Goal: Information Seeking & Learning: Learn about a topic

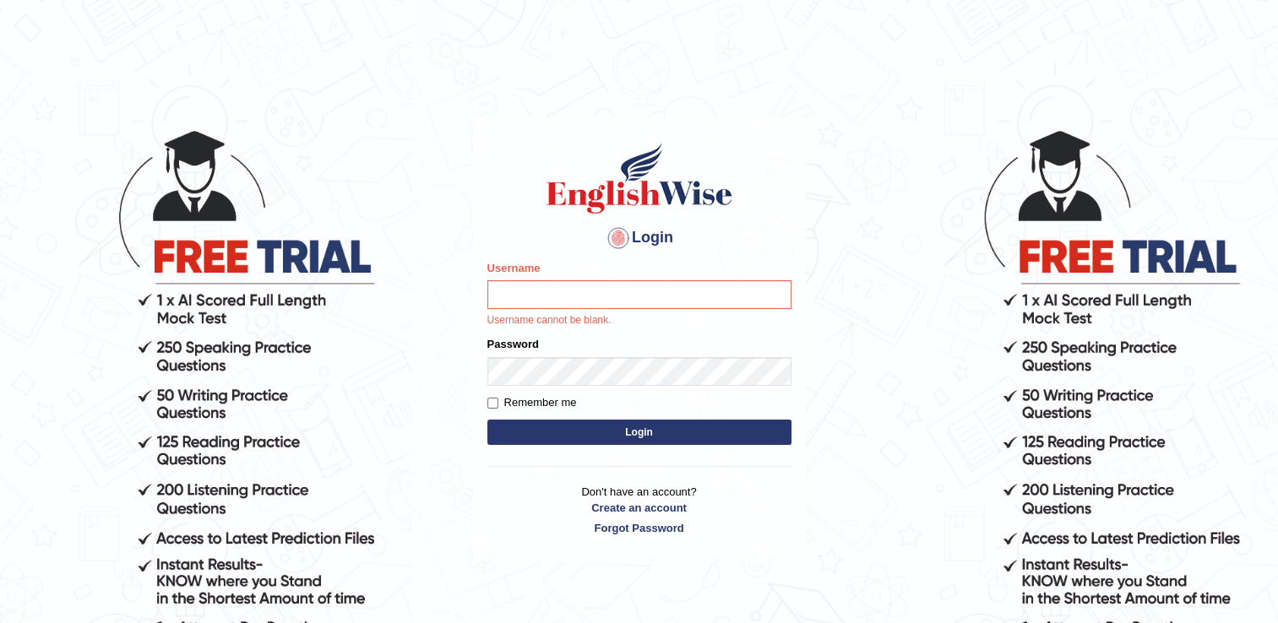
click at [615, 304] on input "Username" at bounding box center [639, 294] width 304 height 29
type input "0401461179"
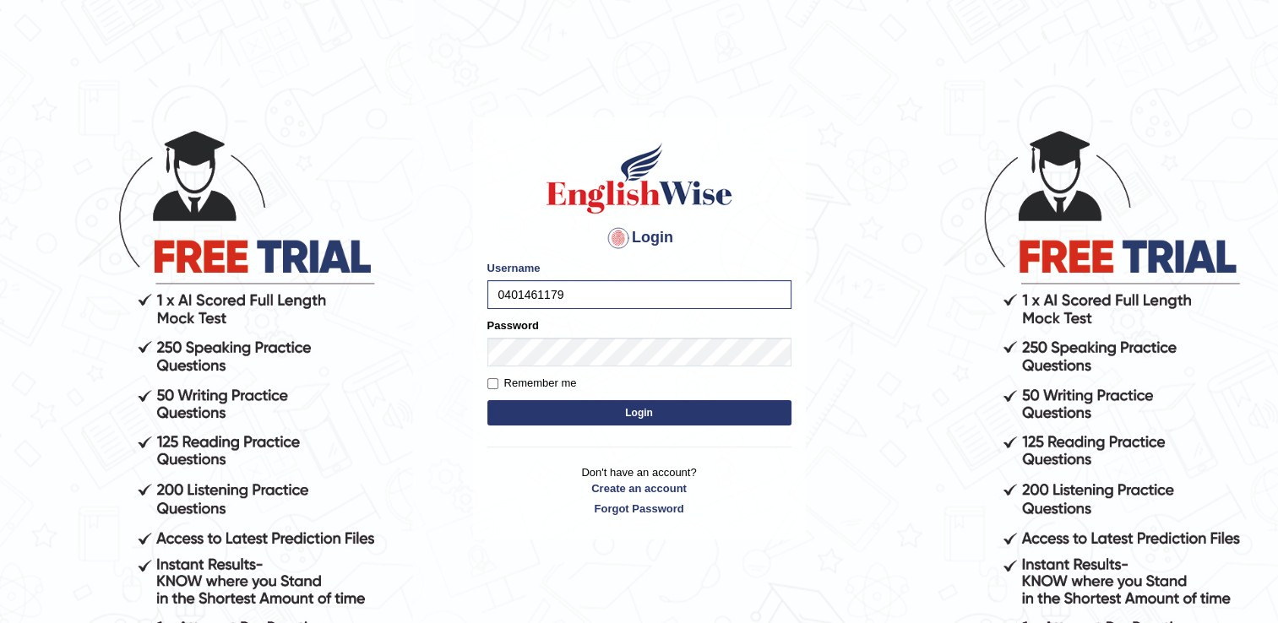
click at [507, 383] on label "Remember me" at bounding box center [532, 383] width 90 height 17
click at [498, 383] on input "Remember me" at bounding box center [492, 383] width 11 height 11
checkbox input "true"
click at [550, 400] on button "Login" at bounding box center [639, 412] width 304 height 25
click at [558, 407] on button "Login" at bounding box center [639, 412] width 304 height 25
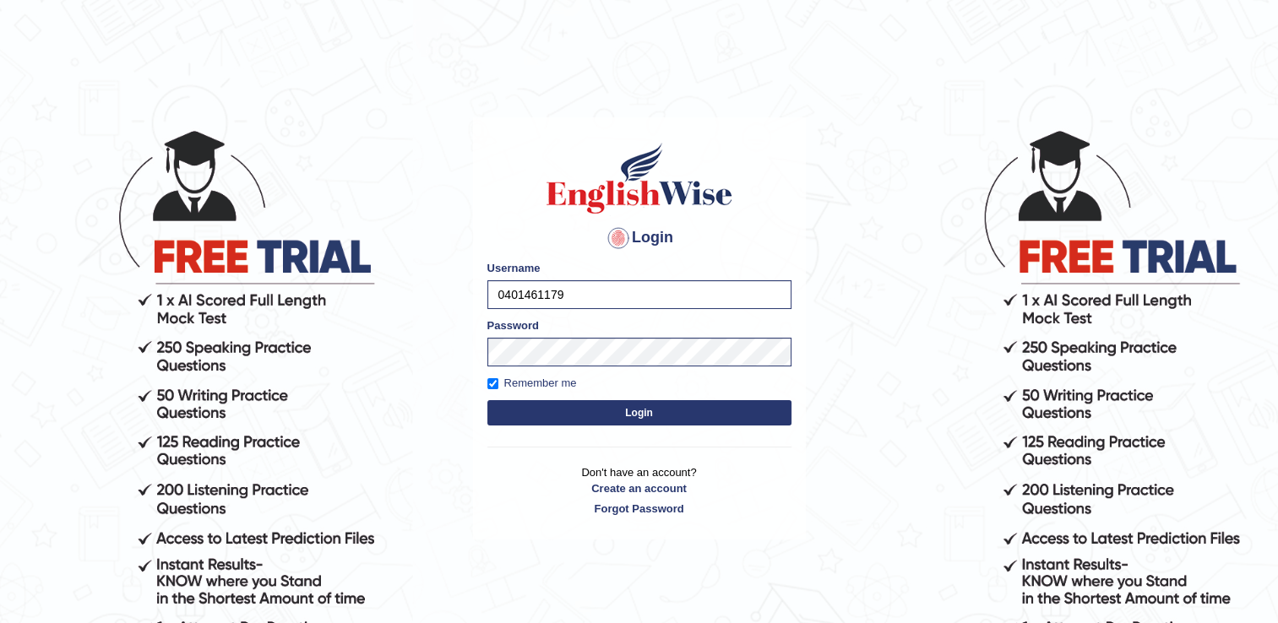
click at [574, 414] on button "Login" at bounding box center [639, 412] width 304 height 25
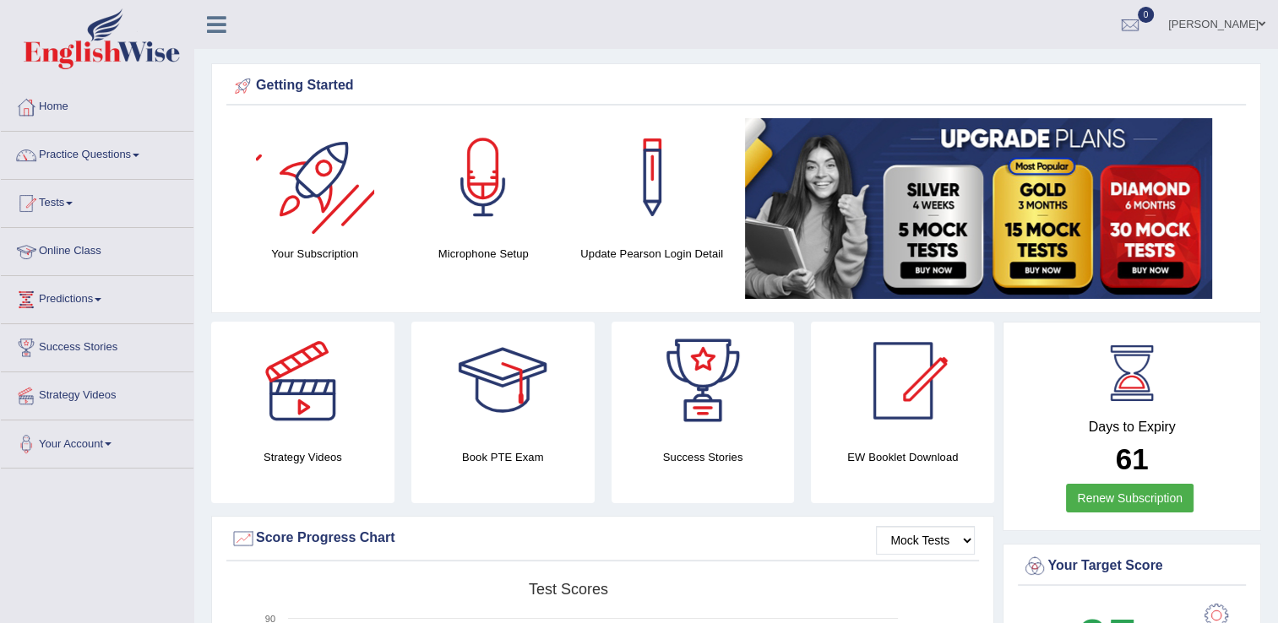
click at [98, 246] on link "Online Class" at bounding box center [97, 249] width 193 height 42
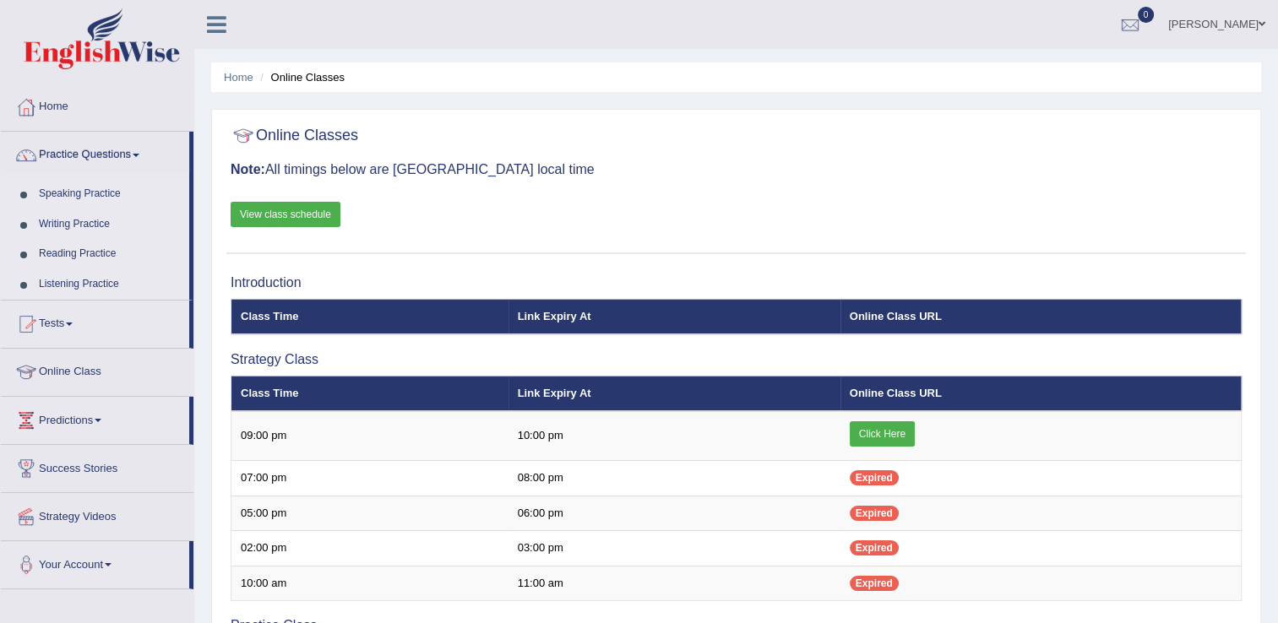
click at [104, 371] on link "Online Class" at bounding box center [97, 370] width 193 height 42
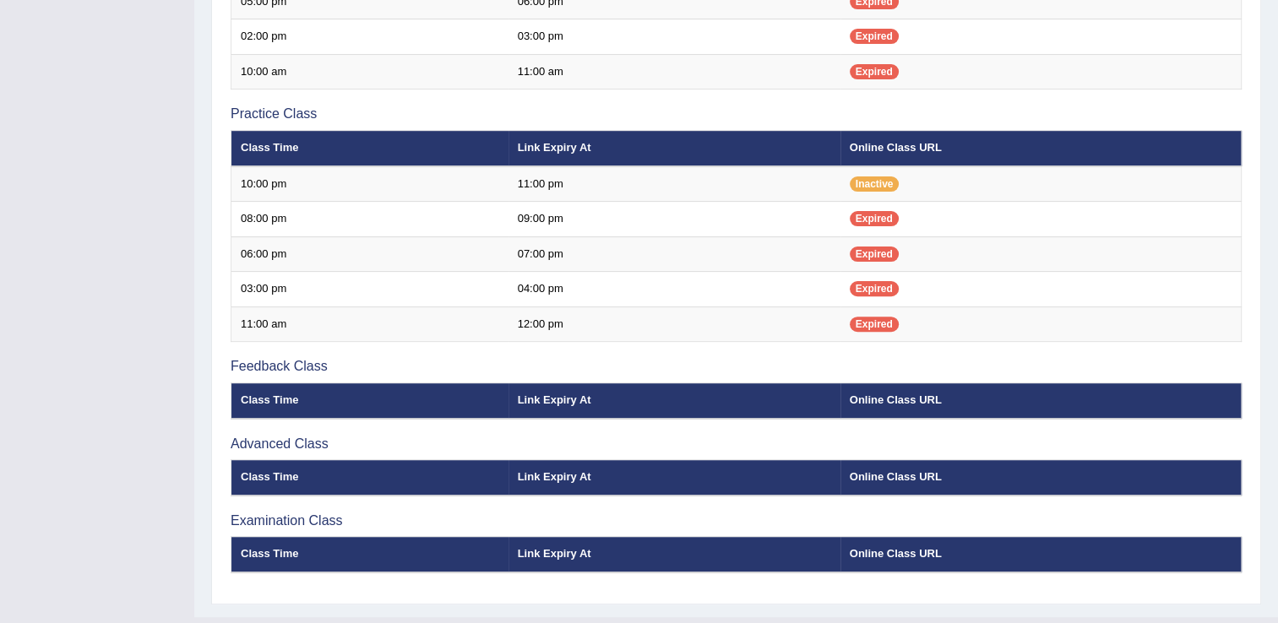
scroll to position [92, 0]
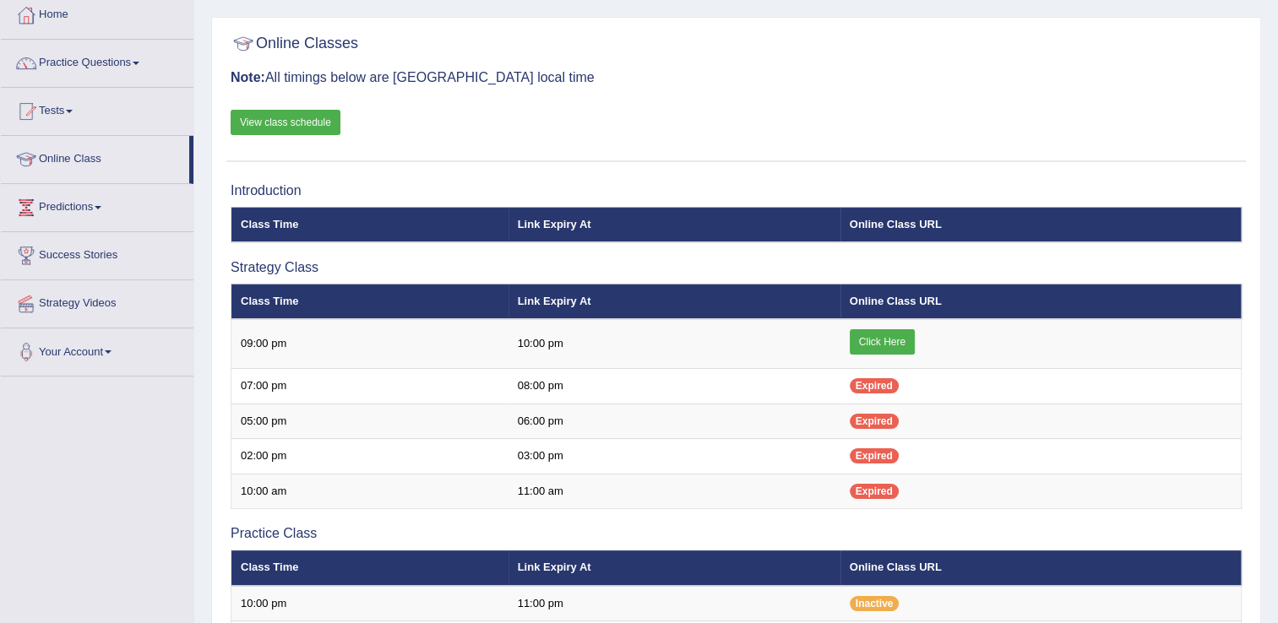
click at [274, 127] on link "View class schedule" at bounding box center [286, 122] width 110 height 25
click at [79, 117] on link "Tests" at bounding box center [97, 109] width 193 height 42
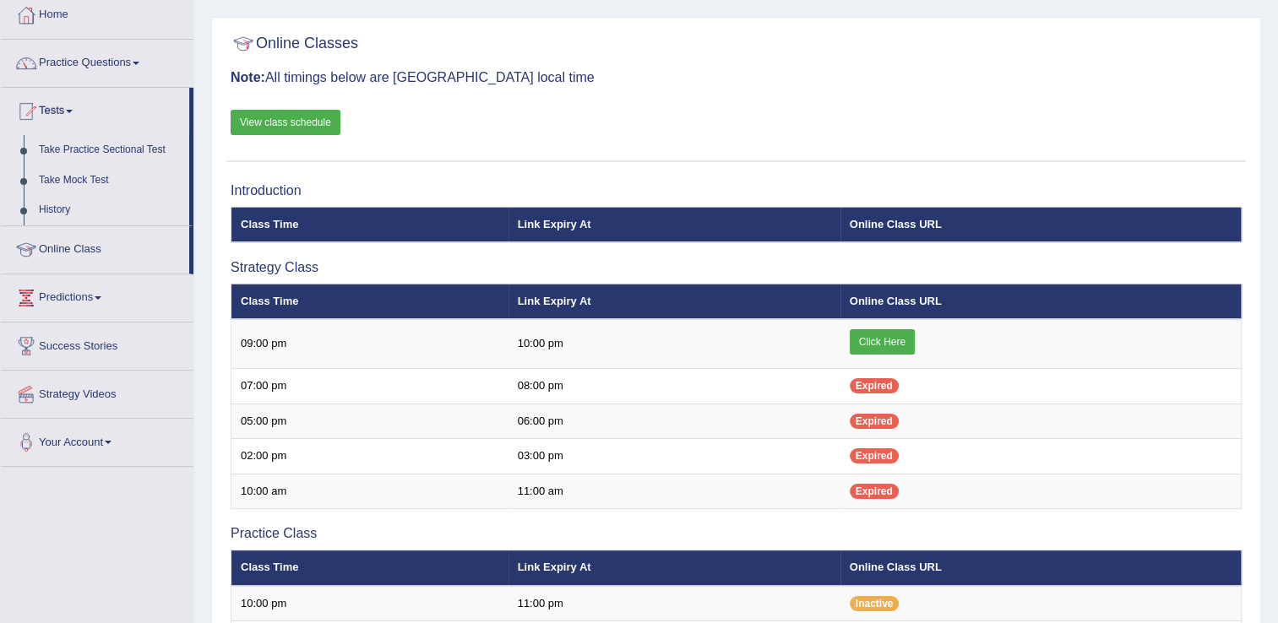
drag, startPoint x: 193, startPoint y: 160, endPoint x: 193, endPoint y: 133, distance: 27.9
click at [193, 133] on li "Tests Take Practice Sectional Test Take Mock Test History" at bounding box center [97, 157] width 193 height 139
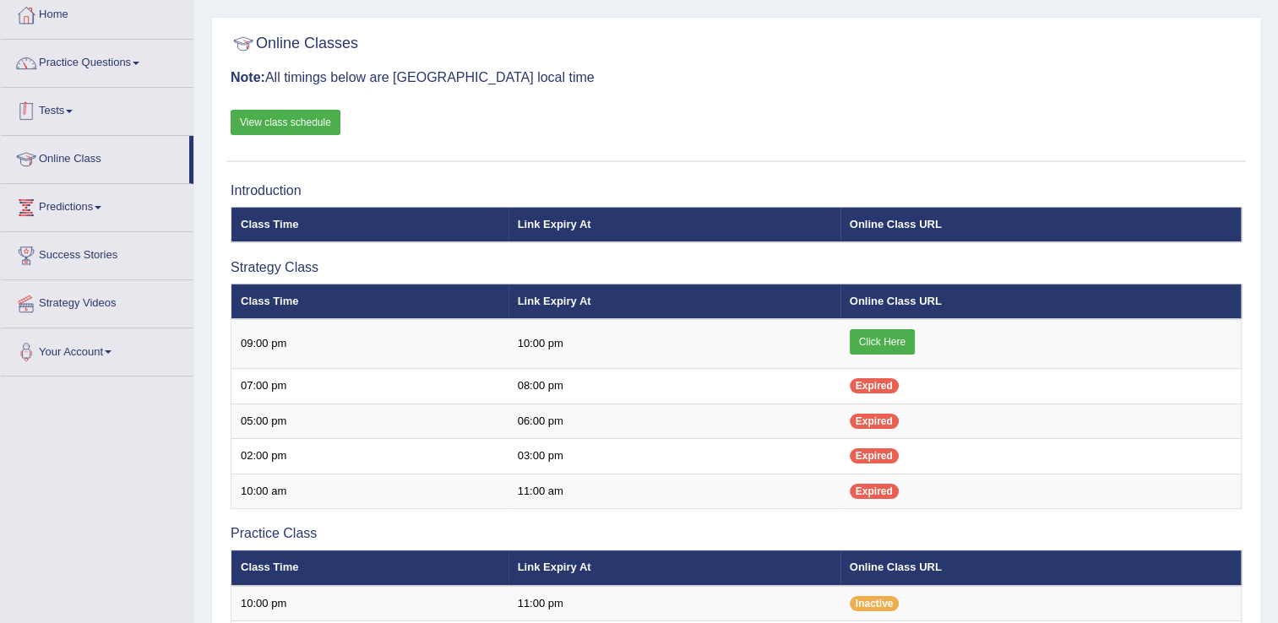
click at [129, 69] on link "Practice Questions" at bounding box center [97, 61] width 193 height 42
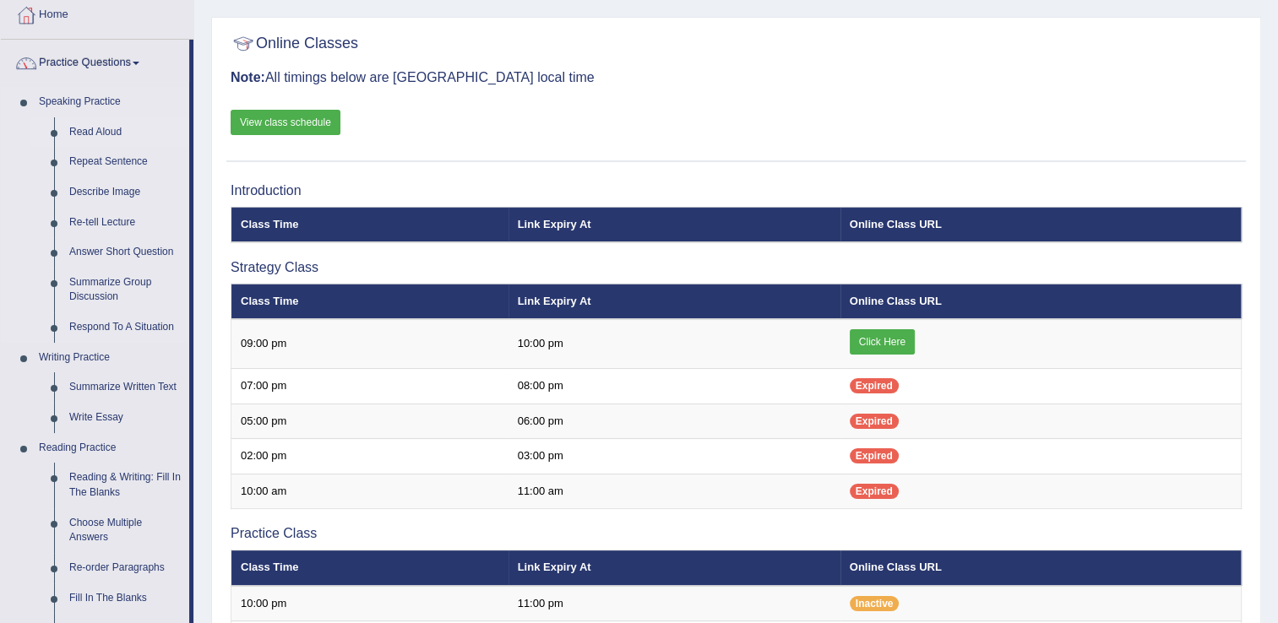
click at [105, 130] on link "Read Aloud" at bounding box center [126, 132] width 128 height 30
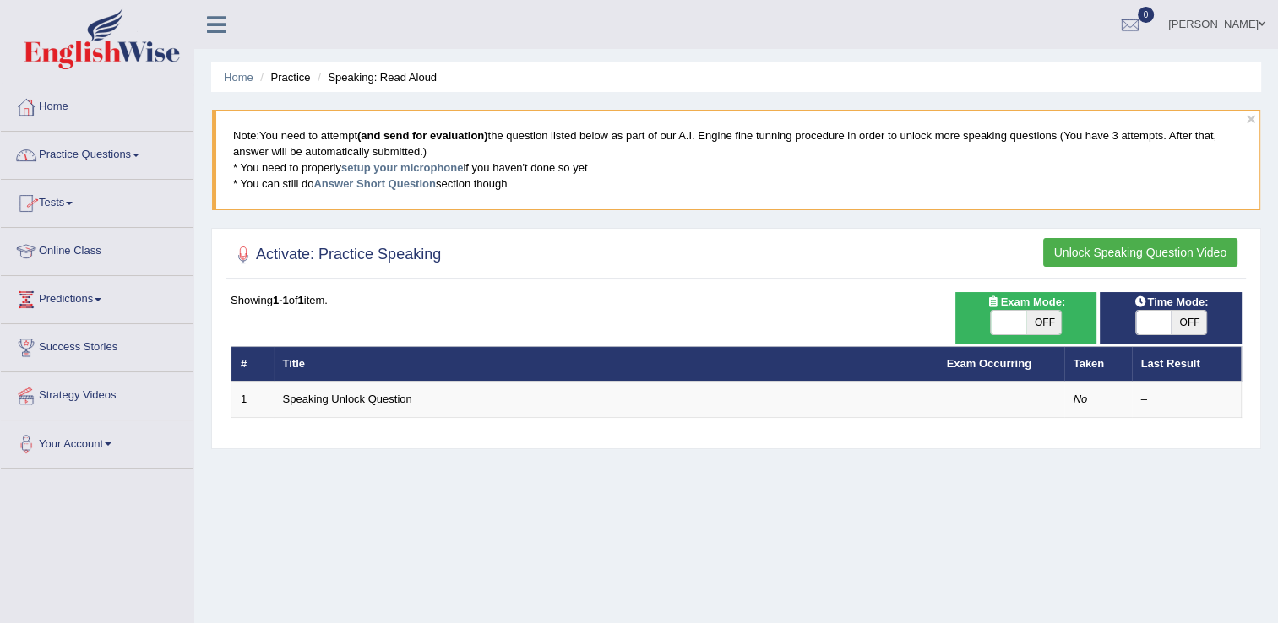
click at [89, 160] on link "Practice Questions" at bounding box center [97, 153] width 193 height 42
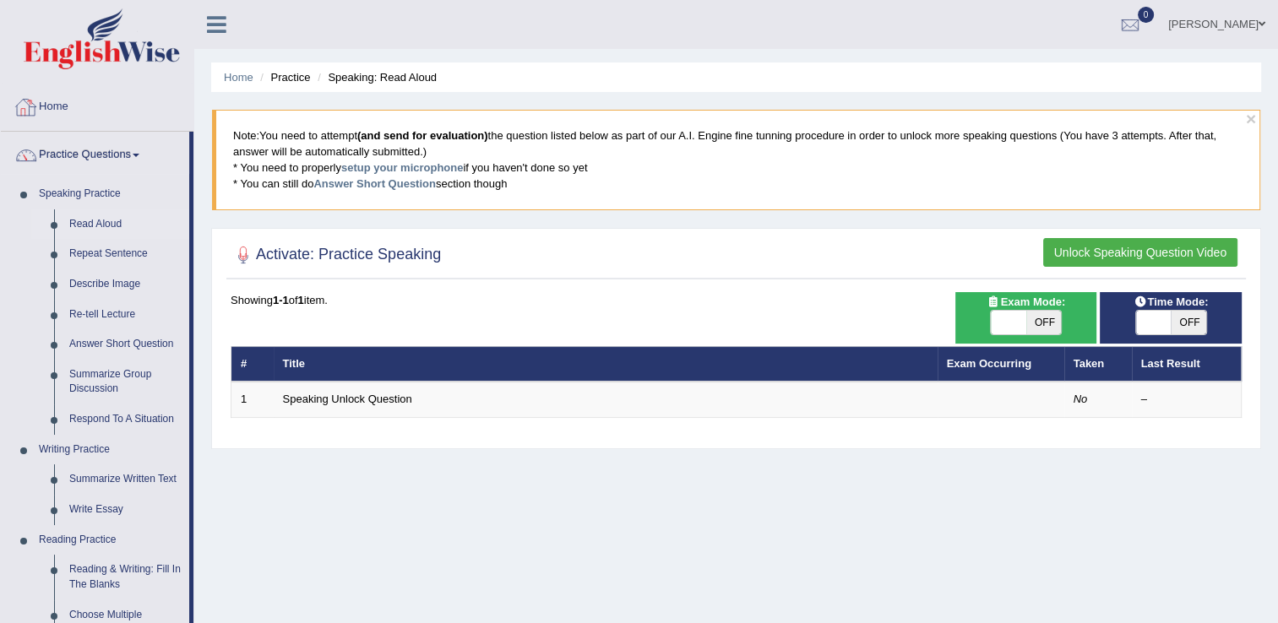
click at [63, 106] on link "Home" at bounding box center [97, 105] width 193 height 42
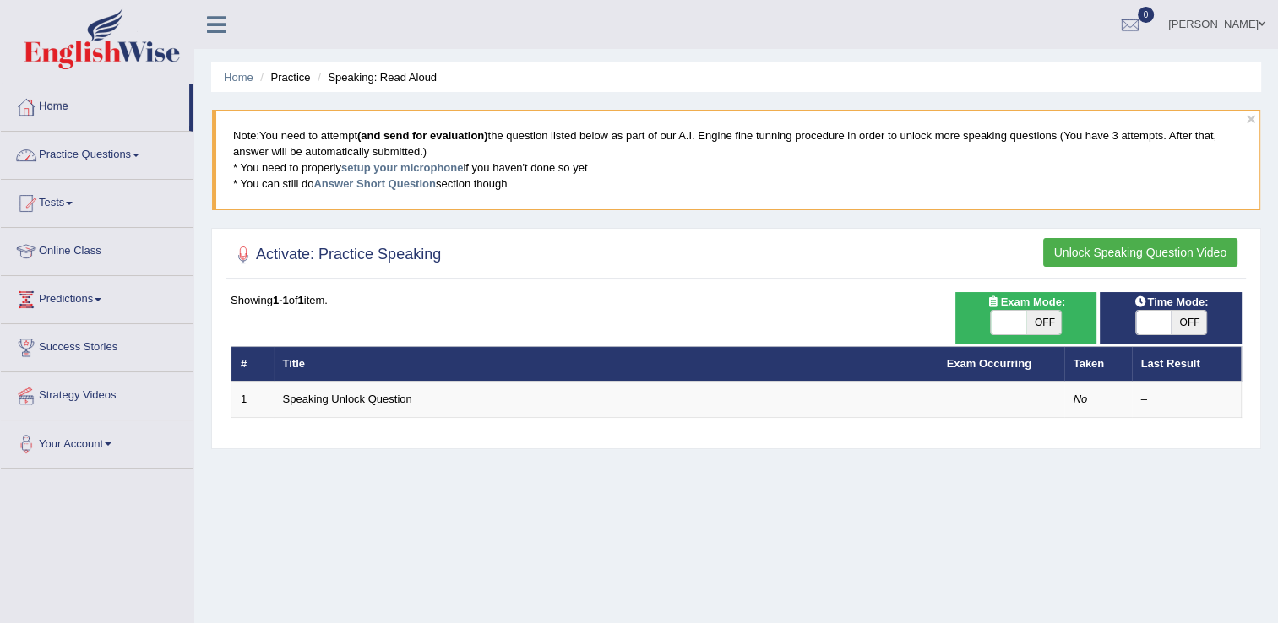
click at [64, 144] on link "Practice Questions" at bounding box center [97, 153] width 193 height 42
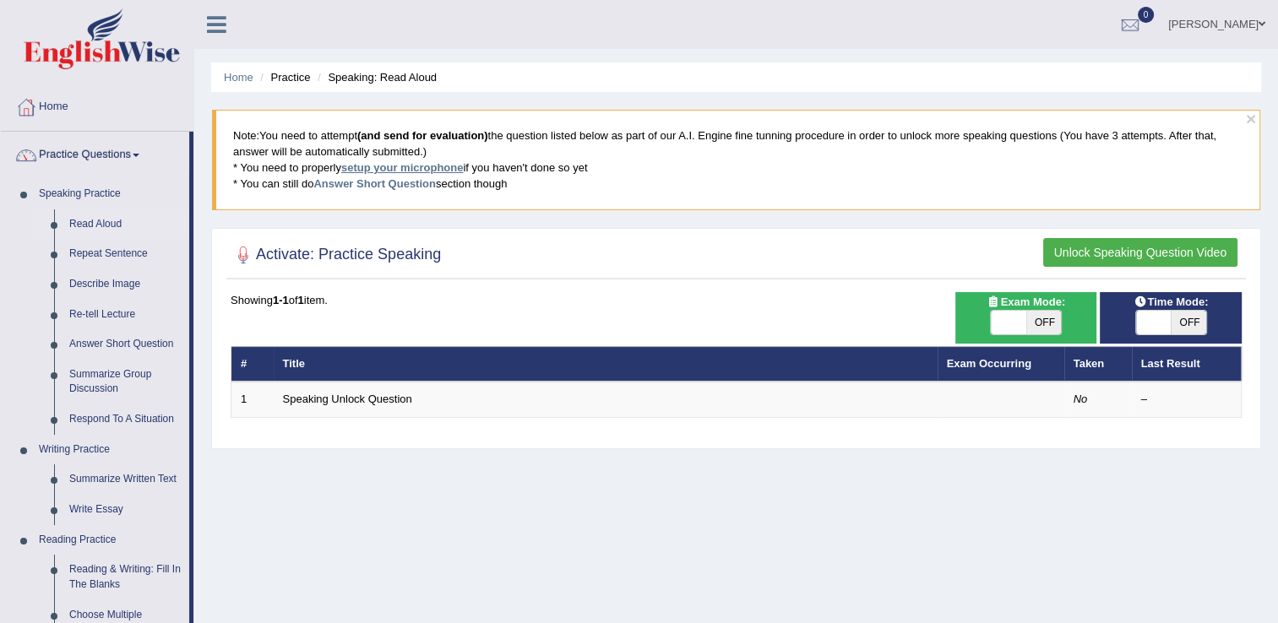
click at [382, 167] on link "setup your microphone" at bounding box center [402, 167] width 122 height 13
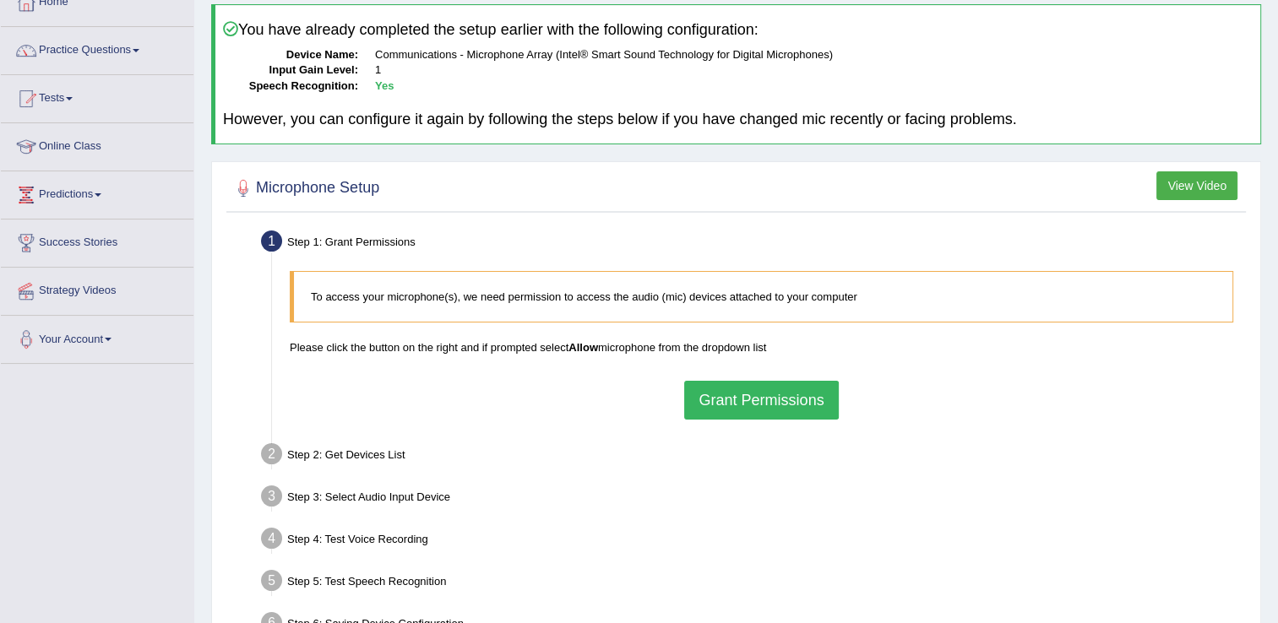
scroll to position [106, 0]
click at [755, 397] on button "Grant Permissions" at bounding box center [761, 399] width 154 height 39
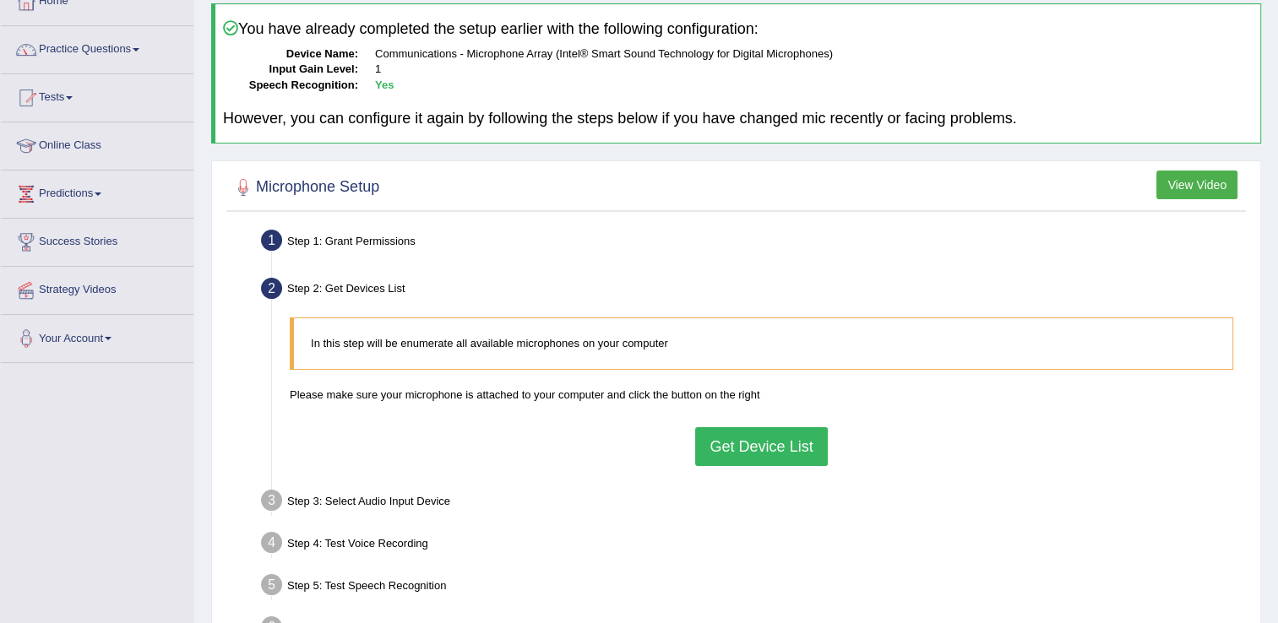
click at [749, 442] on button "Get Device List" at bounding box center [761, 446] width 132 height 39
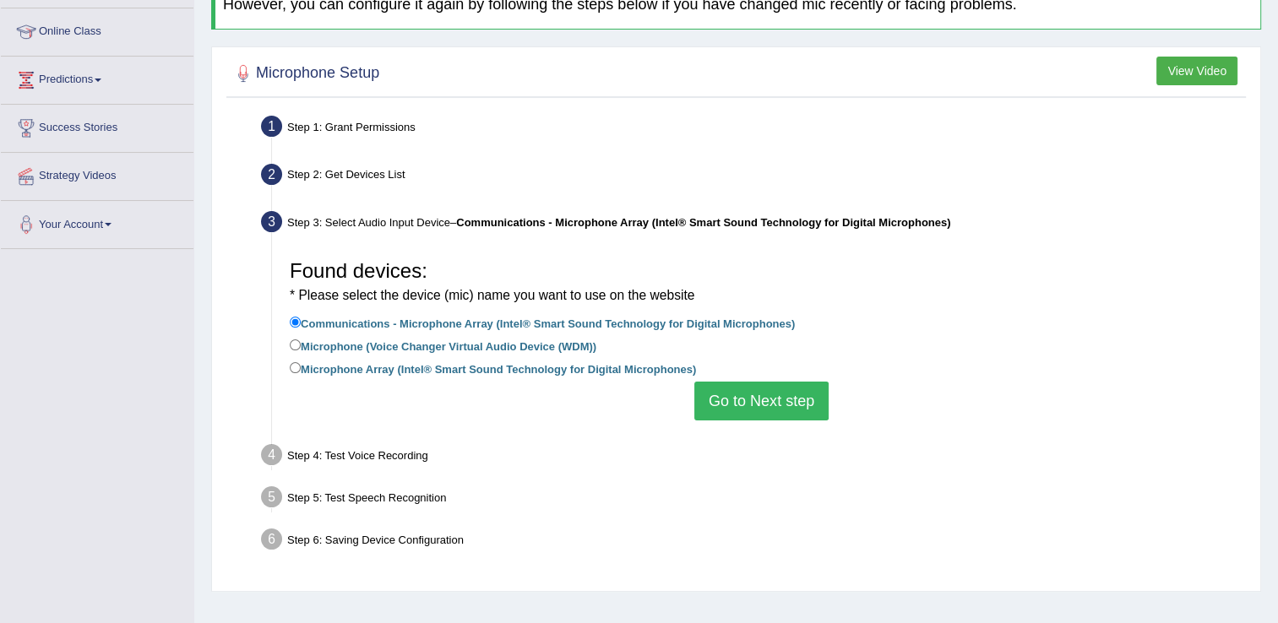
scroll to position [223, 0]
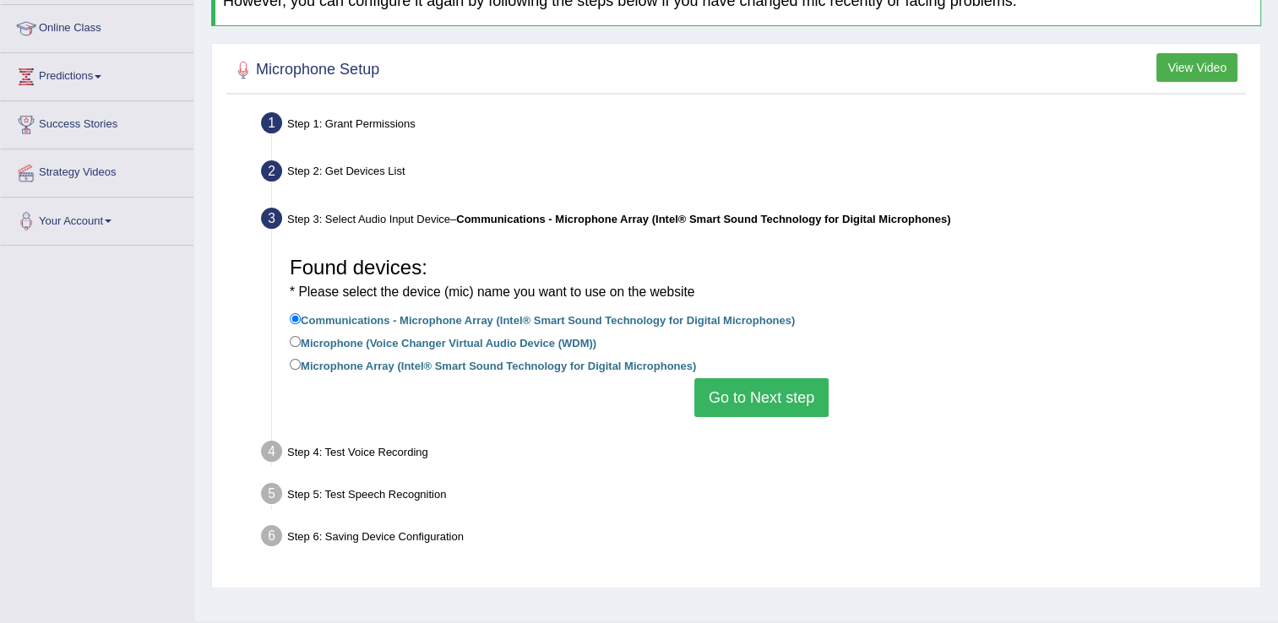
click at [781, 384] on button "Go to Next step" at bounding box center [761, 397] width 134 height 39
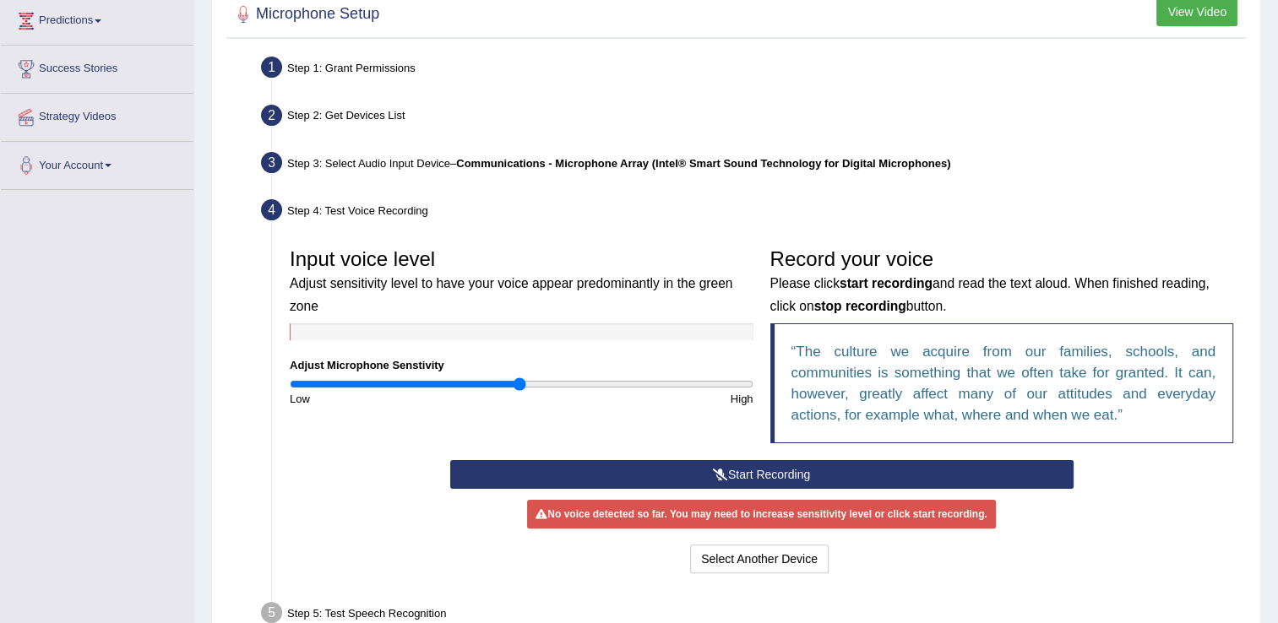
scroll to position [298, 0]
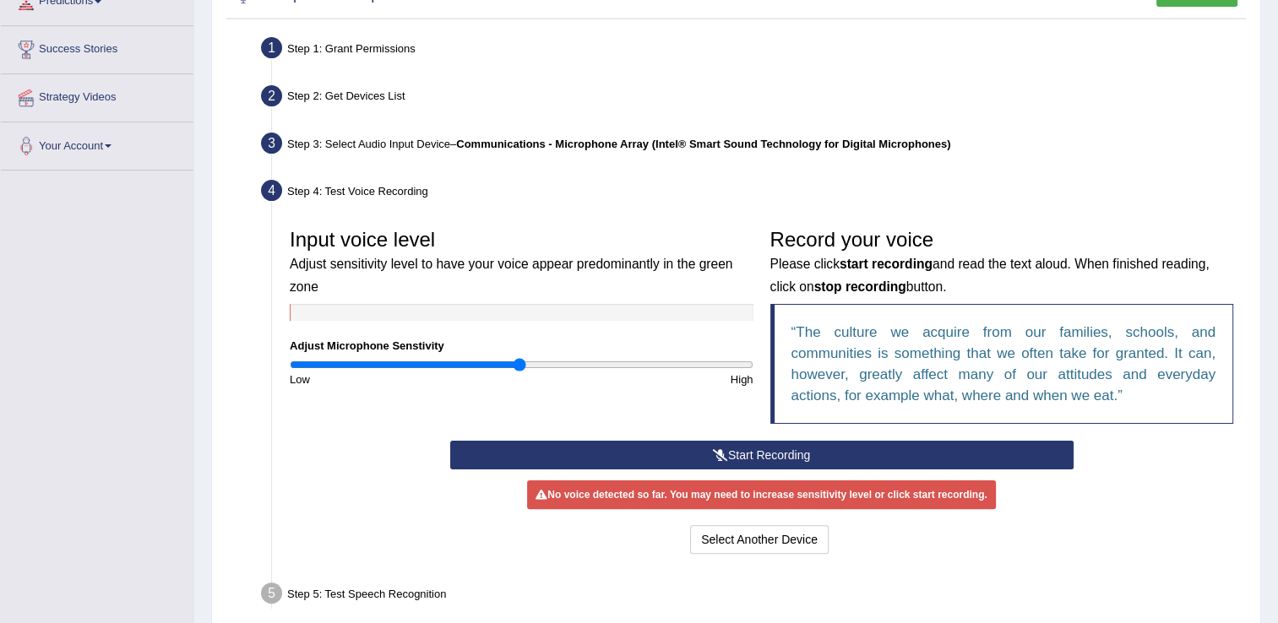
click at [742, 454] on button "Start Recording" at bounding box center [761, 455] width 623 height 29
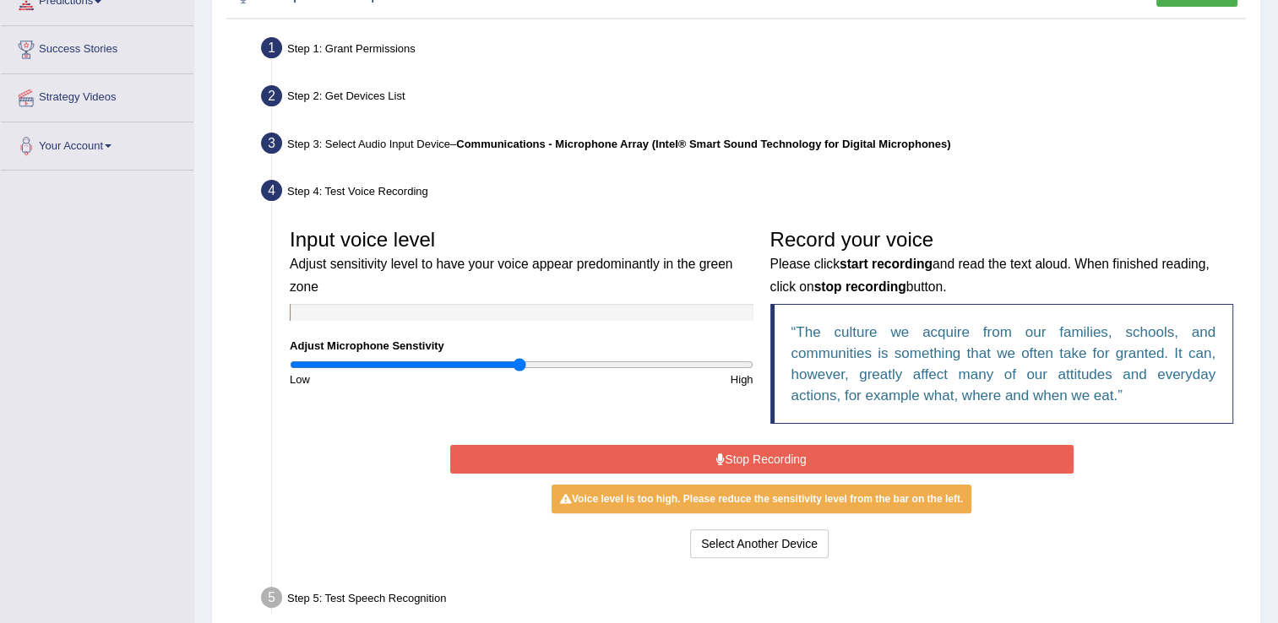
click at [737, 425] on div "Input voice level Adjust sensitivity level to have your voice appear predominan…" at bounding box center [761, 330] width 960 height 220
click at [739, 445] on button "Stop Recording" at bounding box center [761, 459] width 623 height 29
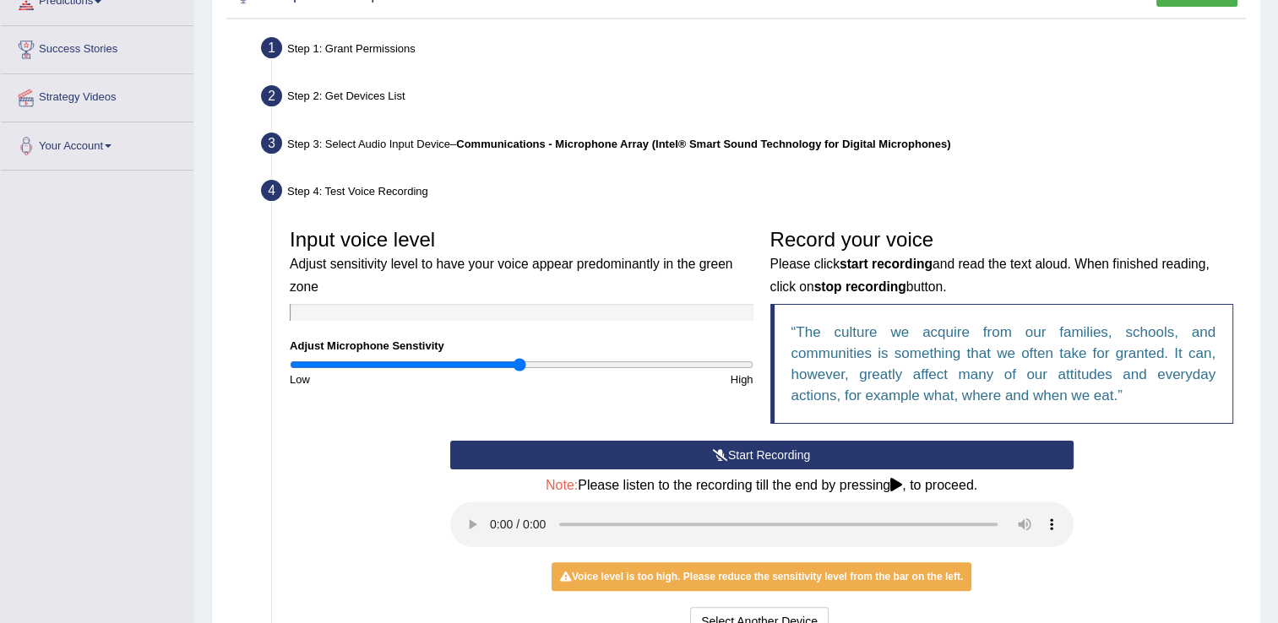
click at [752, 455] on button "Start Recording" at bounding box center [761, 455] width 623 height 29
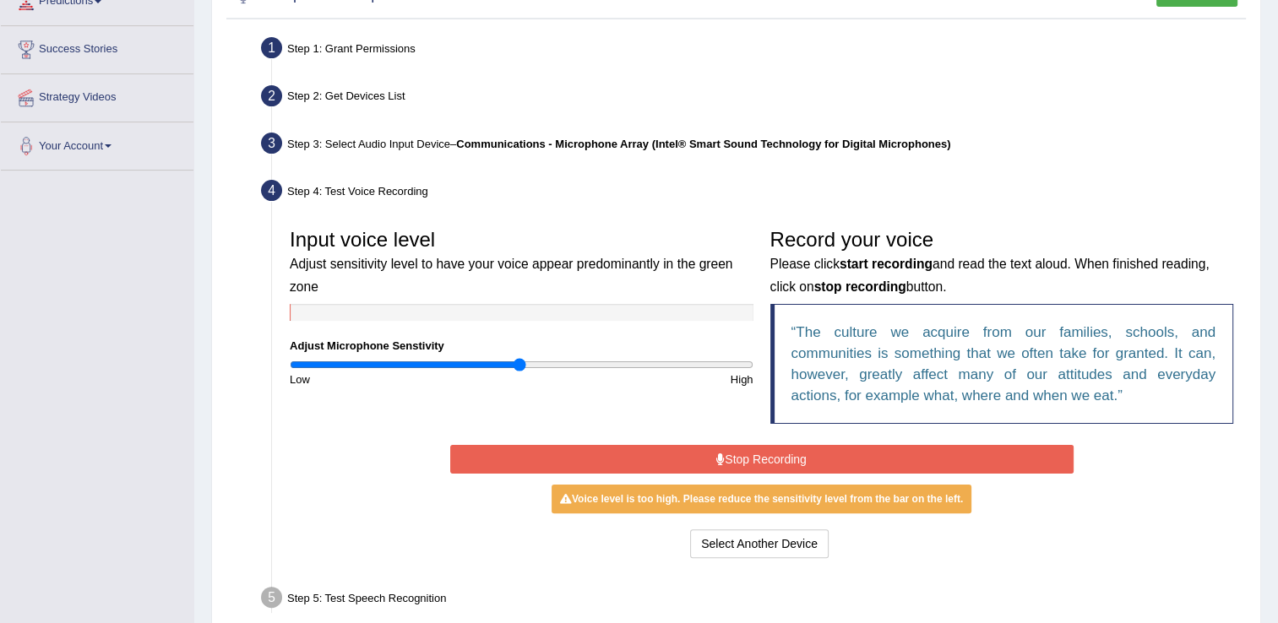
click at [752, 455] on button "Stop Recording" at bounding box center [761, 459] width 623 height 29
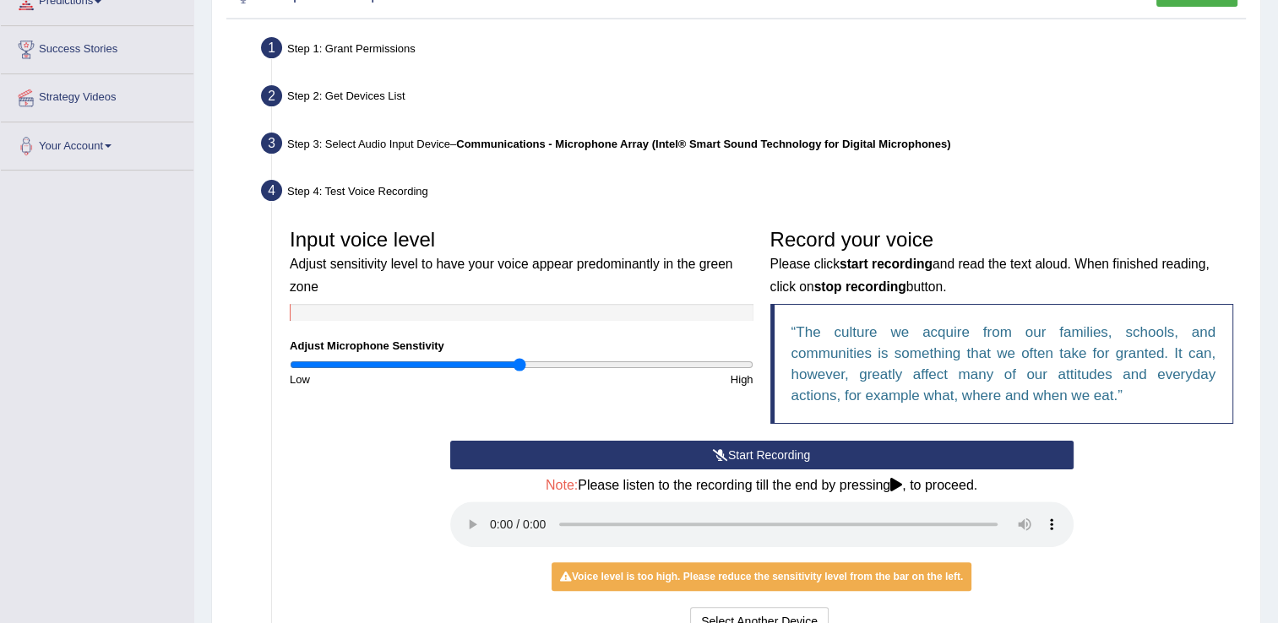
click at [752, 455] on button "Start Recording" at bounding box center [761, 455] width 623 height 29
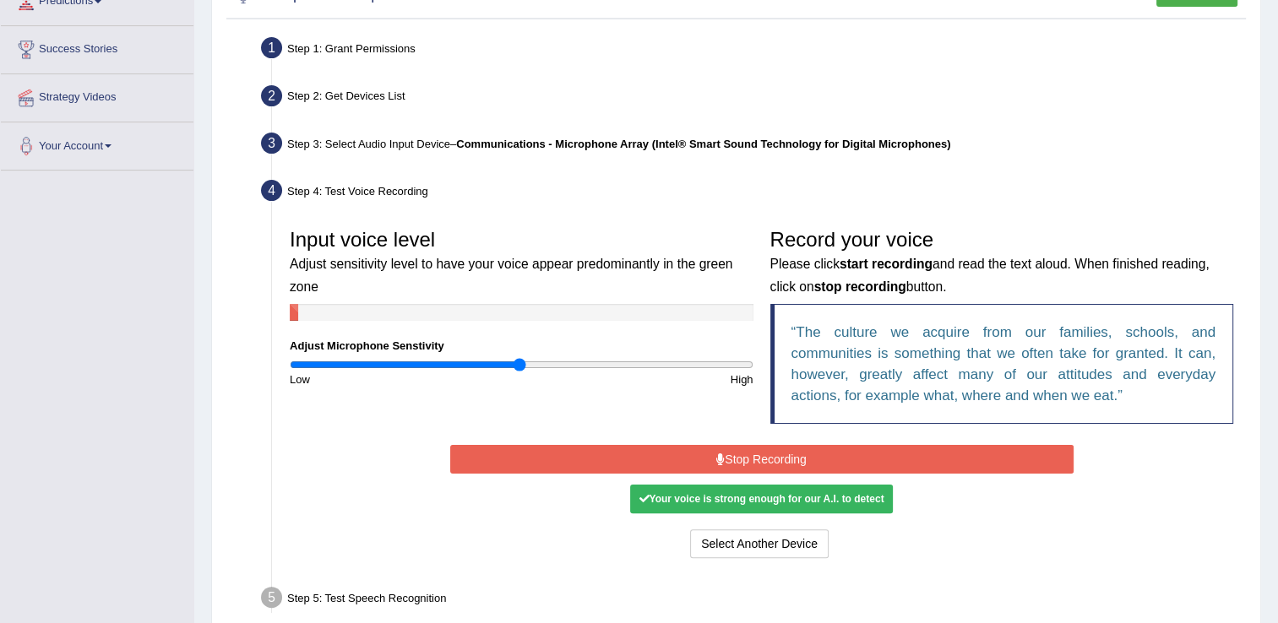
click at [752, 455] on button "Stop Recording" at bounding box center [761, 459] width 623 height 29
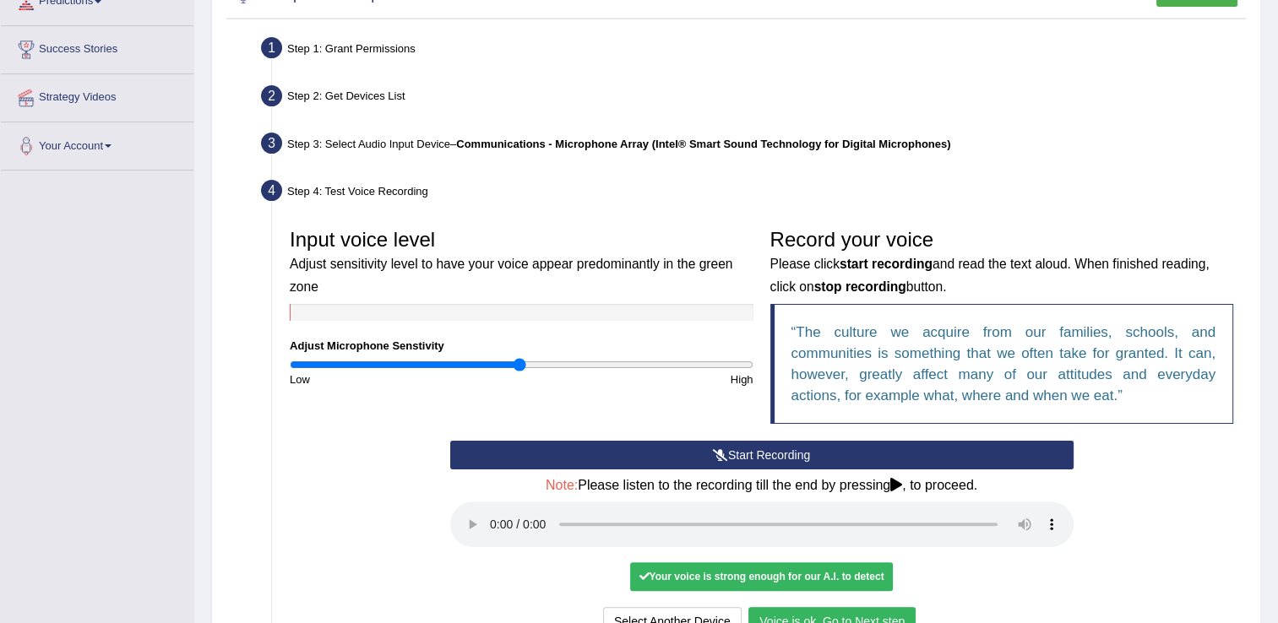
click at [862, 618] on button "Voice is ok. Go to Next step" at bounding box center [831, 621] width 167 height 29
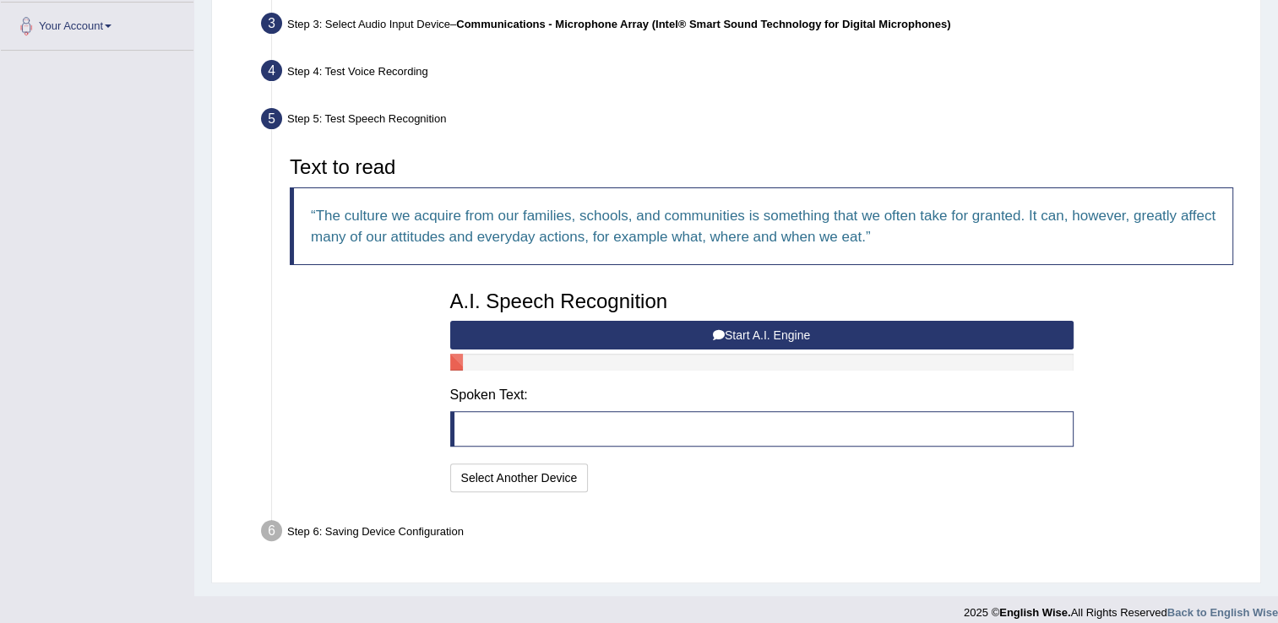
scroll to position [419, 0]
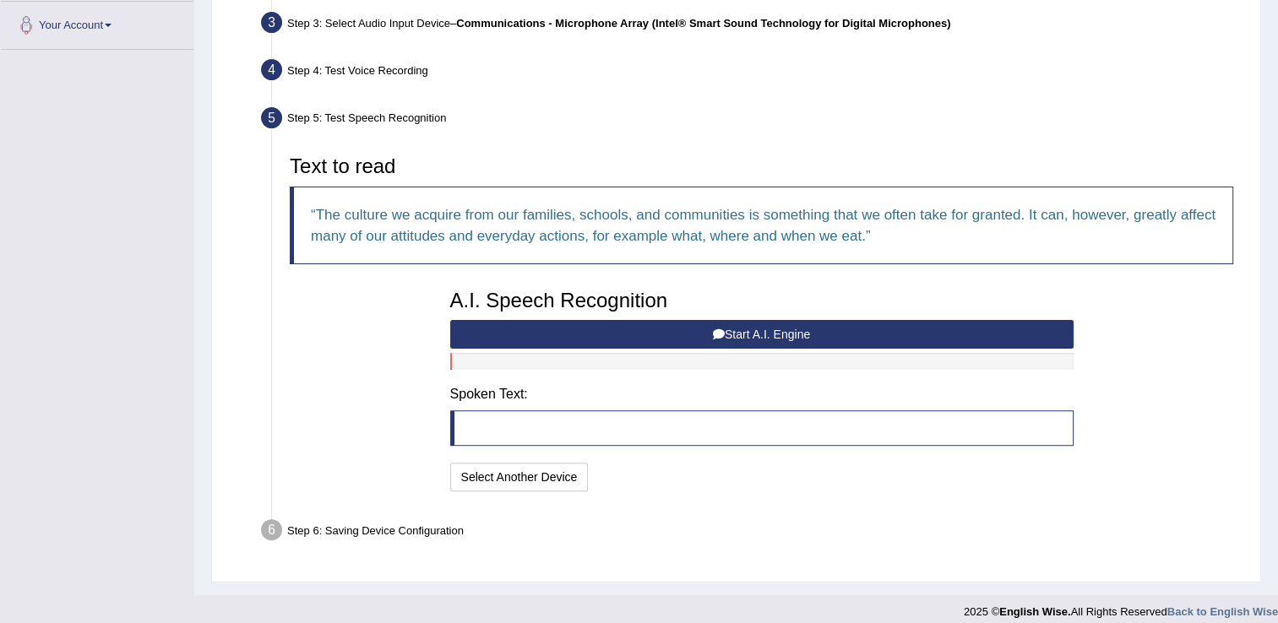
click at [843, 329] on button "Start A.I. Engine" at bounding box center [761, 334] width 623 height 29
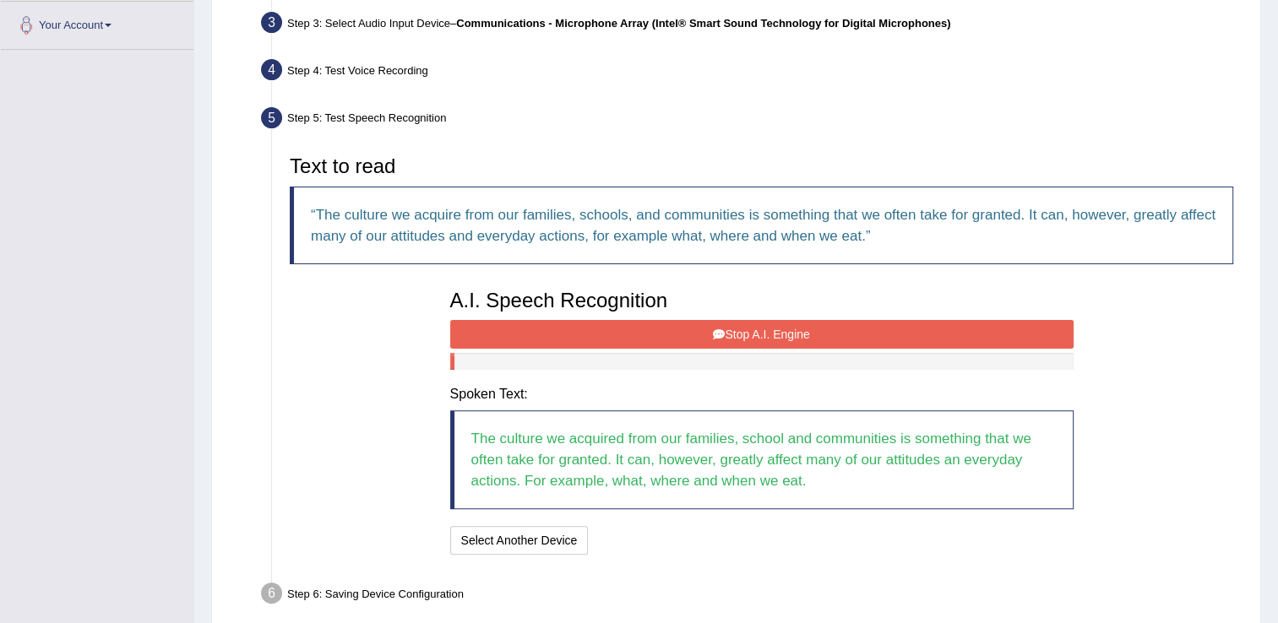
click at [843, 329] on button "Stop A.I. Engine" at bounding box center [761, 334] width 623 height 29
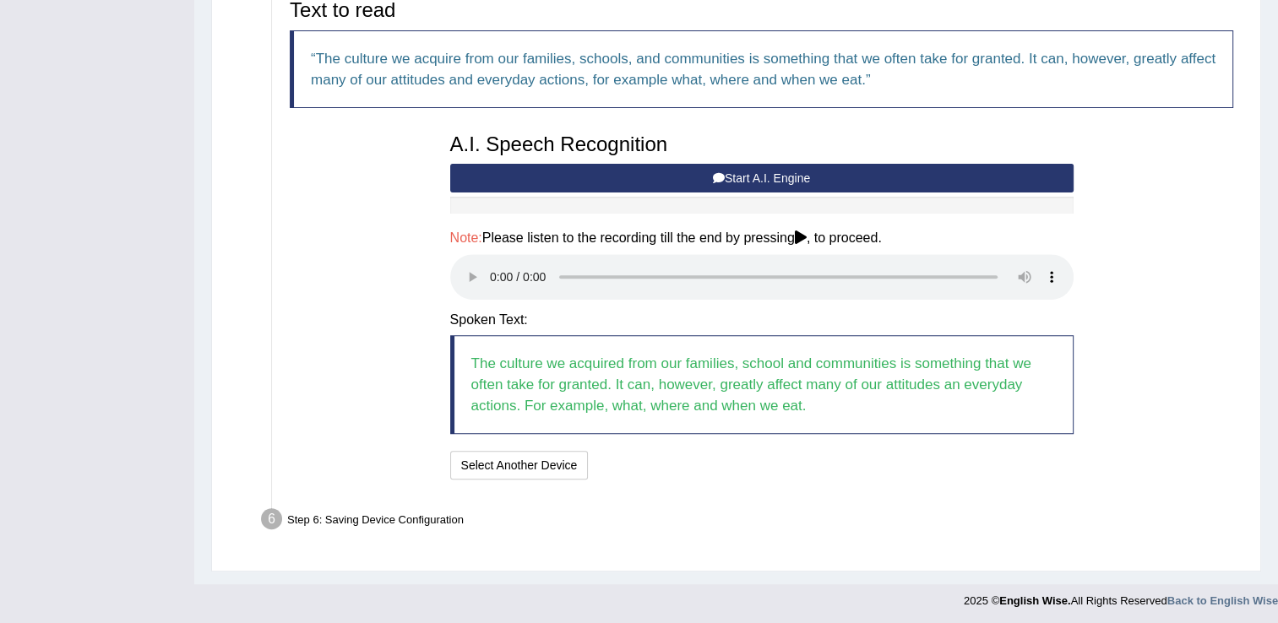
scroll to position [552, 0]
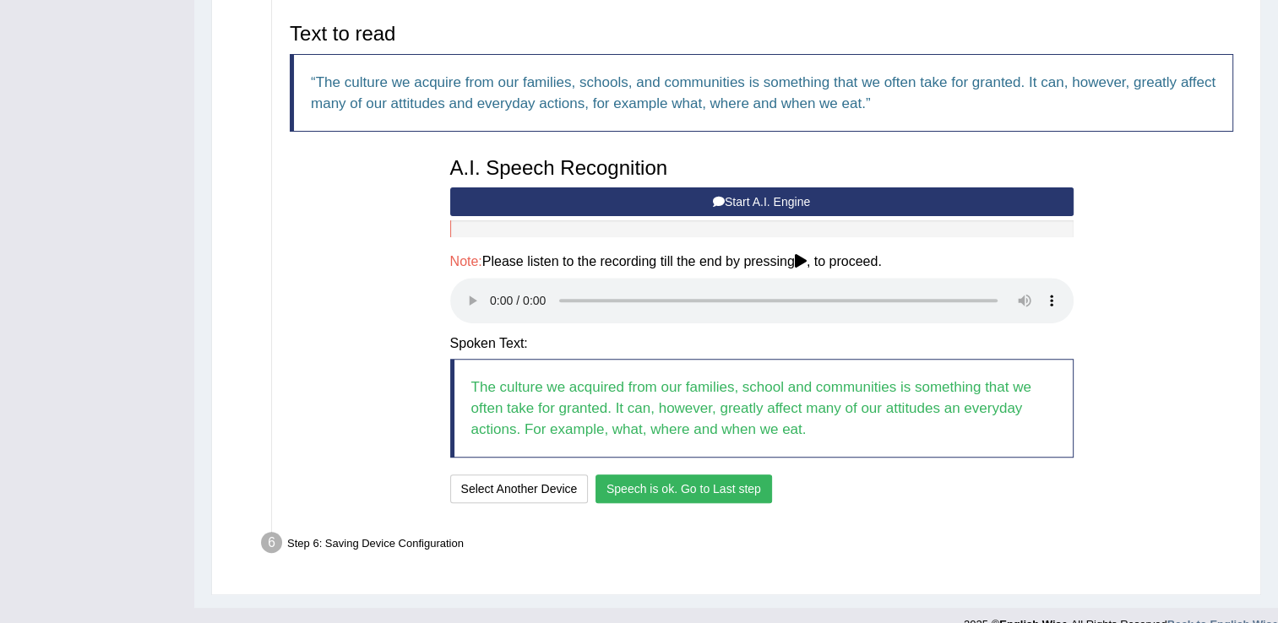
click at [706, 485] on button "Speech is ok. Go to Last step" at bounding box center [684, 489] width 177 height 29
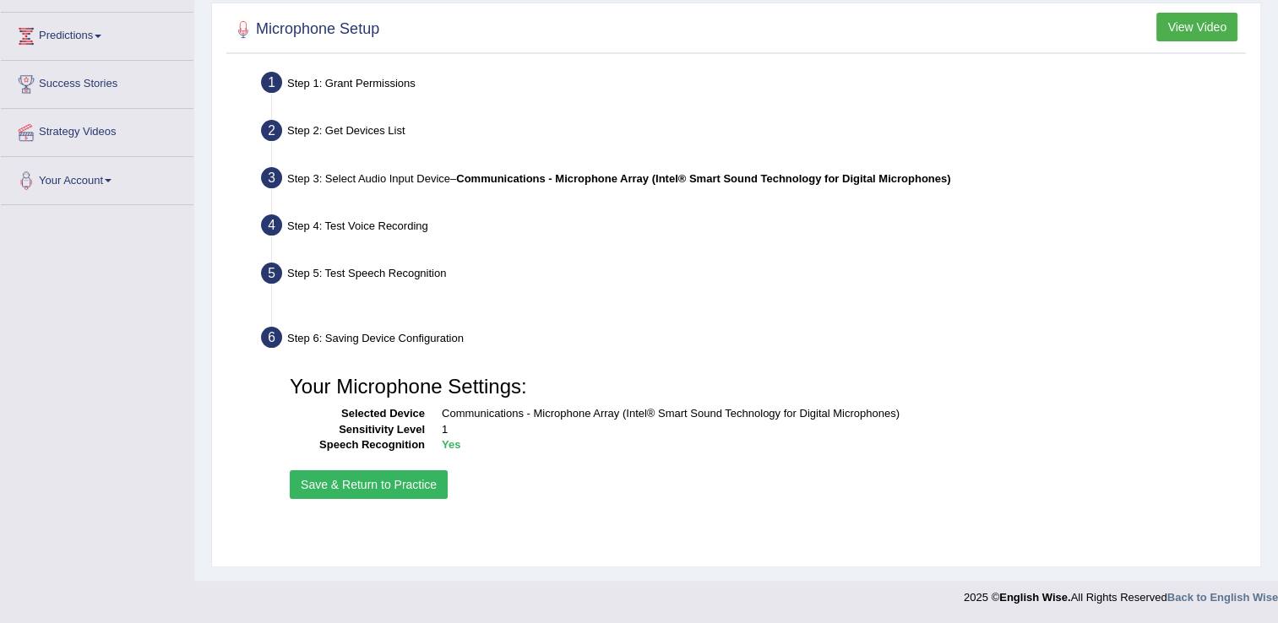
scroll to position [264, 0]
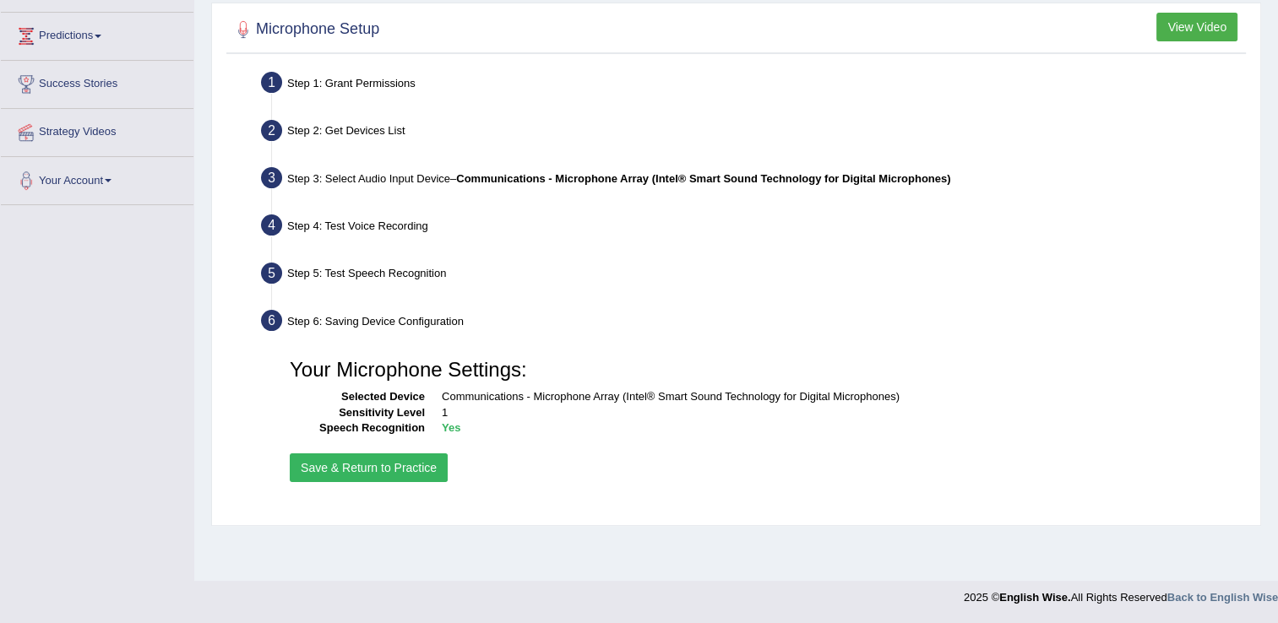
click at [418, 461] on button "Save & Return to Practice" at bounding box center [369, 468] width 158 height 29
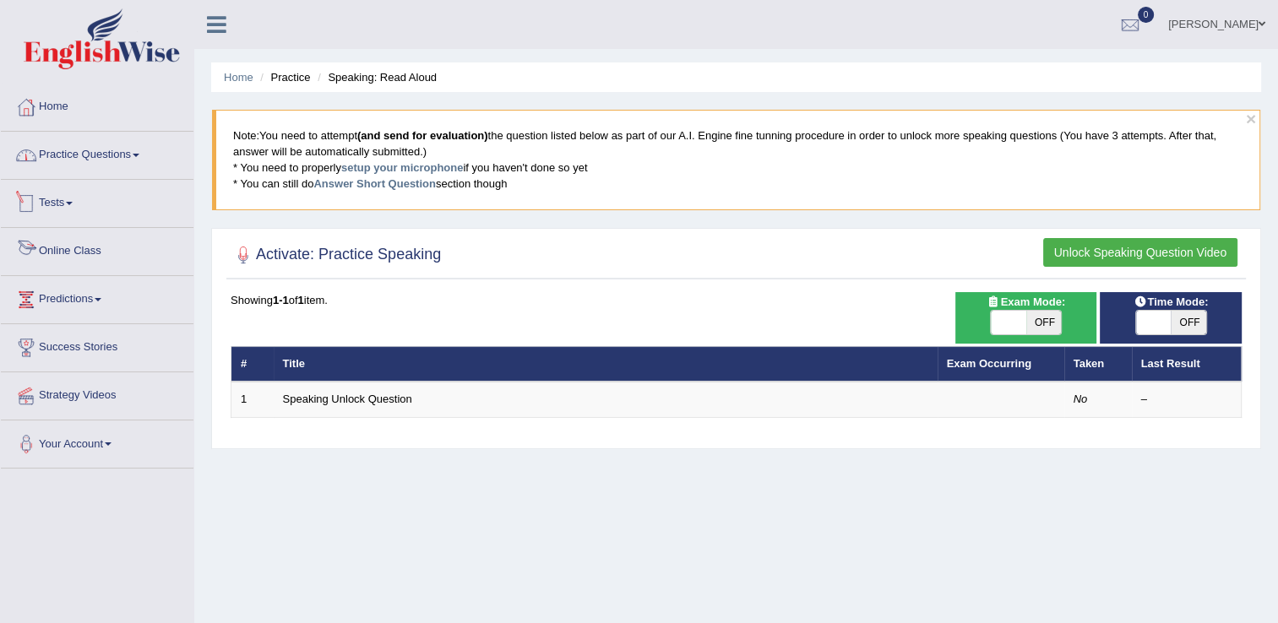
click at [121, 160] on link "Practice Questions" at bounding box center [97, 153] width 193 height 42
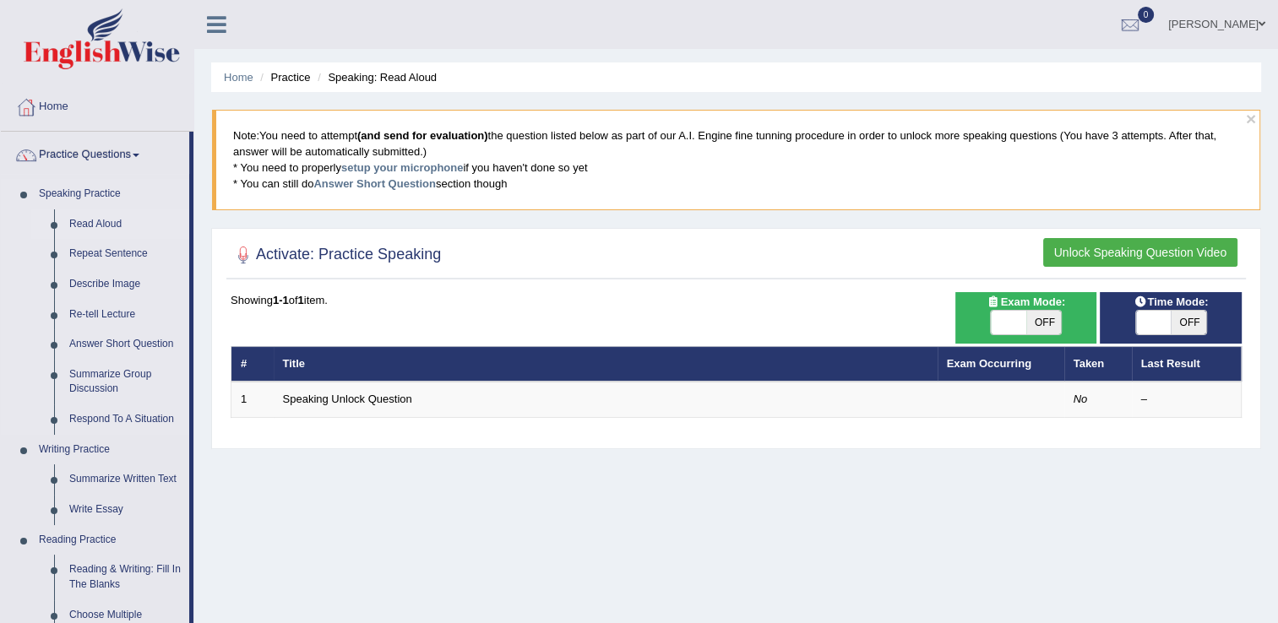
click at [90, 228] on link "Read Aloud" at bounding box center [126, 224] width 128 height 30
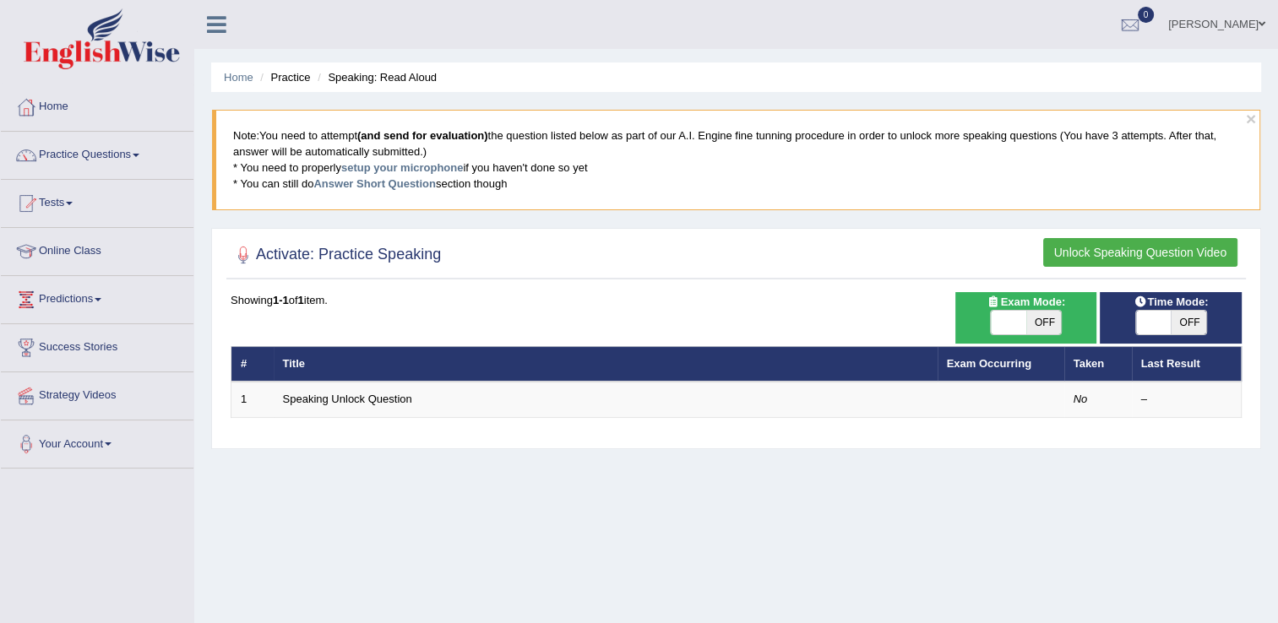
click at [1083, 248] on button "Unlock Speaking Question Video" at bounding box center [1140, 252] width 194 height 29
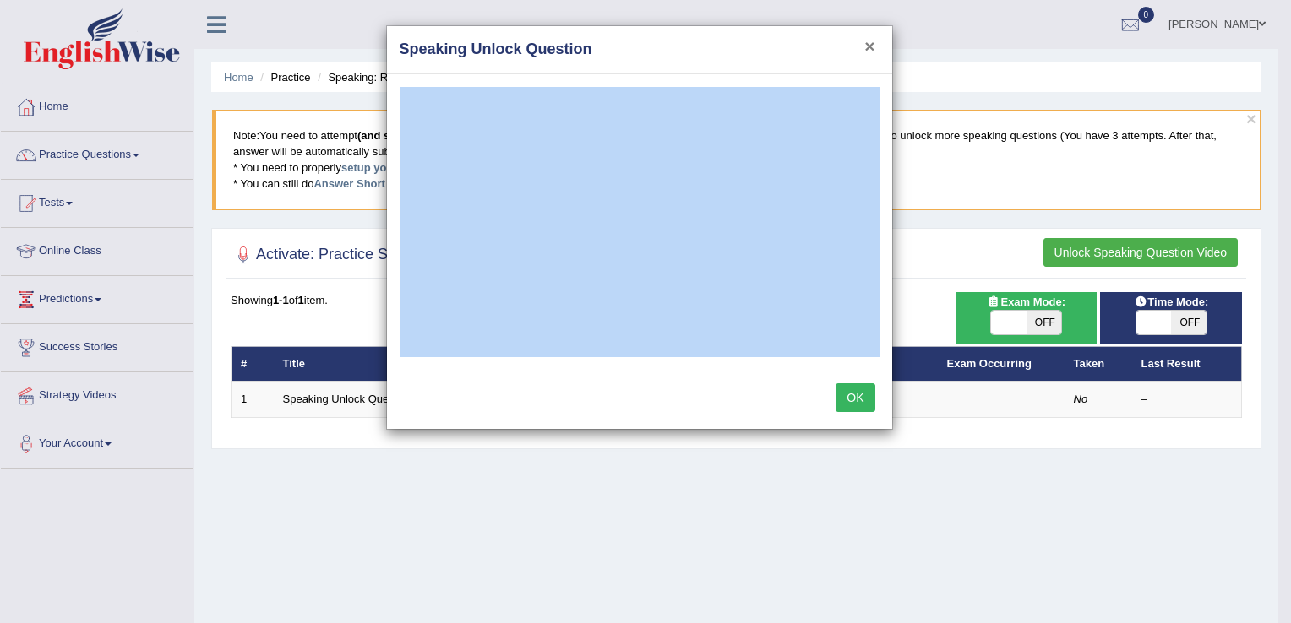
click at [870, 49] on button "×" at bounding box center [869, 46] width 10 height 18
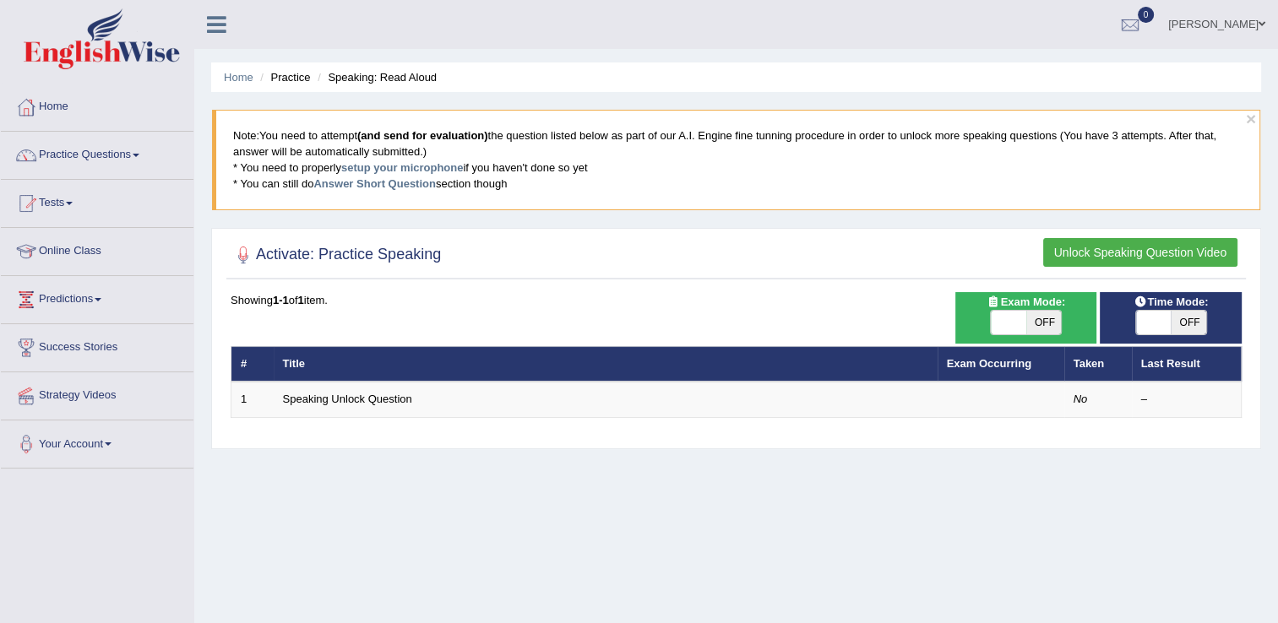
click at [1091, 247] on button "Unlock Speaking Question Video" at bounding box center [1140, 252] width 194 height 29
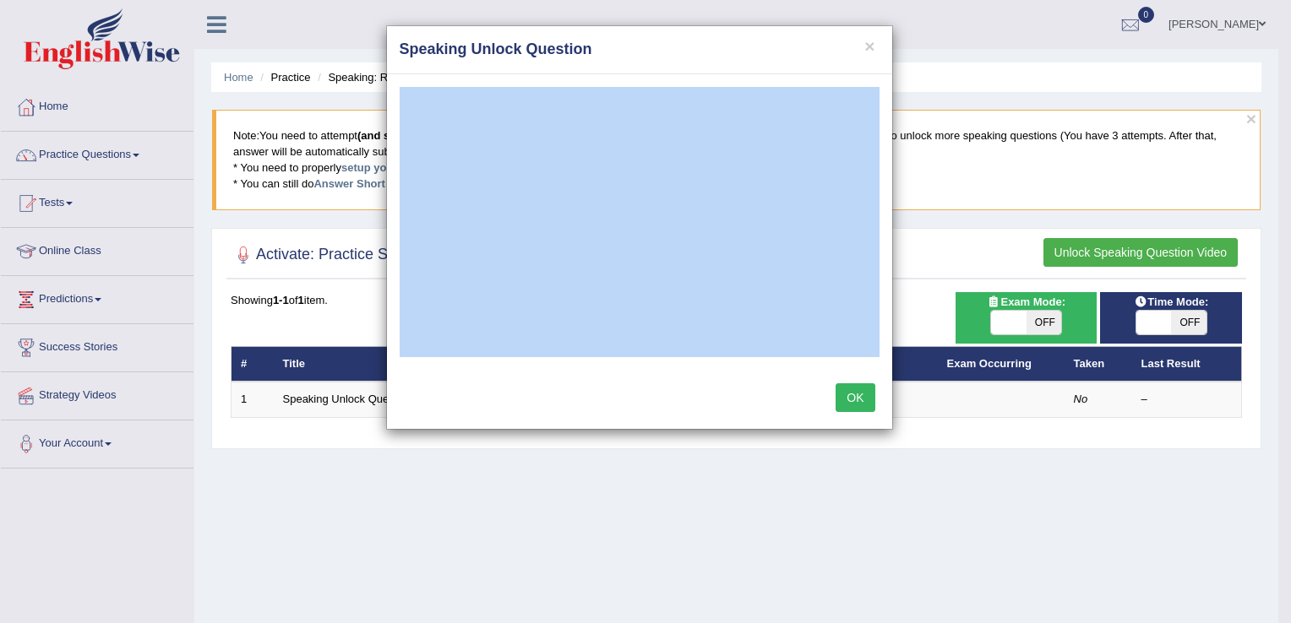
click at [461, 355] on div at bounding box center [640, 222] width 480 height 270
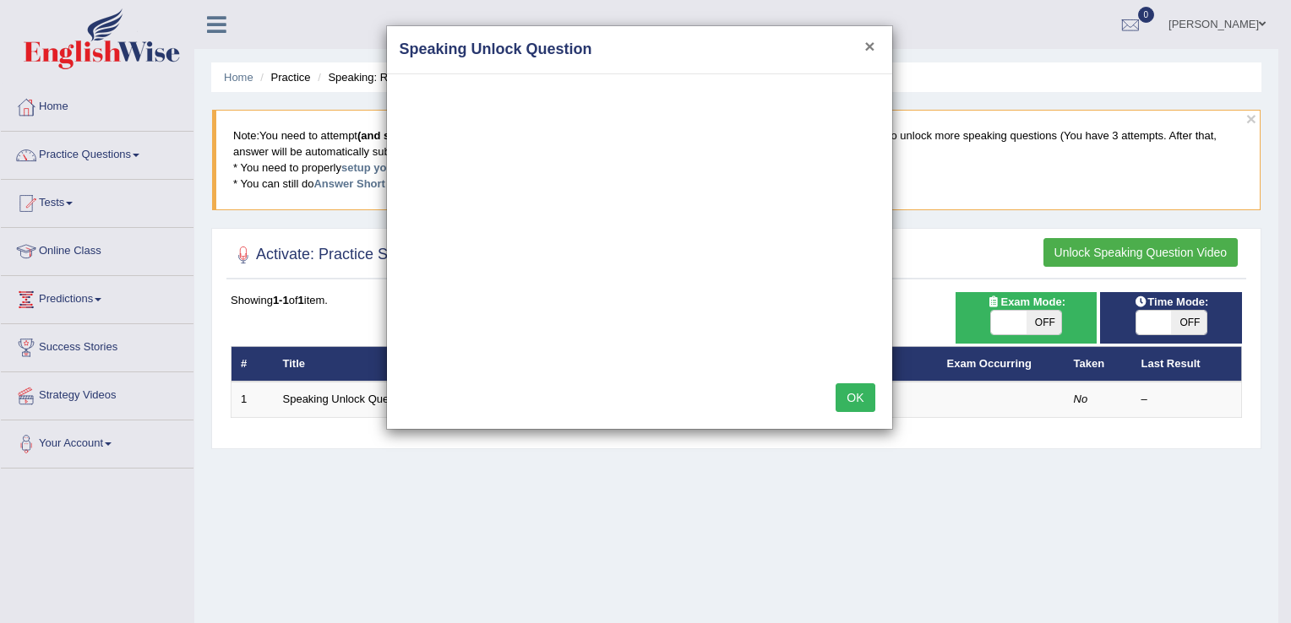
click at [873, 43] on button "×" at bounding box center [869, 46] width 10 height 18
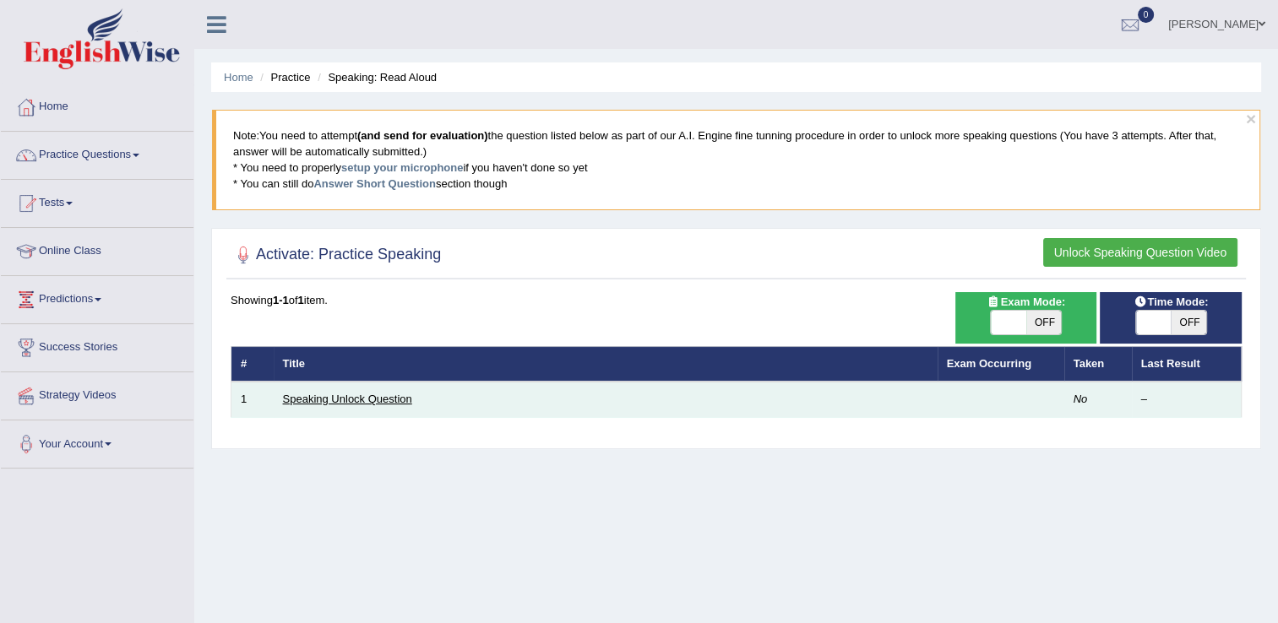
click at [362, 397] on link "Speaking Unlock Question" at bounding box center [347, 399] width 129 height 13
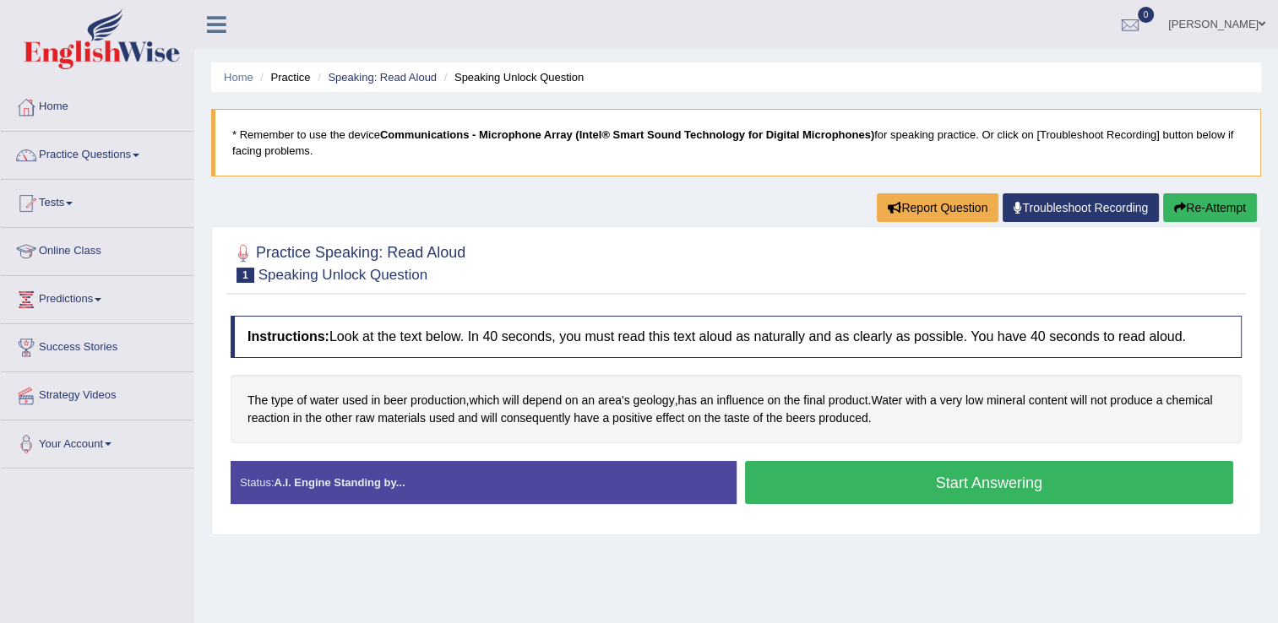
click at [917, 475] on button "Start Answering" at bounding box center [989, 482] width 489 height 43
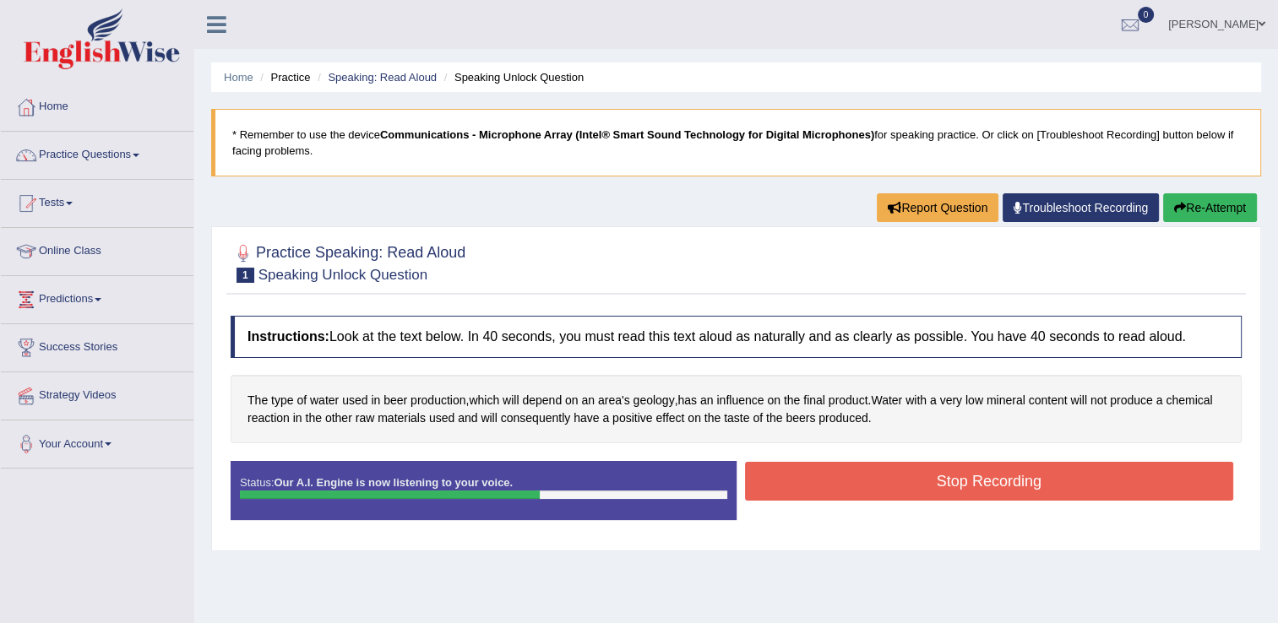
click at [917, 475] on button "Stop Recording" at bounding box center [989, 481] width 489 height 39
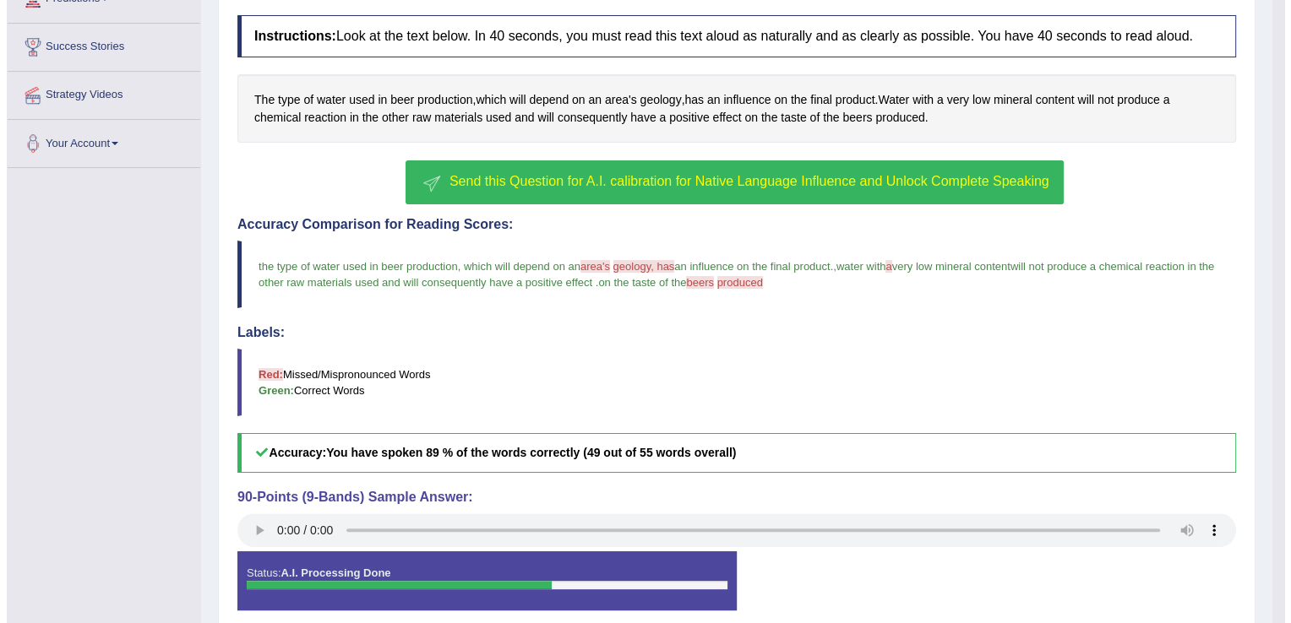
scroll to position [300, 0]
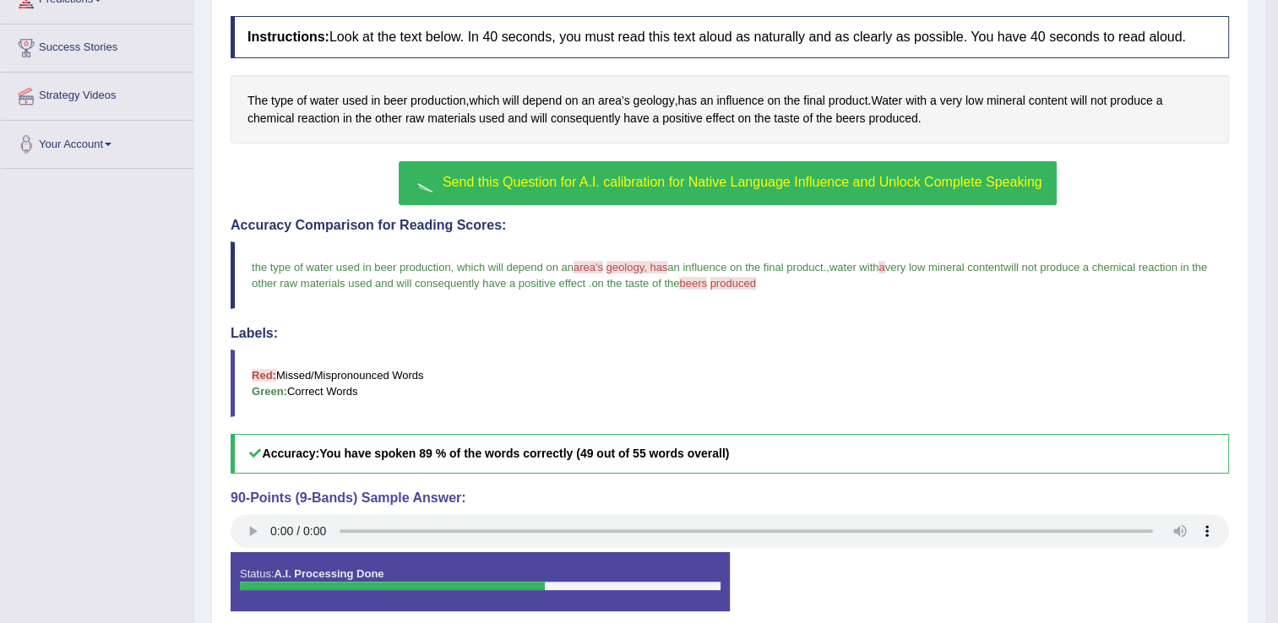
click at [791, 177] on span "Send this Question for A.I. calibration for Native Language Influence and Unloc…" at bounding box center [743, 182] width 600 height 14
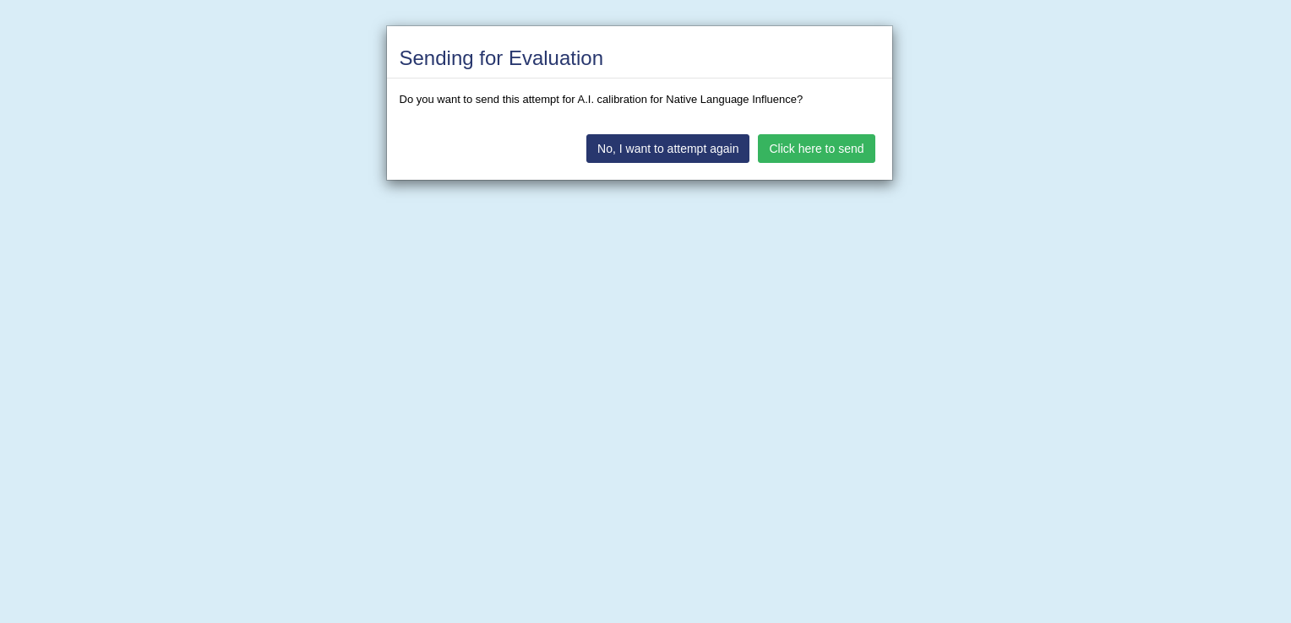
click at [692, 149] on button "No, I want to attempt again" at bounding box center [667, 148] width 163 height 29
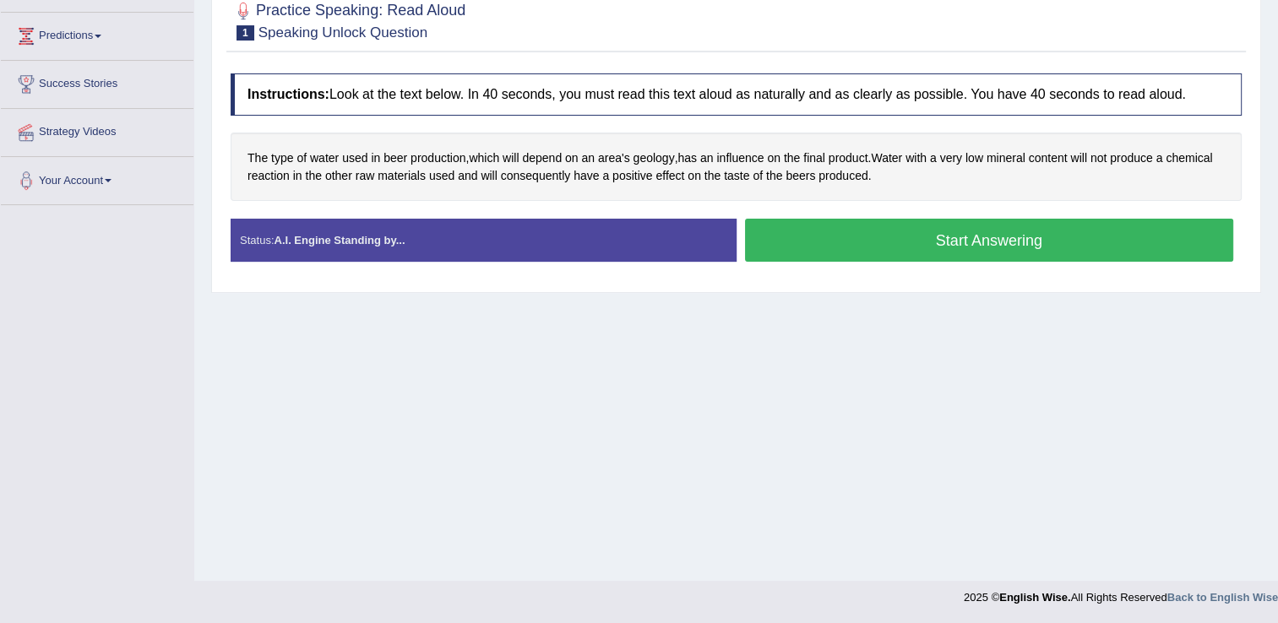
click at [885, 237] on button "Start Answering" at bounding box center [989, 240] width 489 height 43
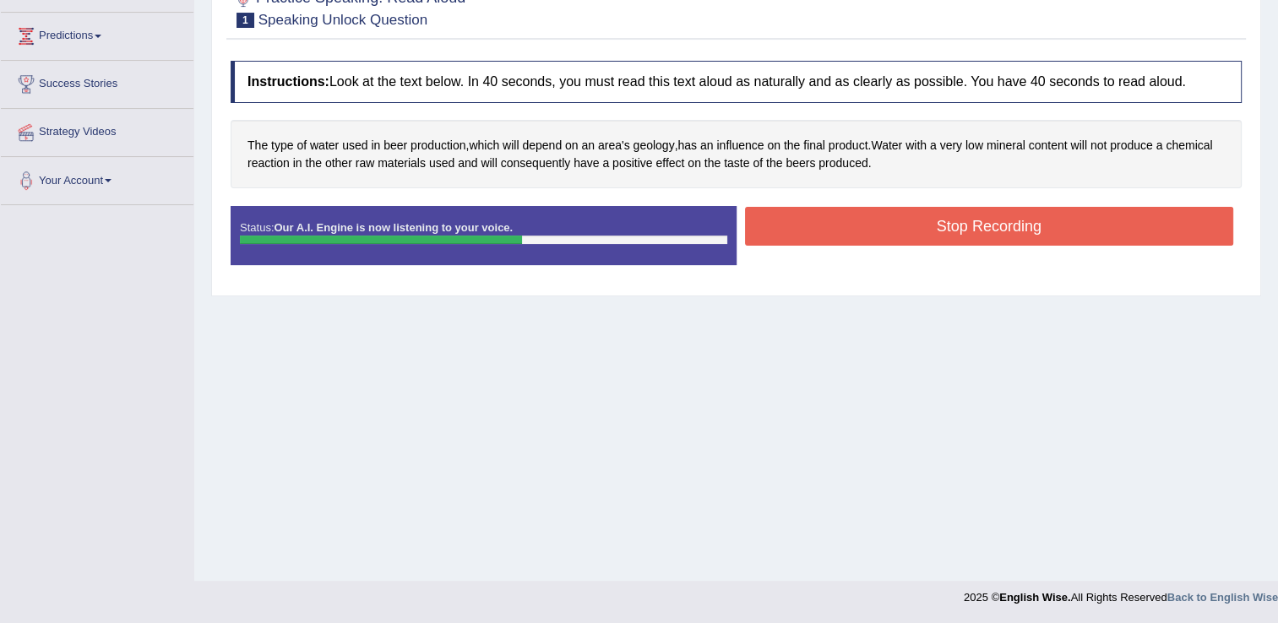
click at [885, 237] on button "Stop Recording" at bounding box center [989, 226] width 489 height 39
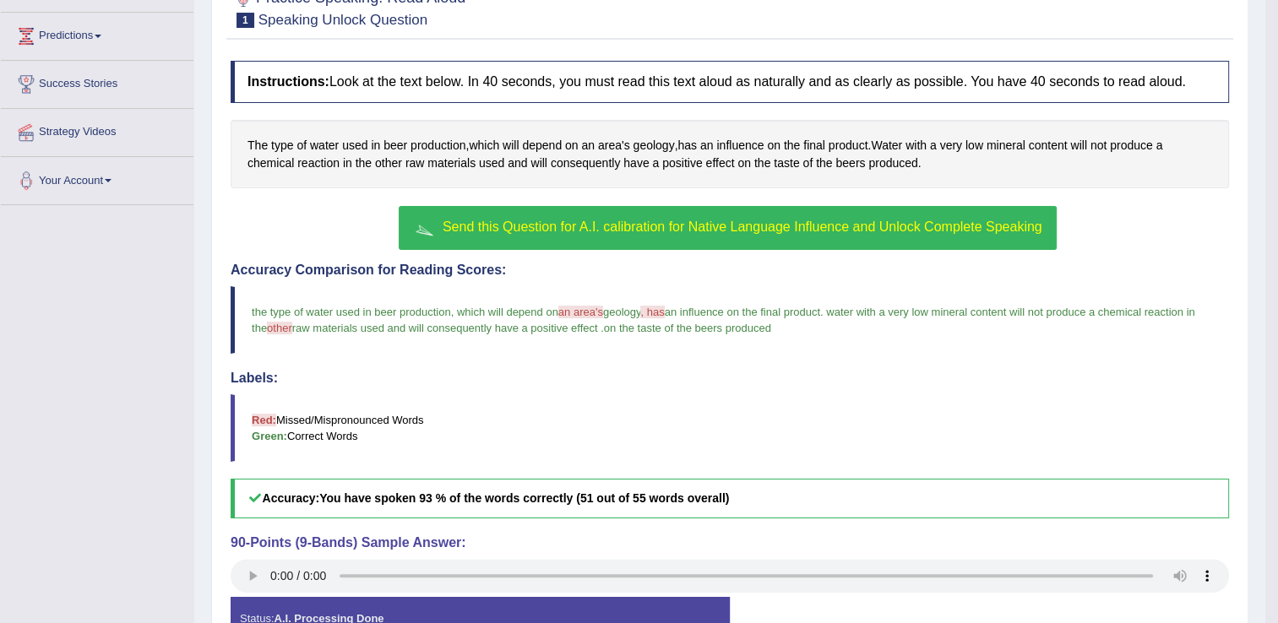
click at [786, 225] on span "Send this Question for A.I. calibration for Native Language Influence and Unloc…" at bounding box center [743, 227] width 600 height 14
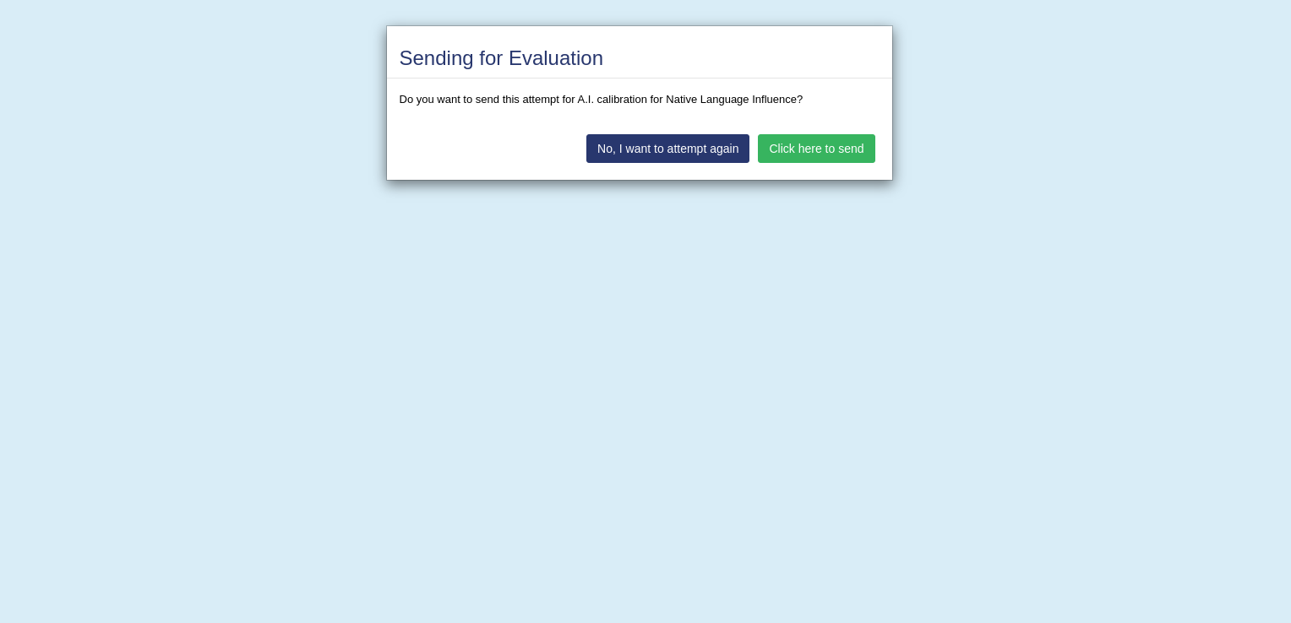
click at [805, 150] on button "Click here to send" at bounding box center [816, 148] width 117 height 29
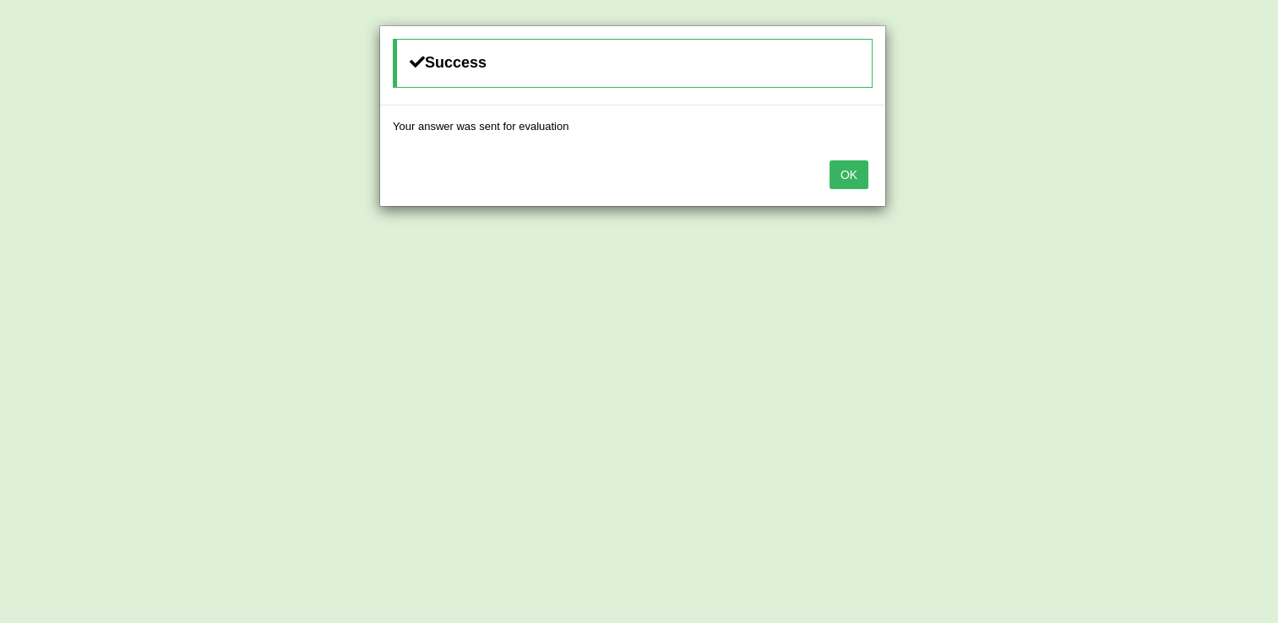
click at [844, 177] on button "OK" at bounding box center [849, 174] width 39 height 29
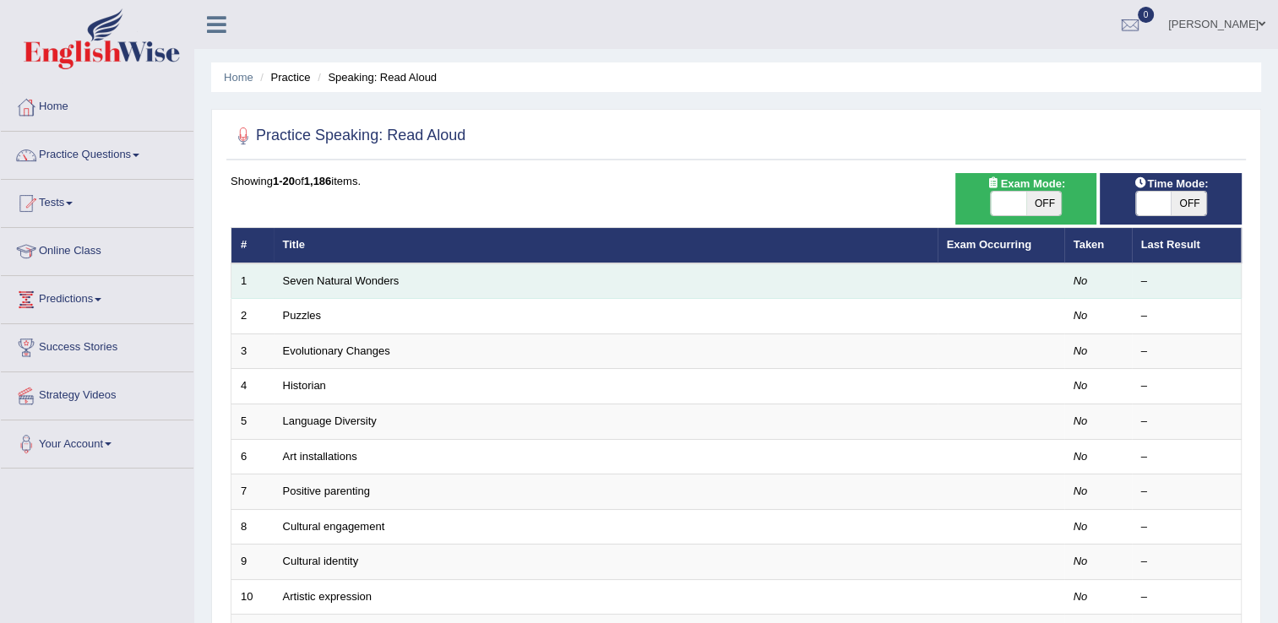
click at [389, 287] on td "Seven Natural Wonders" at bounding box center [606, 281] width 664 height 35
click at [374, 275] on link "Seven Natural Wonders" at bounding box center [341, 281] width 117 height 13
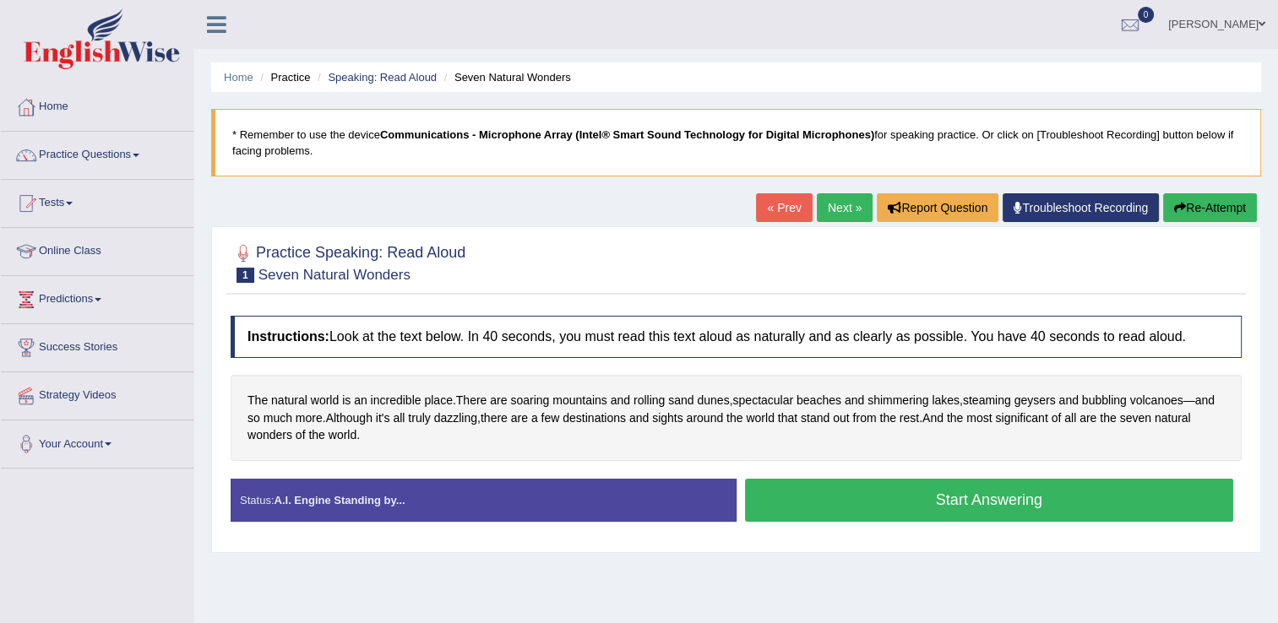
click at [848, 503] on button "Start Answering" at bounding box center [989, 500] width 489 height 43
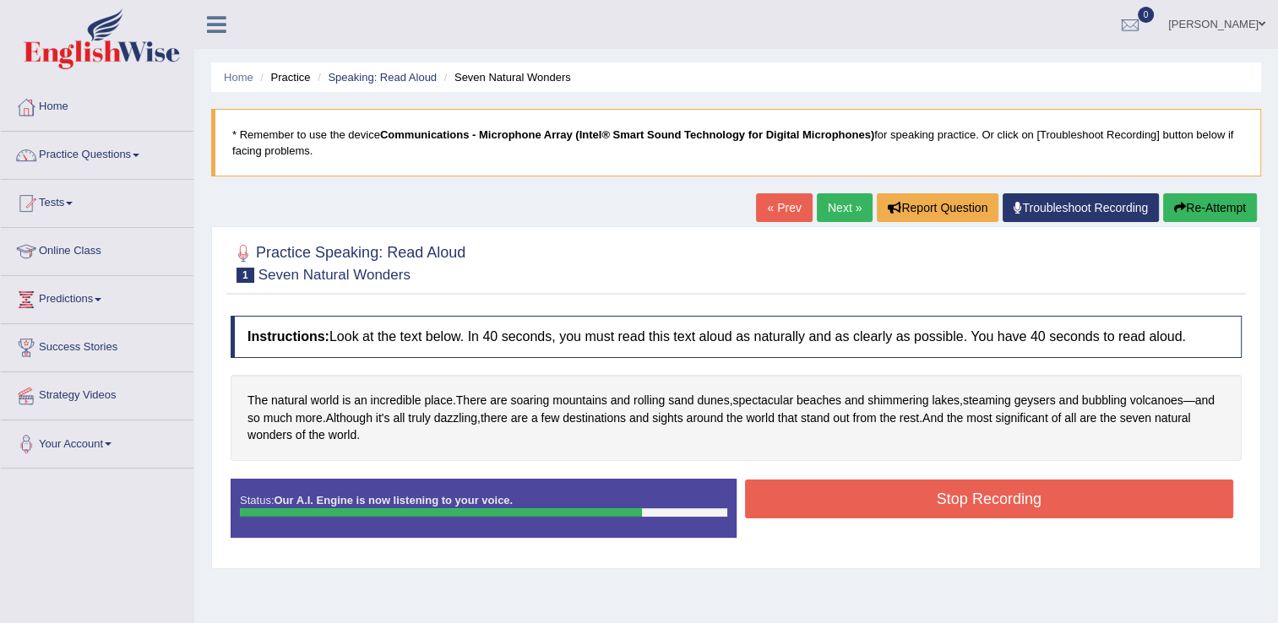
click at [848, 503] on button "Stop Recording" at bounding box center [989, 499] width 489 height 39
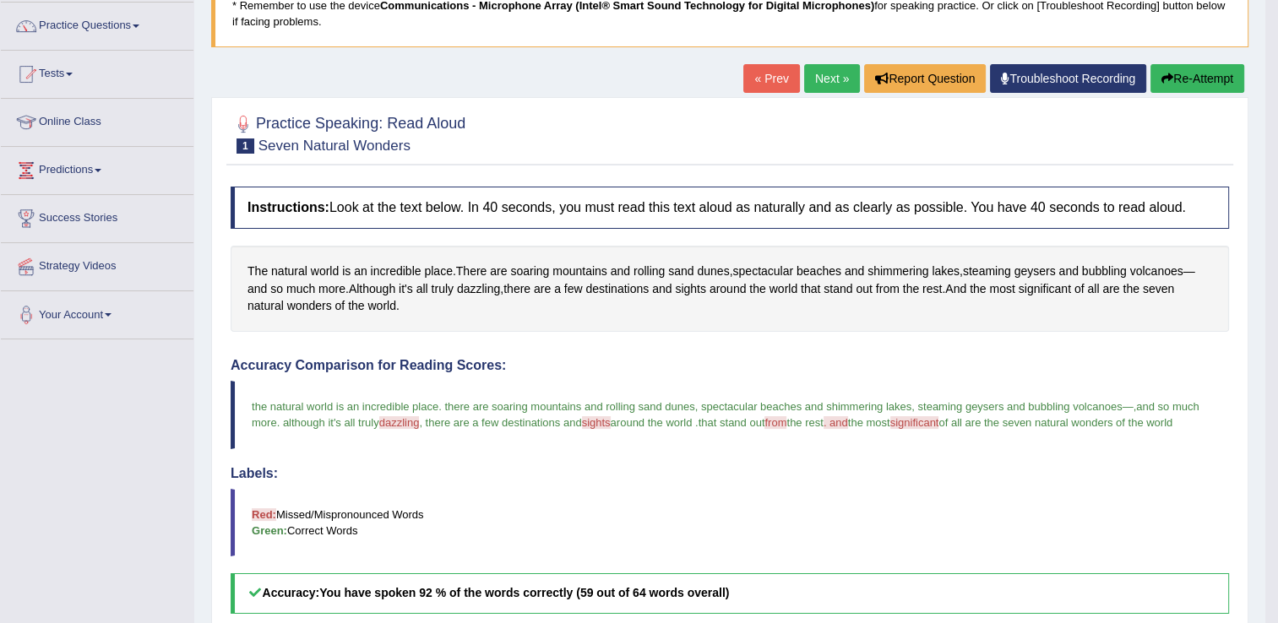
scroll to position [139, 0]
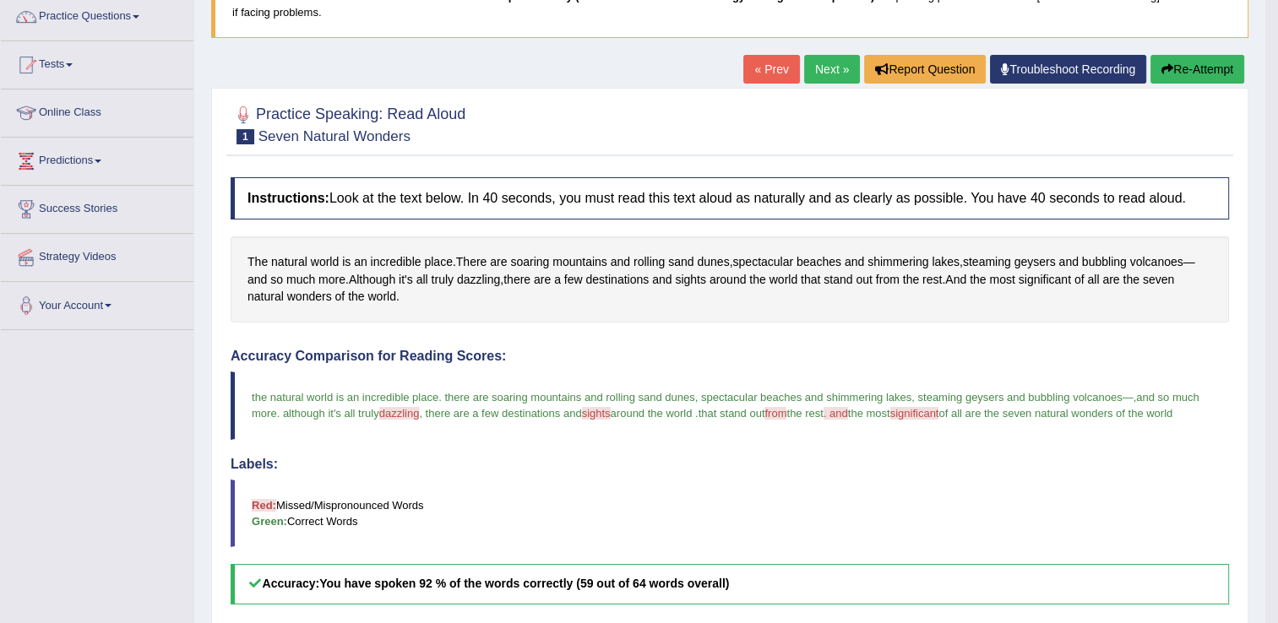
click at [1166, 73] on icon "button" at bounding box center [1167, 69] width 12 height 12
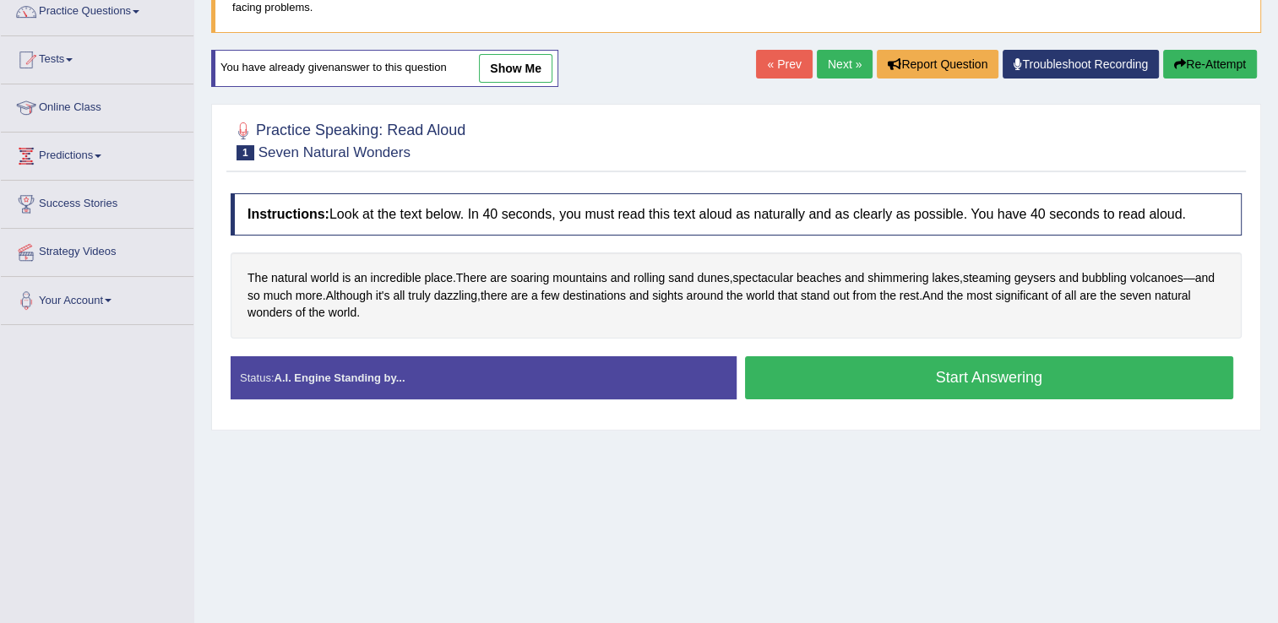
click at [947, 377] on button "Start Answering" at bounding box center [989, 377] width 489 height 43
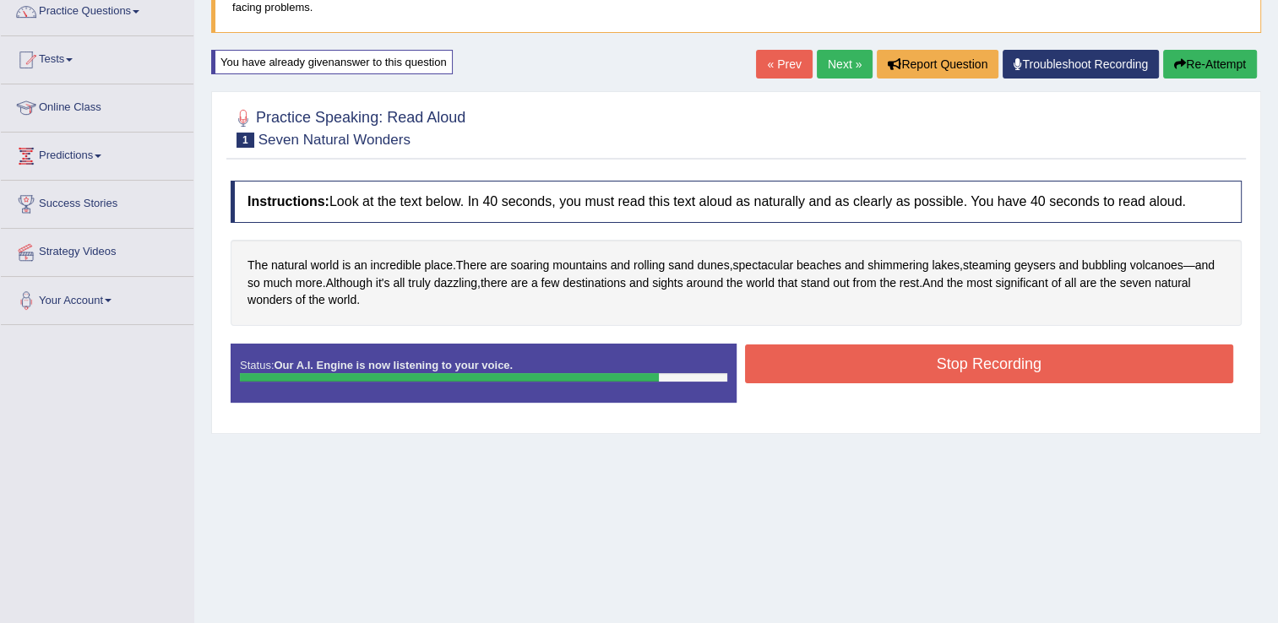
click at [947, 377] on button "Stop Recording" at bounding box center [989, 364] width 489 height 39
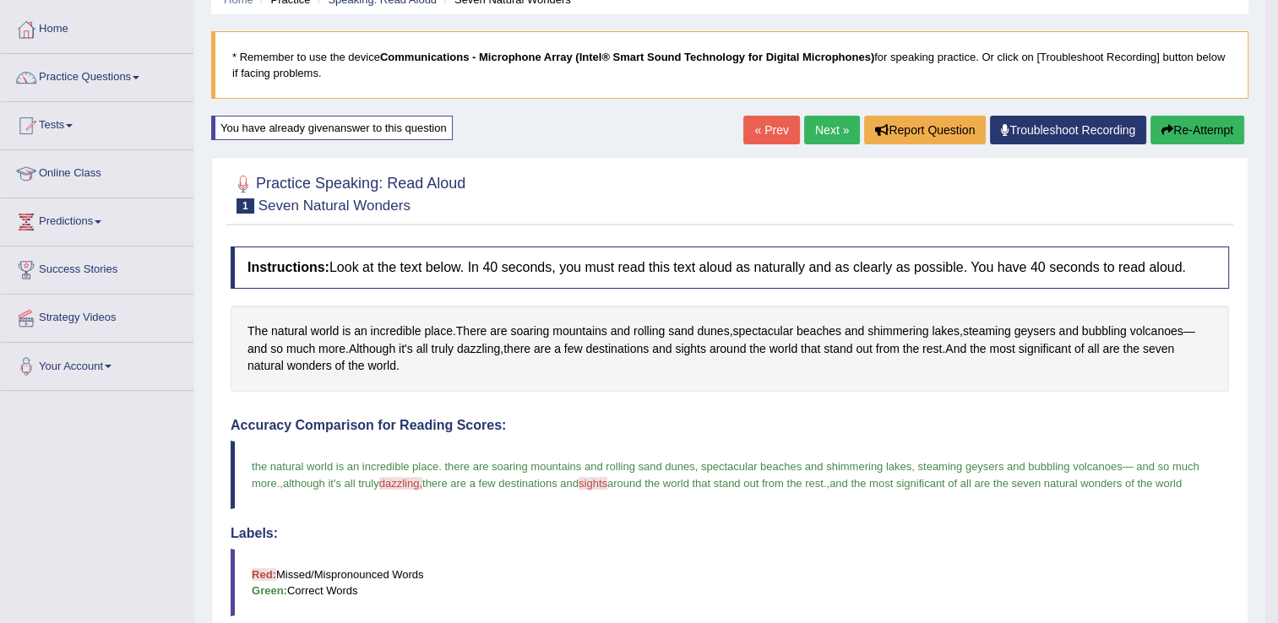
scroll to position [71, 0]
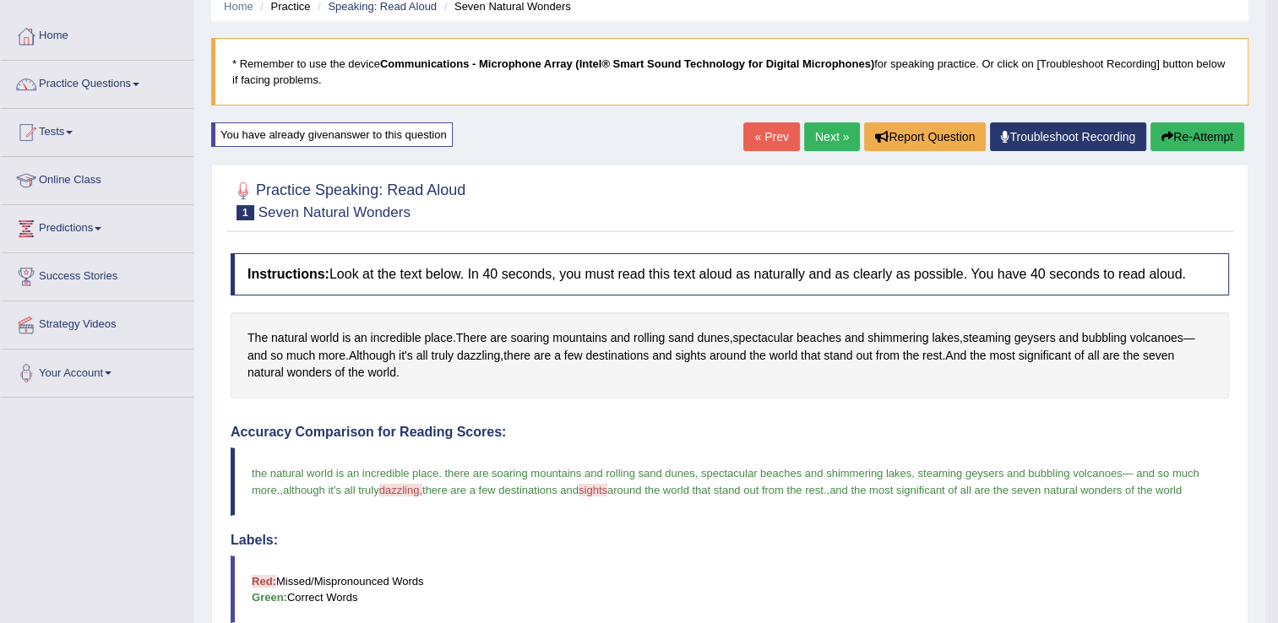
click at [824, 137] on link "Next »" at bounding box center [832, 136] width 56 height 29
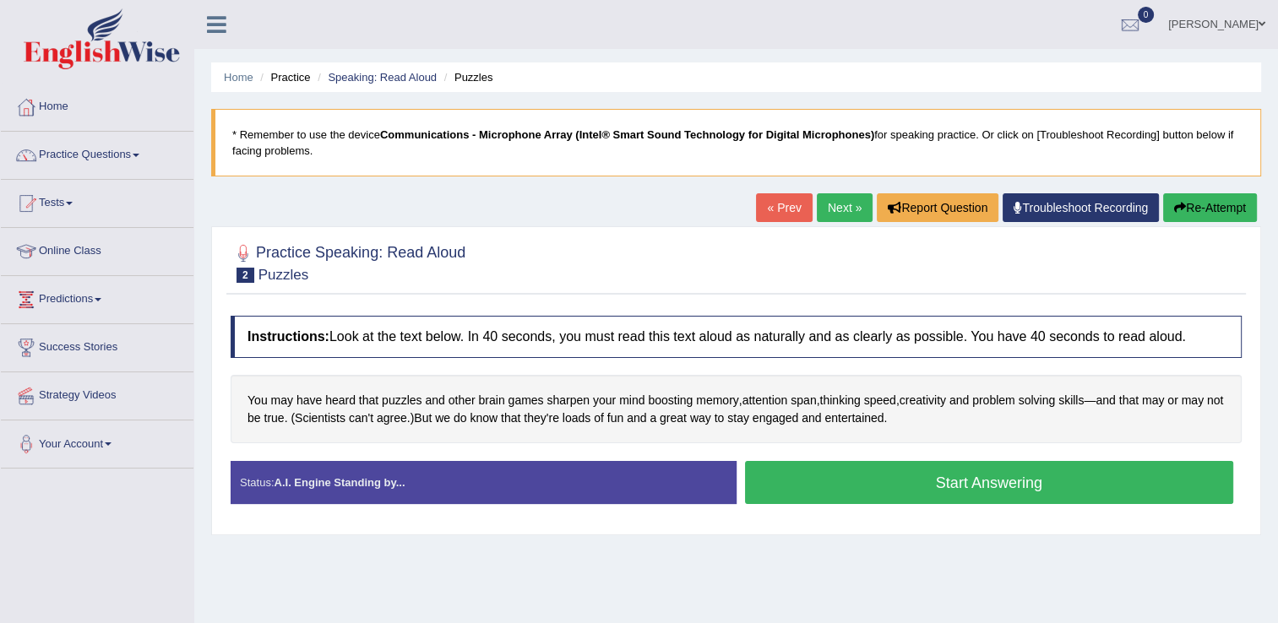
click at [870, 477] on button "Start Answering" at bounding box center [989, 482] width 489 height 43
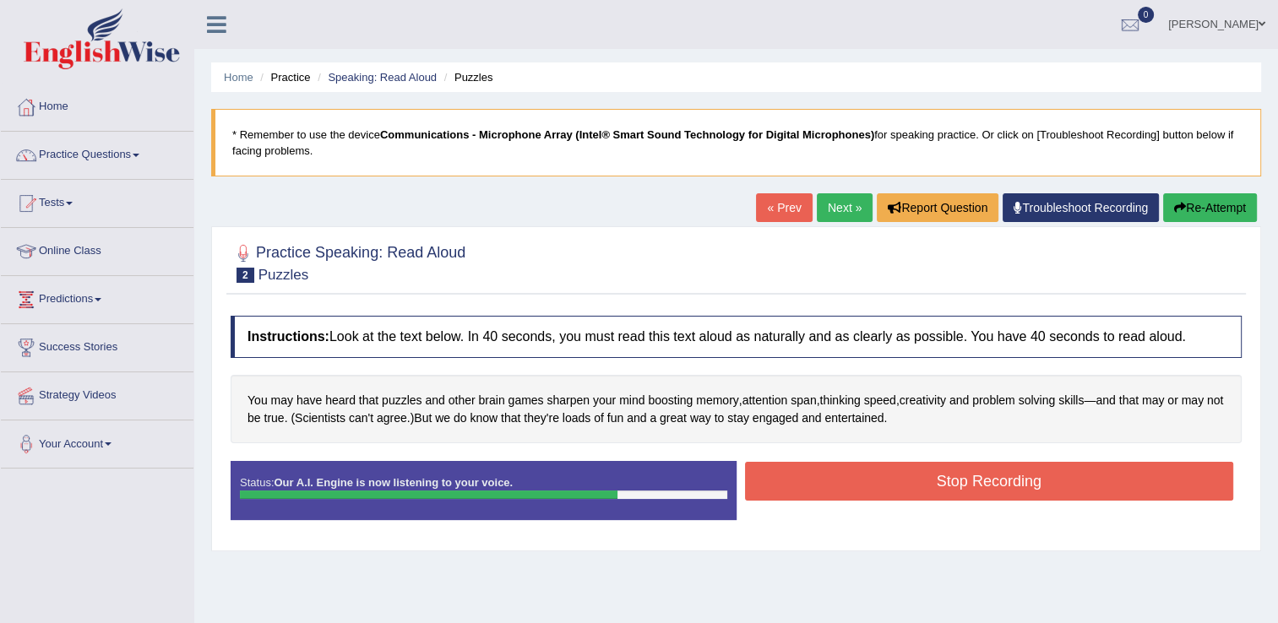
click at [870, 477] on button "Stop Recording" at bounding box center [989, 481] width 489 height 39
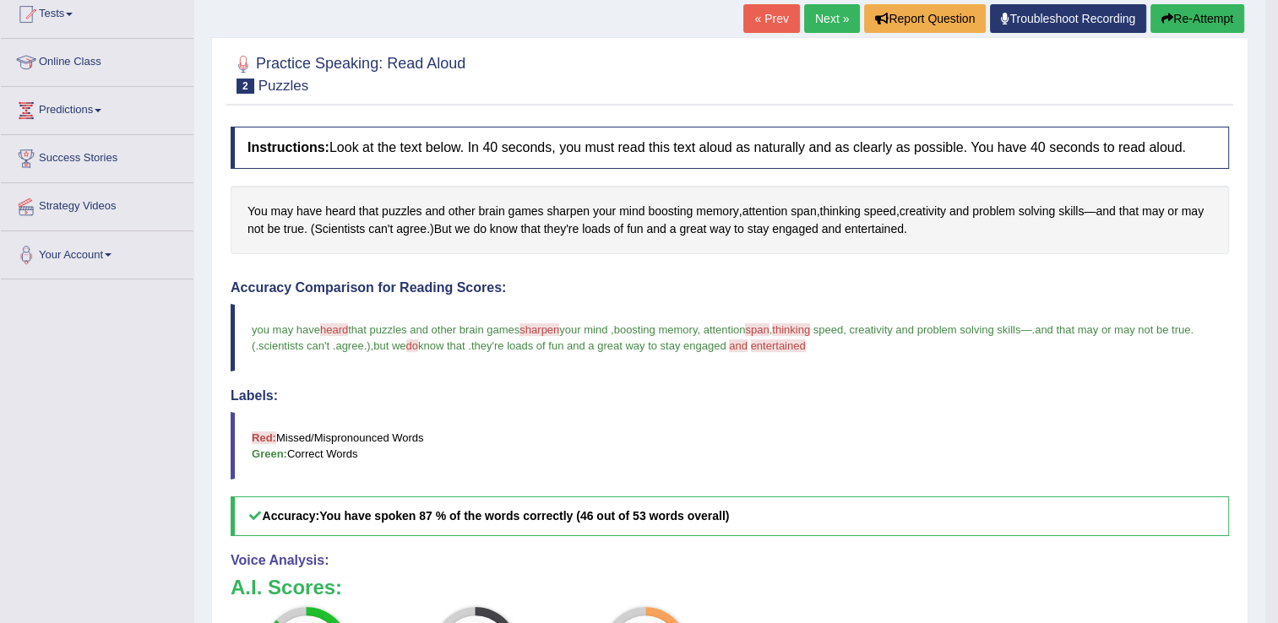
scroll to position [37, 0]
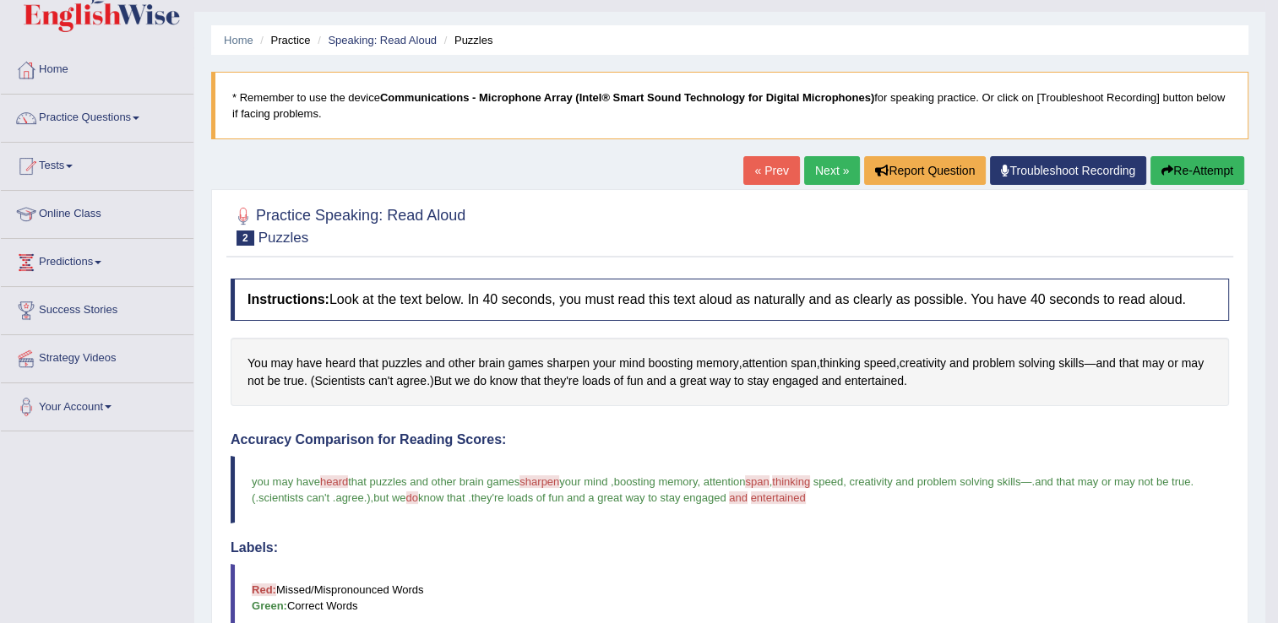
click at [1171, 171] on button "Re-Attempt" at bounding box center [1197, 170] width 94 height 29
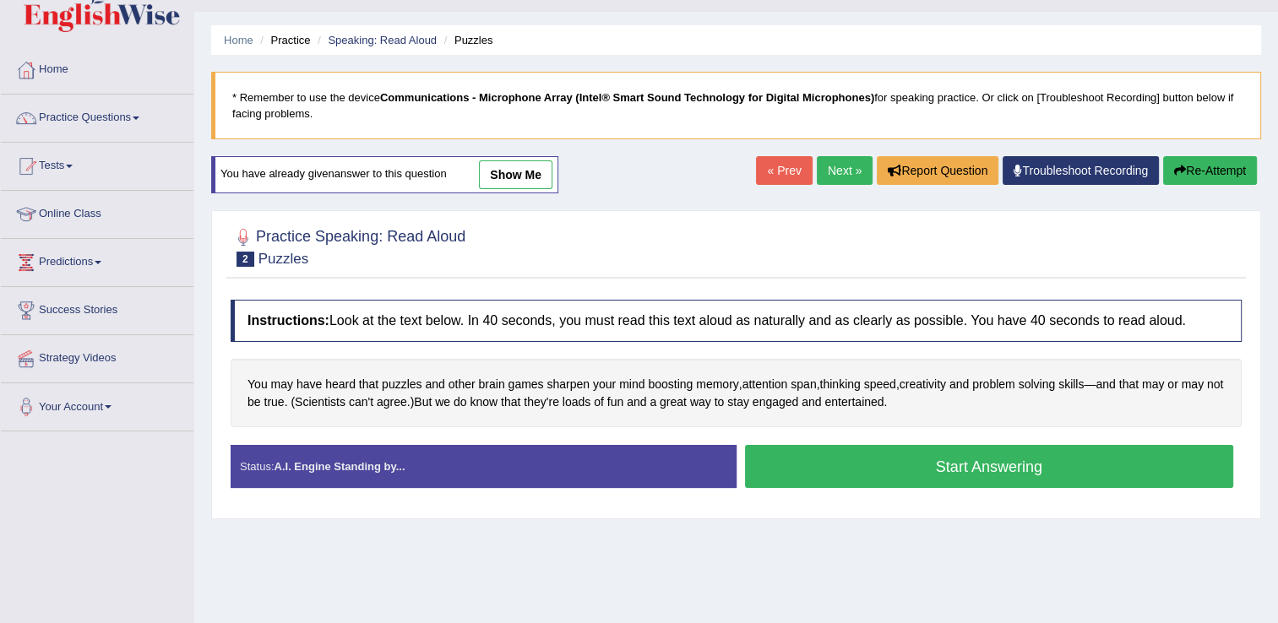
scroll to position [37, 0]
click at [809, 467] on button "Start Answering" at bounding box center [989, 466] width 489 height 43
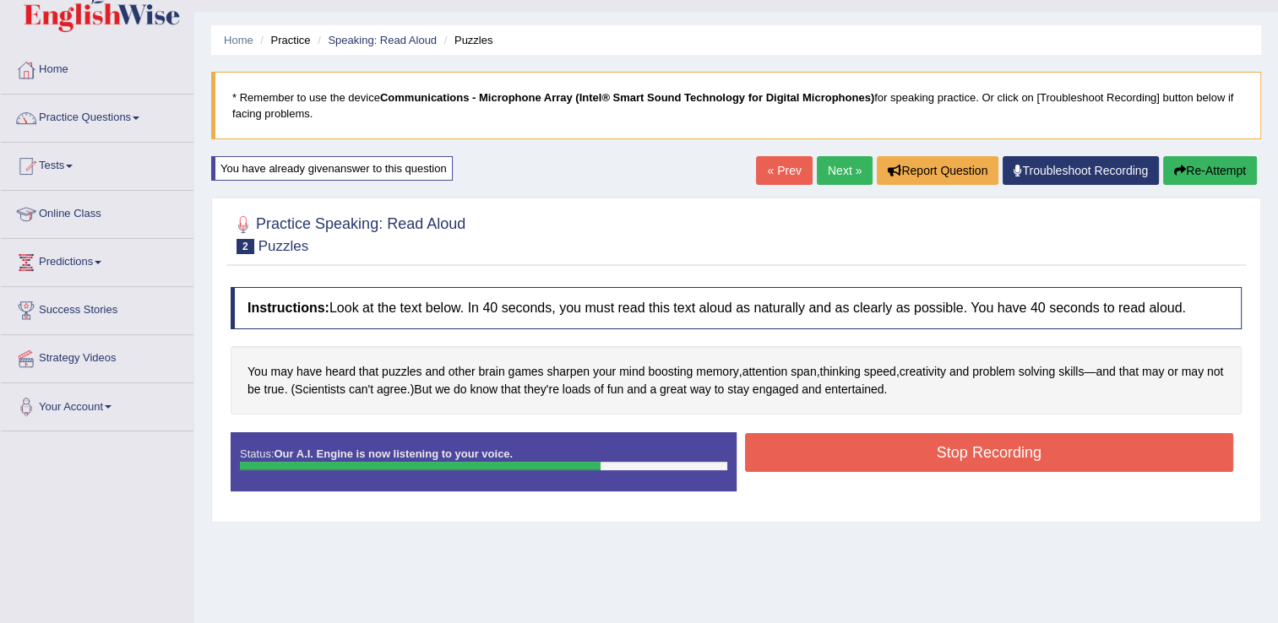
click at [809, 467] on button "Stop Recording" at bounding box center [989, 452] width 489 height 39
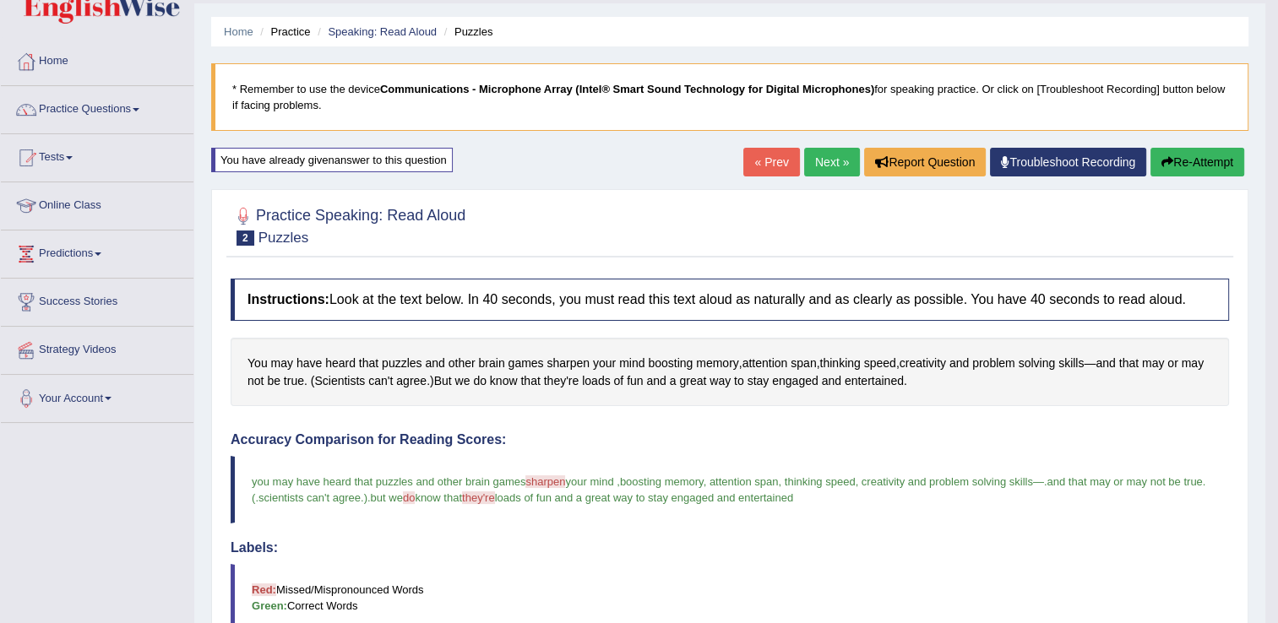
scroll to position [43, 0]
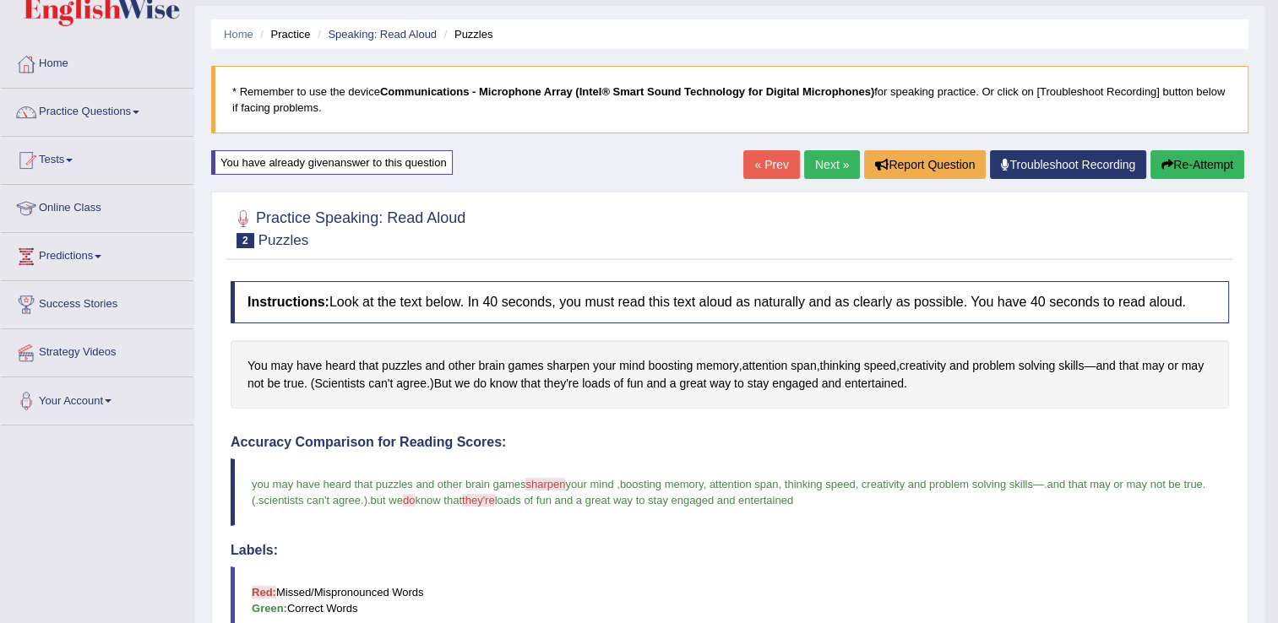
click at [831, 170] on link "Next »" at bounding box center [832, 164] width 56 height 29
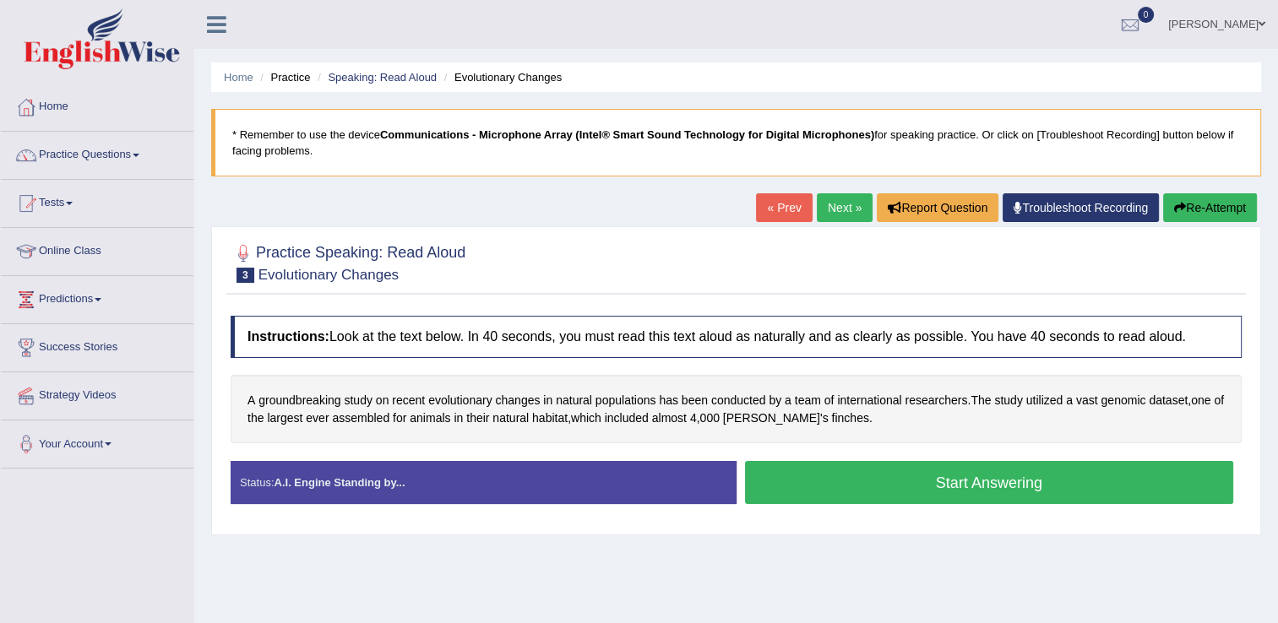
click at [795, 472] on button "Start Answering" at bounding box center [989, 482] width 489 height 43
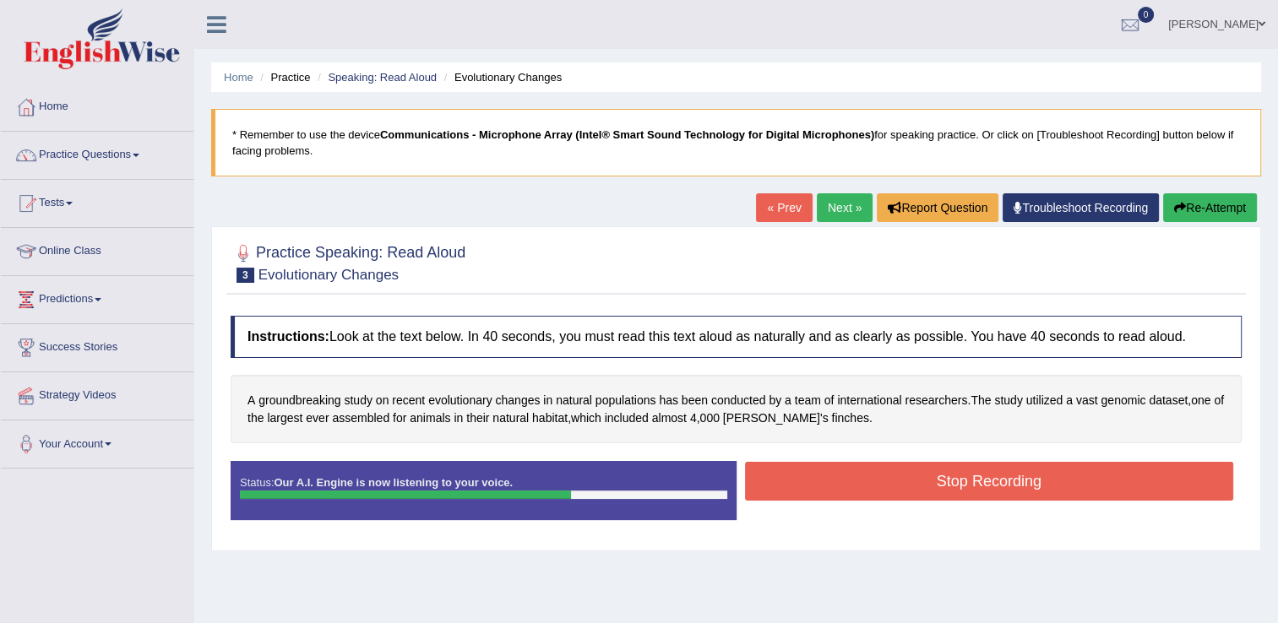
click at [802, 476] on button "Stop Recording" at bounding box center [989, 481] width 489 height 39
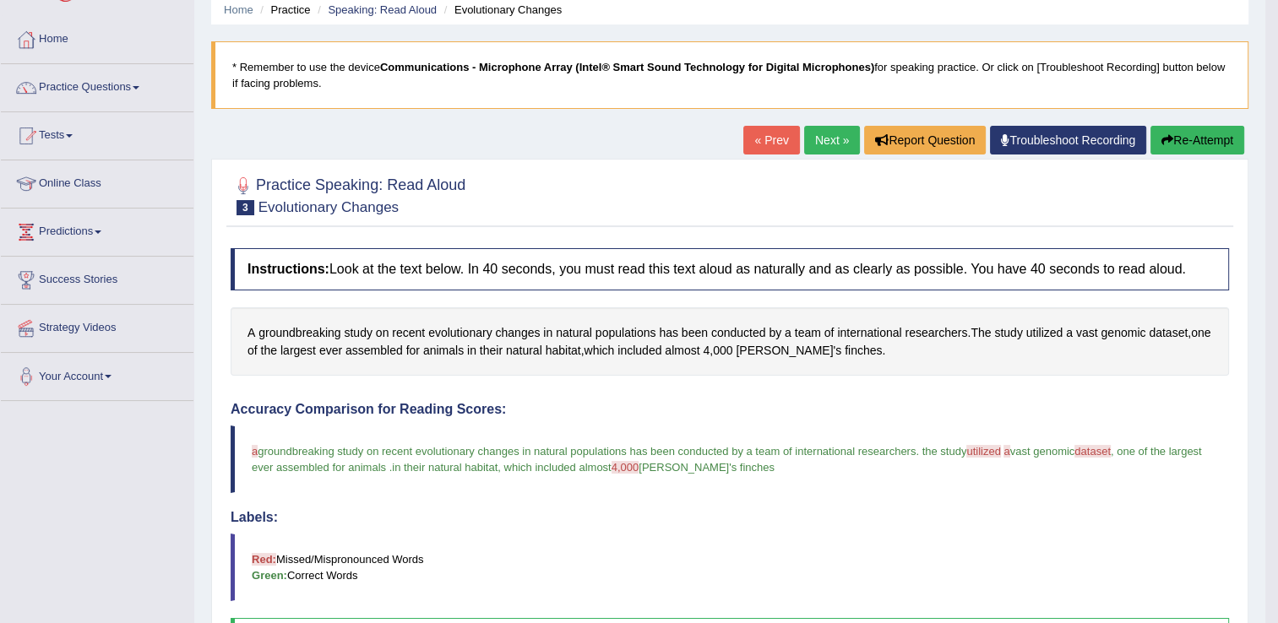
scroll to position [65, 0]
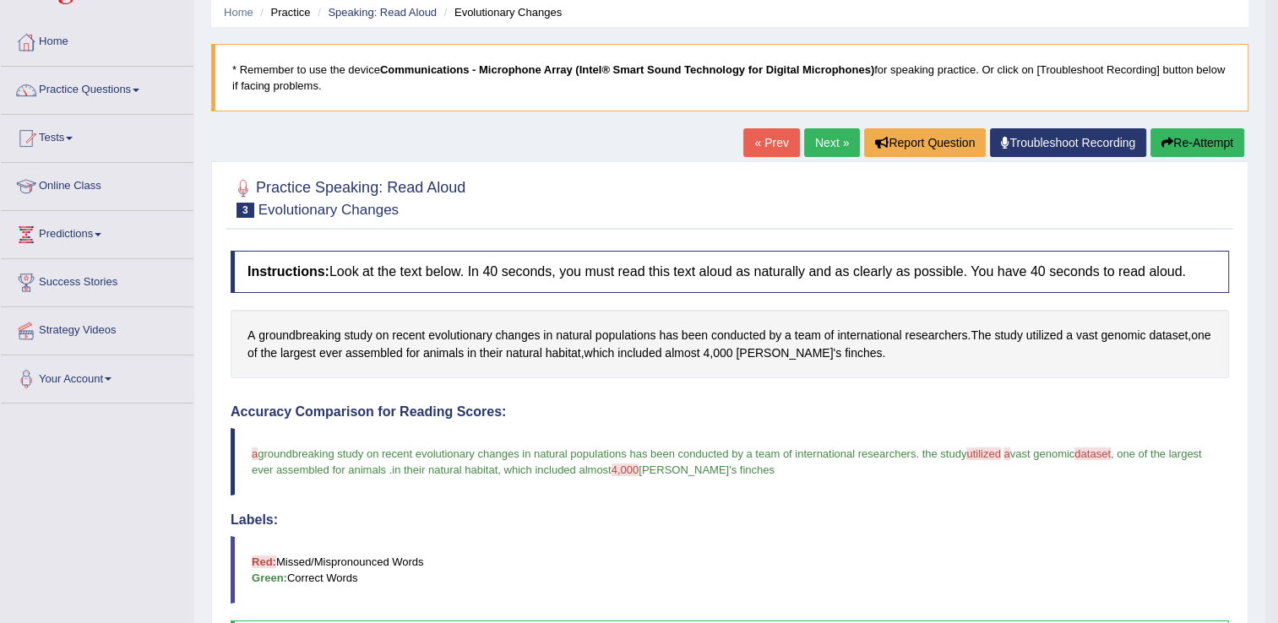
click at [1198, 142] on button "Re-Attempt" at bounding box center [1197, 142] width 94 height 29
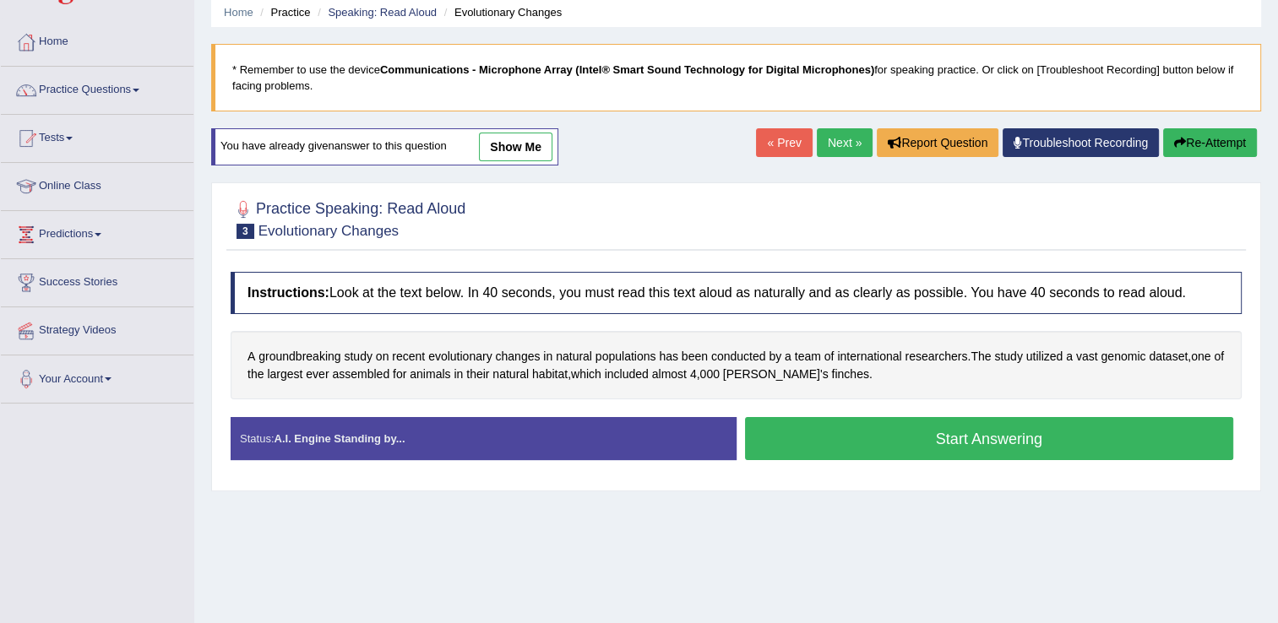
click at [860, 429] on button "Start Answering" at bounding box center [989, 438] width 489 height 43
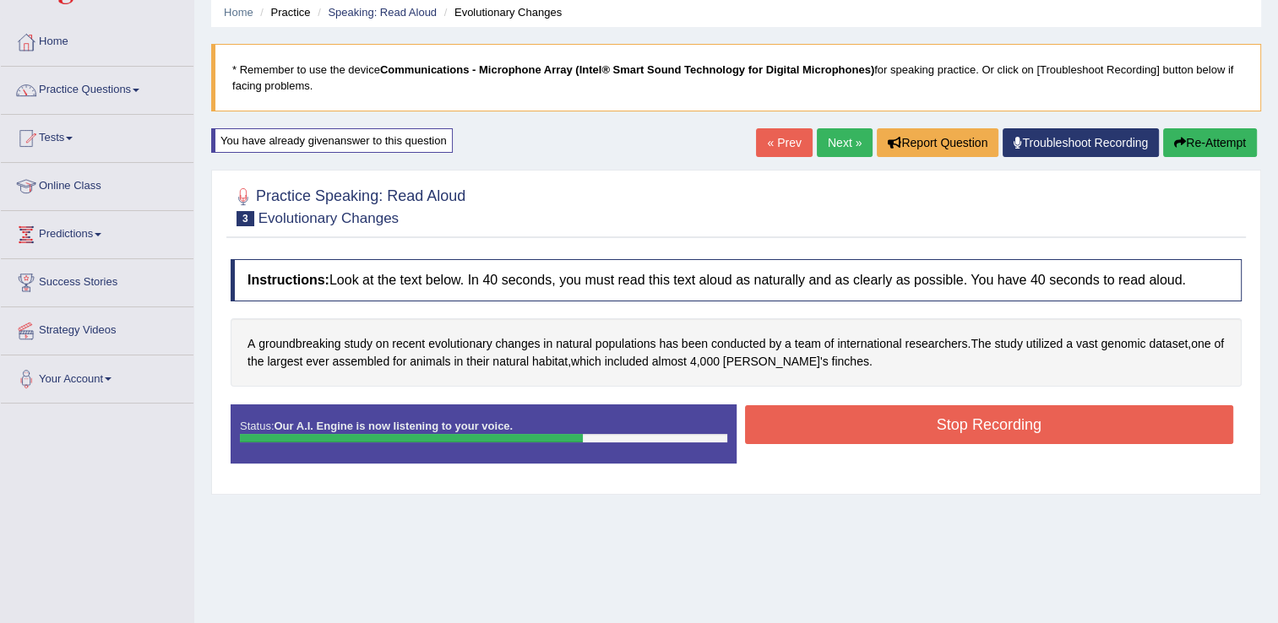
click at [860, 429] on button "Stop Recording" at bounding box center [989, 424] width 489 height 39
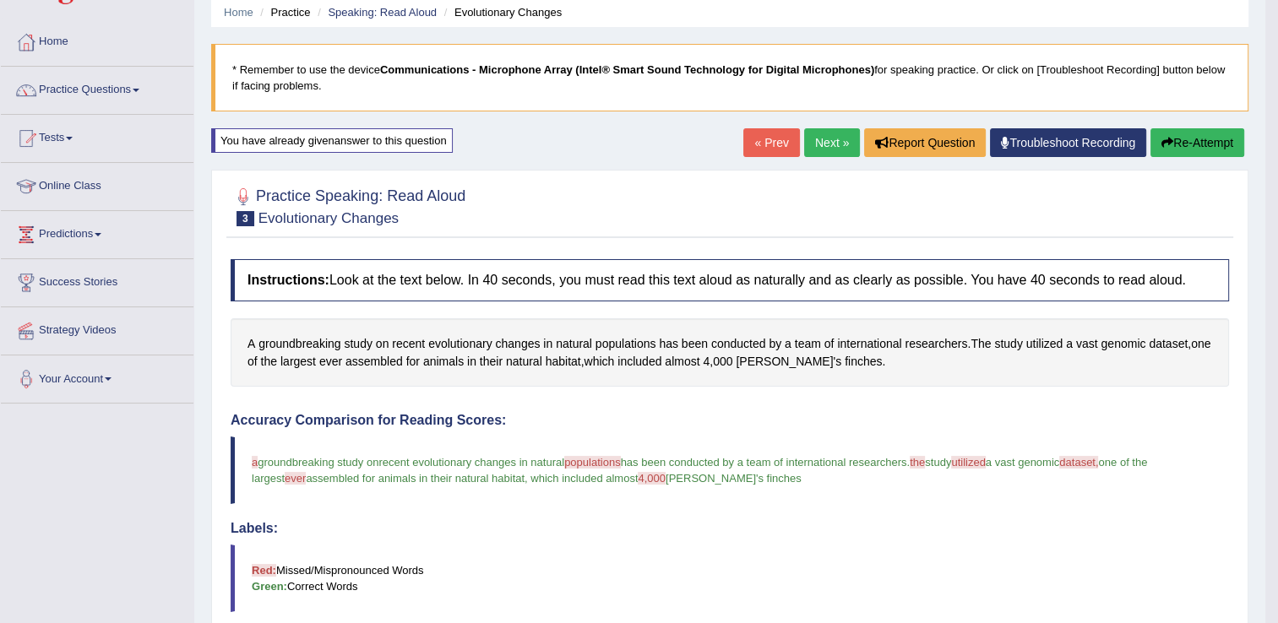
click at [1167, 143] on icon "button" at bounding box center [1167, 143] width 12 height 12
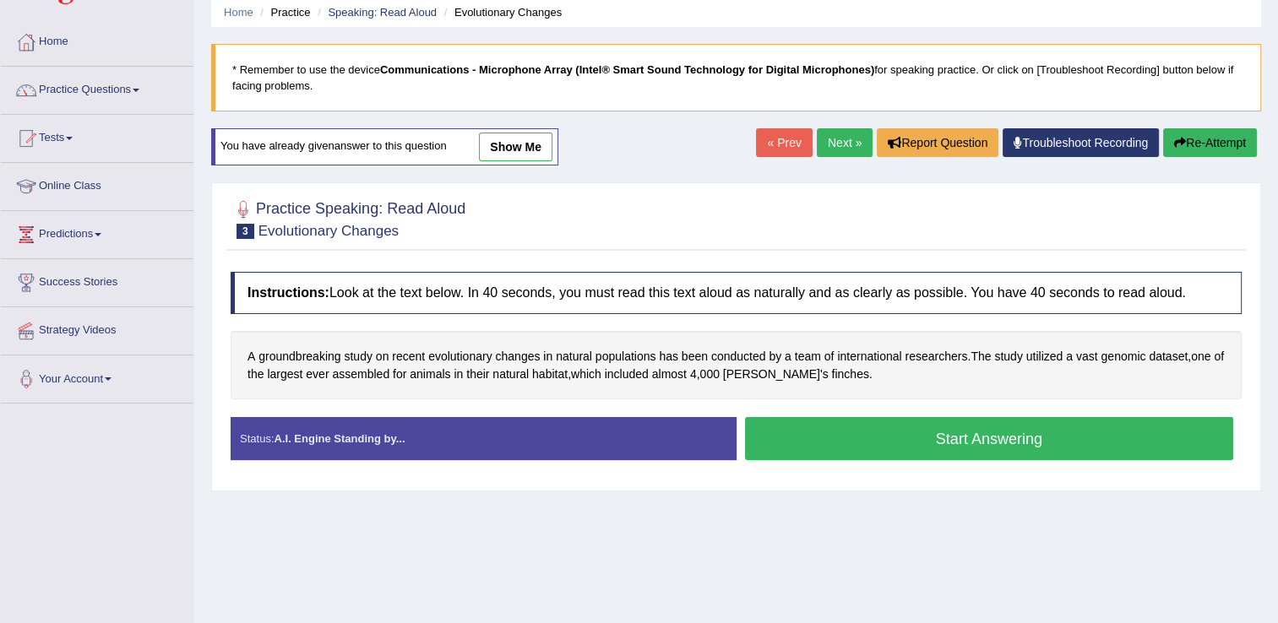
scroll to position [65, 0]
click at [935, 435] on button "Start Answering" at bounding box center [989, 438] width 489 height 43
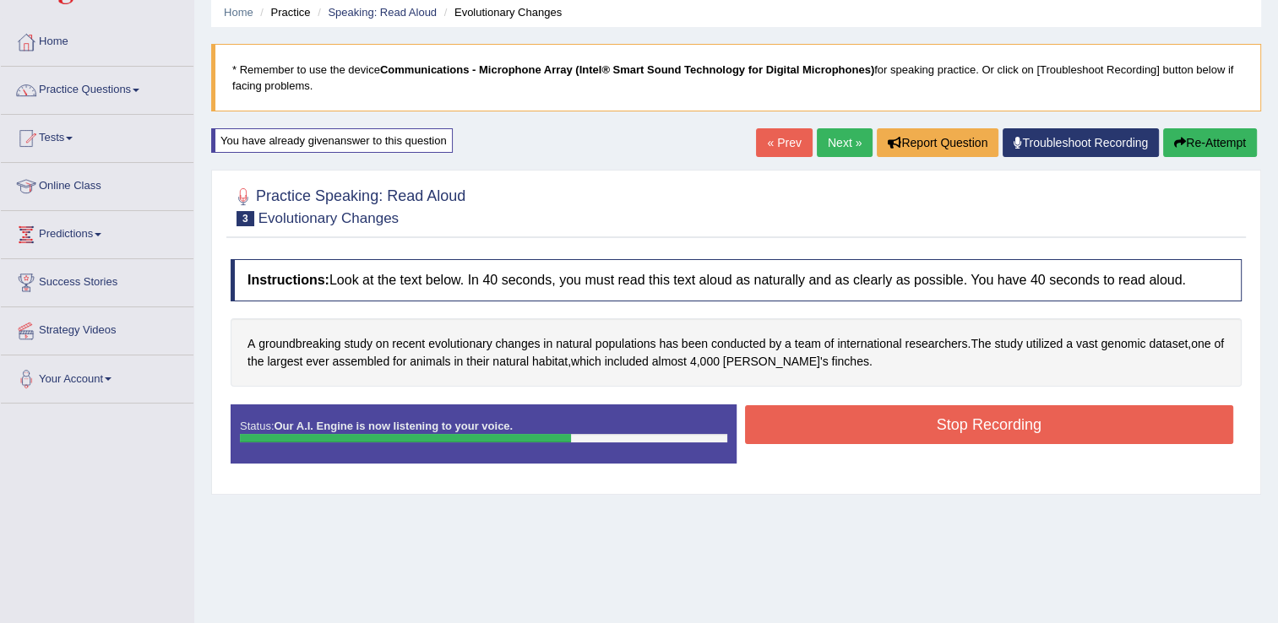
click at [905, 422] on button "Stop Recording" at bounding box center [989, 424] width 489 height 39
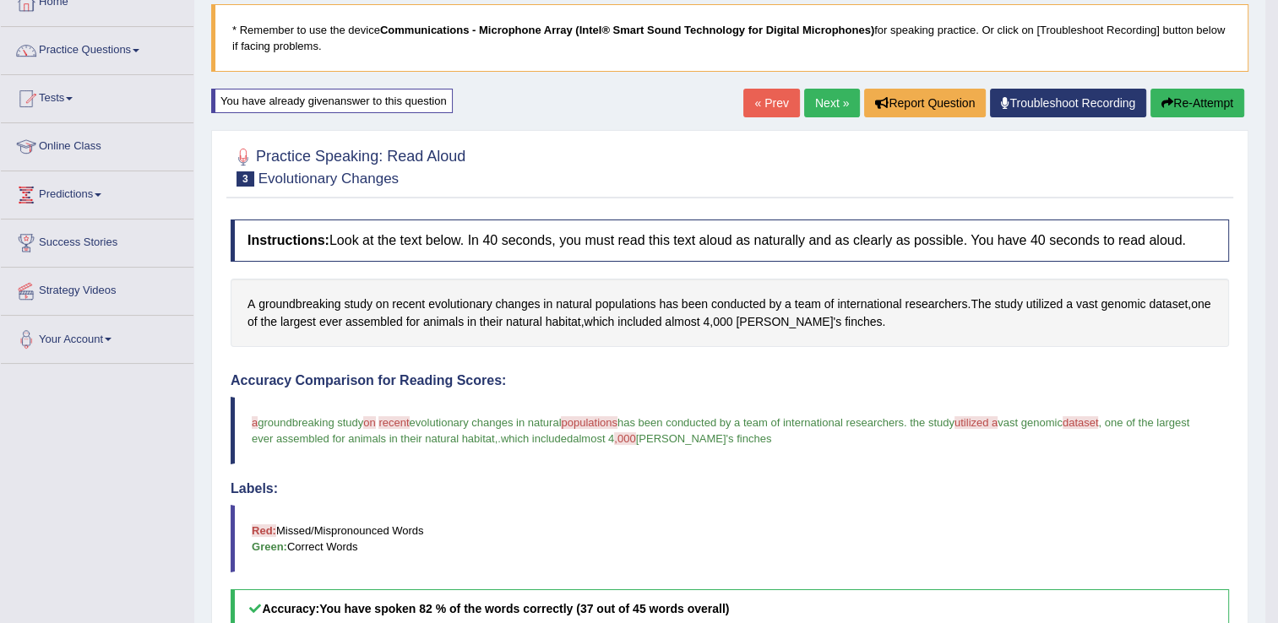
scroll to position [0, 0]
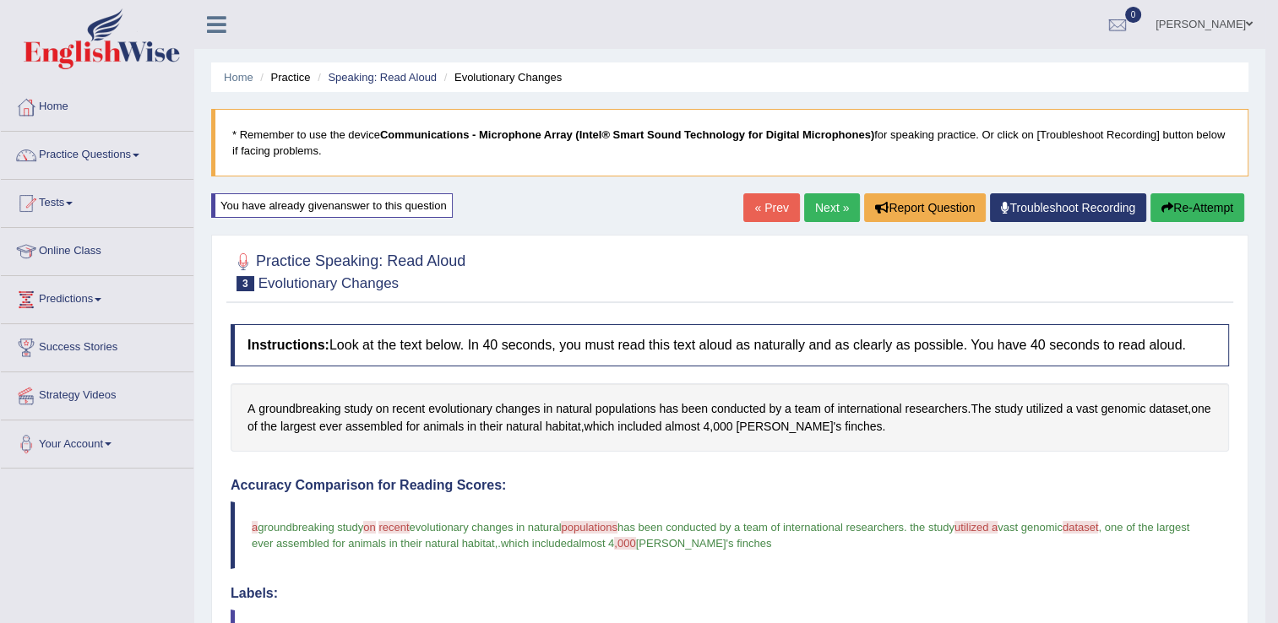
click at [1182, 210] on button "Re-Attempt" at bounding box center [1197, 207] width 94 height 29
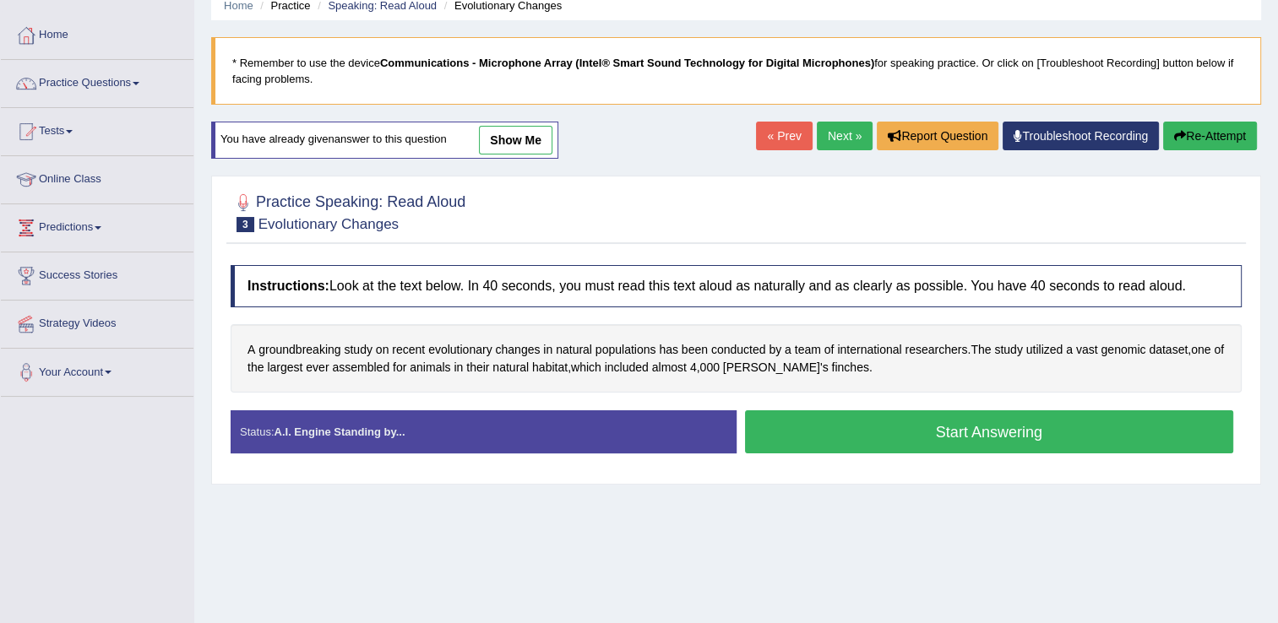
scroll to position [75, 0]
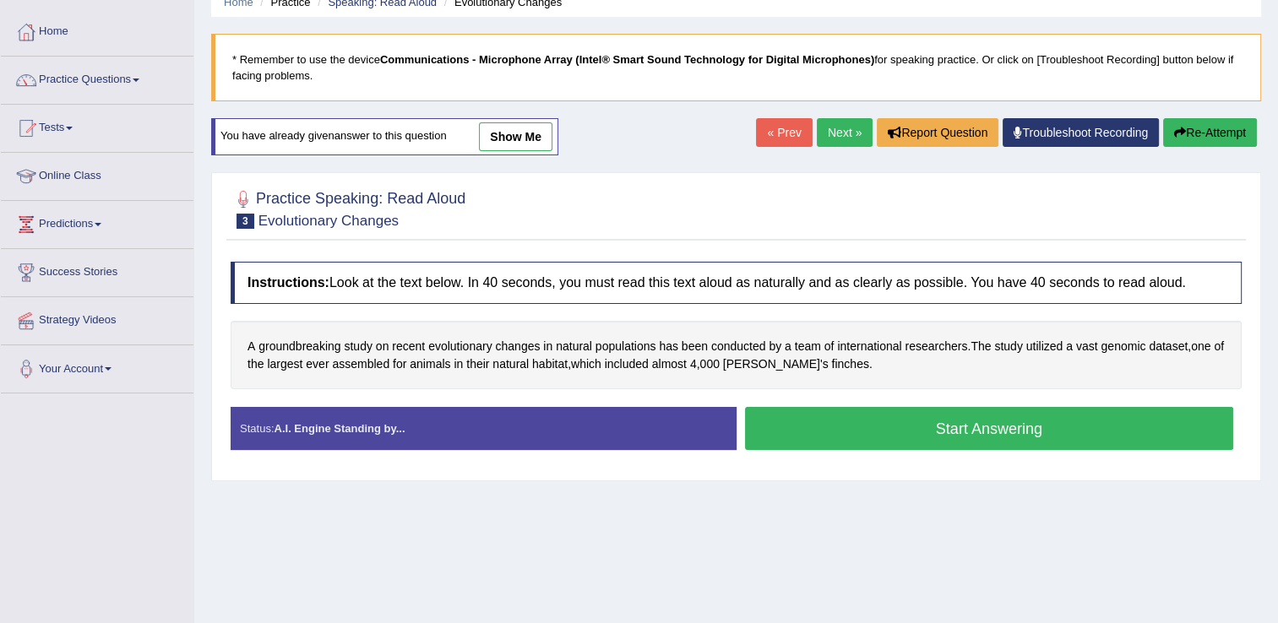
click at [949, 424] on button "Start Answering" at bounding box center [989, 428] width 489 height 43
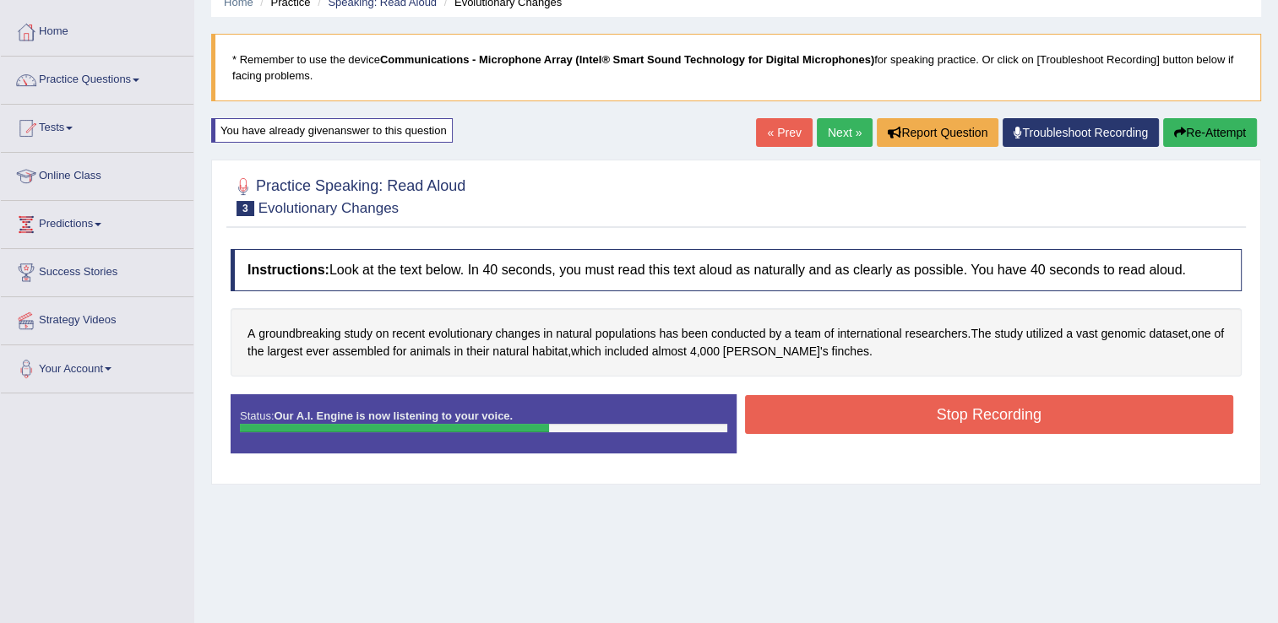
click at [949, 424] on button "Stop Recording" at bounding box center [989, 414] width 489 height 39
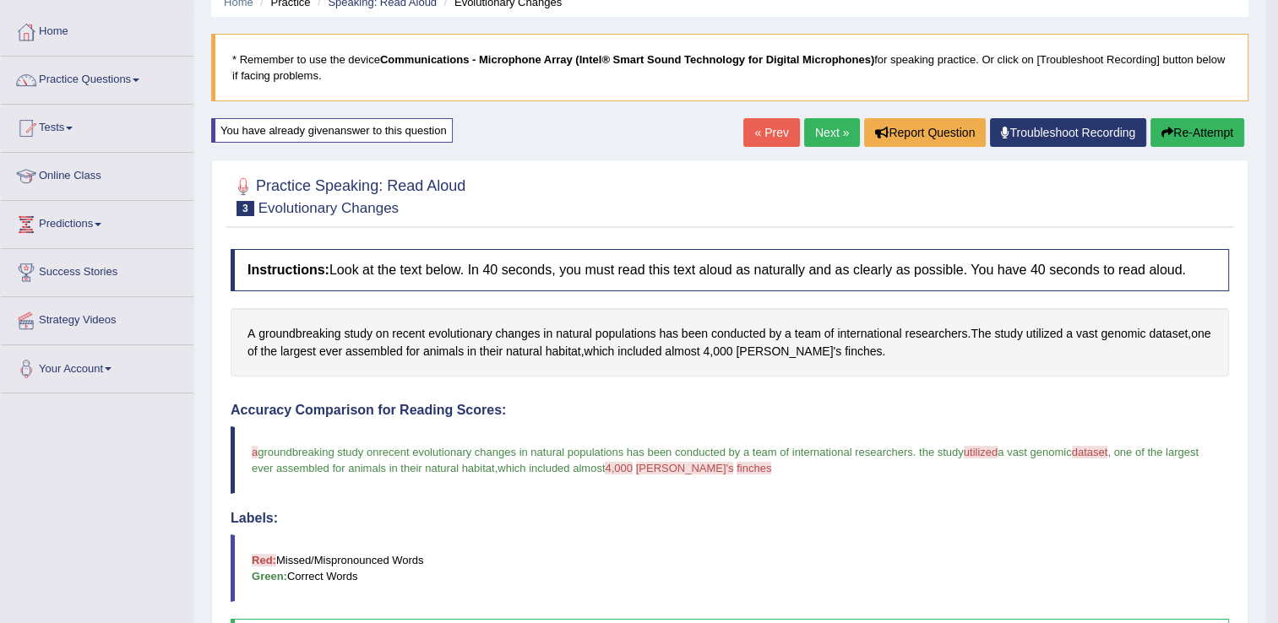
click at [835, 130] on link "Next »" at bounding box center [832, 132] width 56 height 29
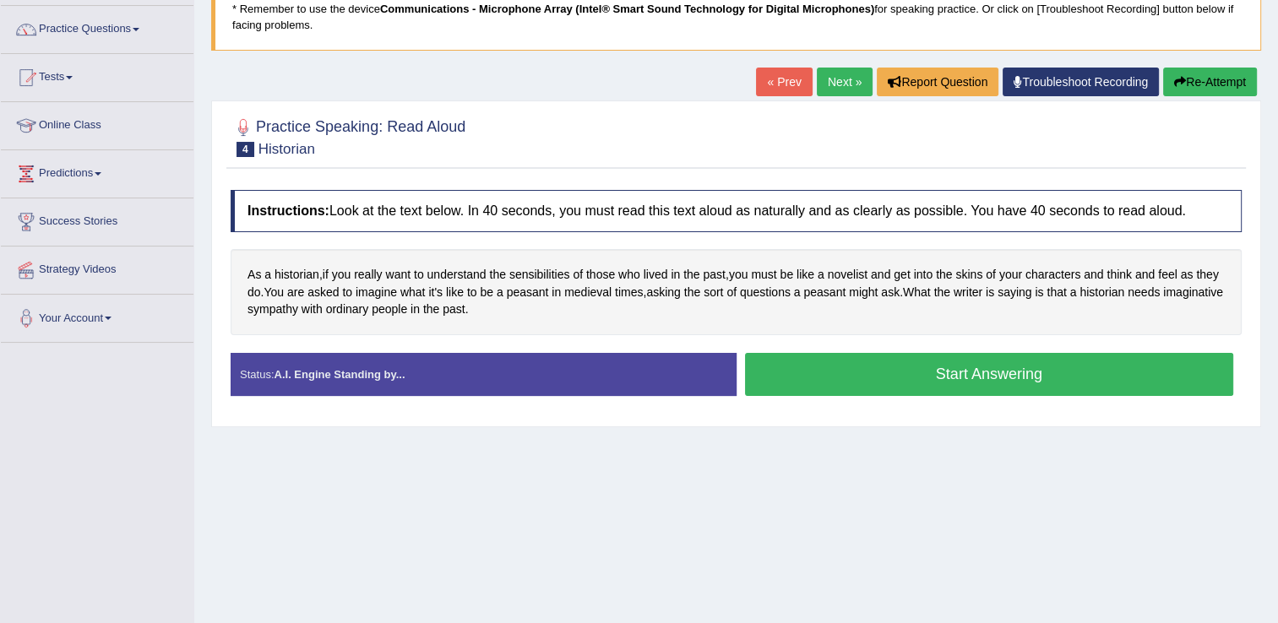
scroll to position [128, 0]
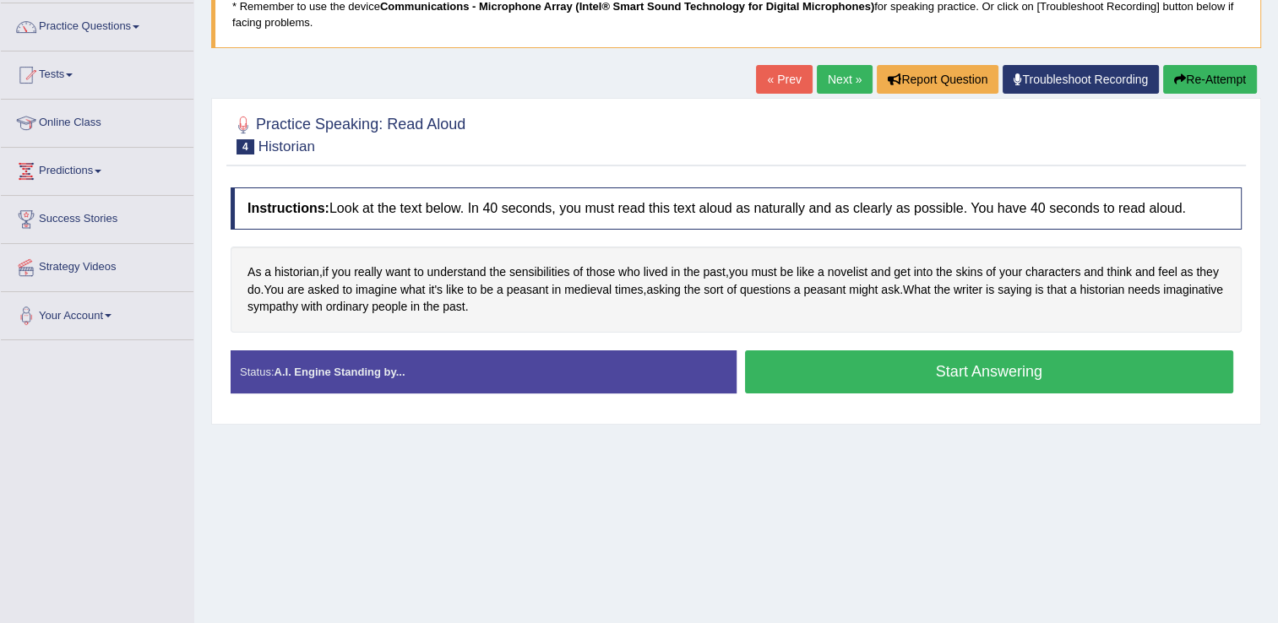
click at [887, 370] on button "Start Answering" at bounding box center [989, 372] width 489 height 43
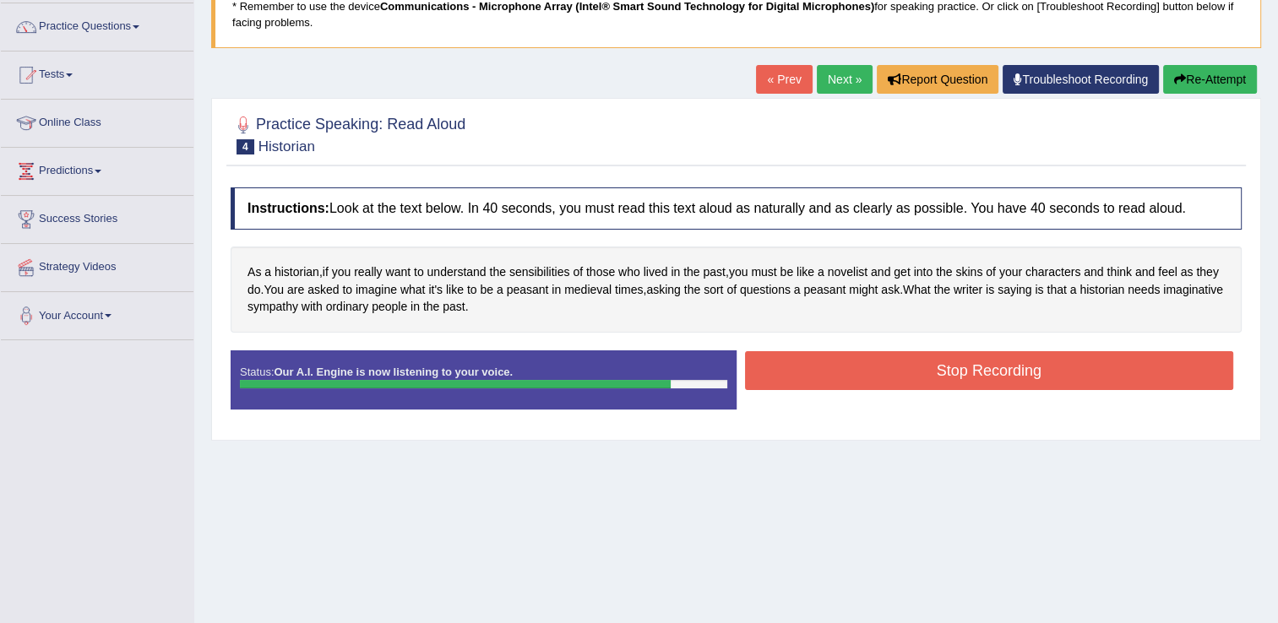
click at [887, 370] on button "Stop Recording" at bounding box center [989, 370] width 489 height 39
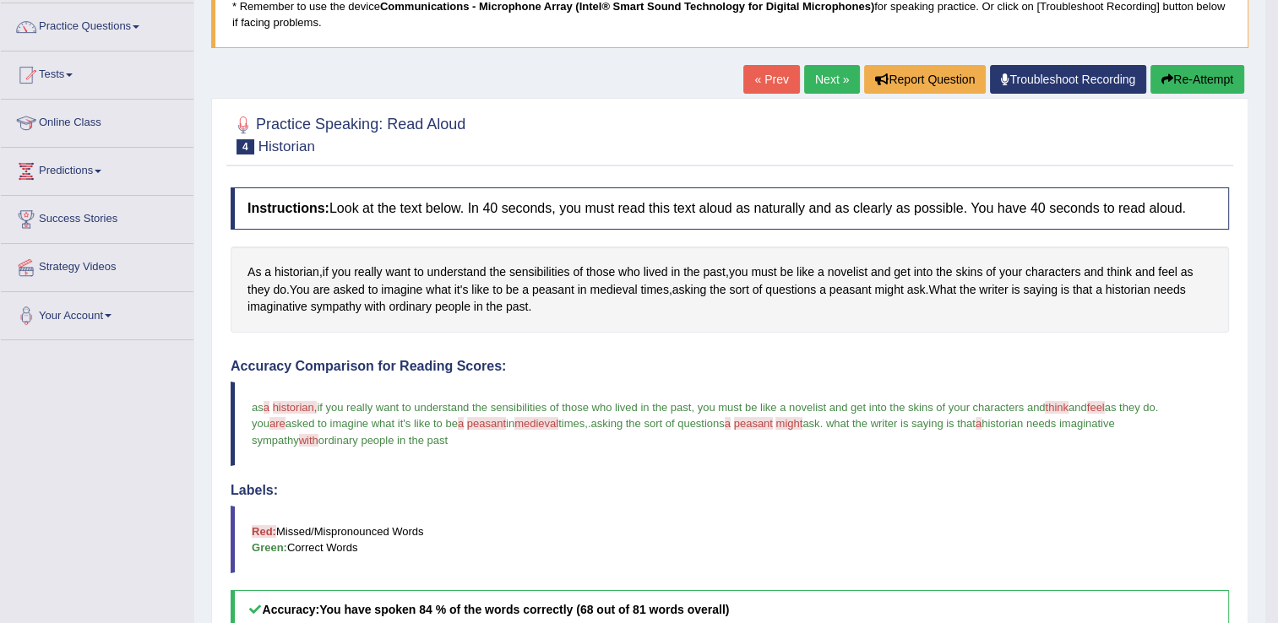
click at [1221, 71] on button "Re-Attempt" at bounding box center [1197, 79] width 94 height 29
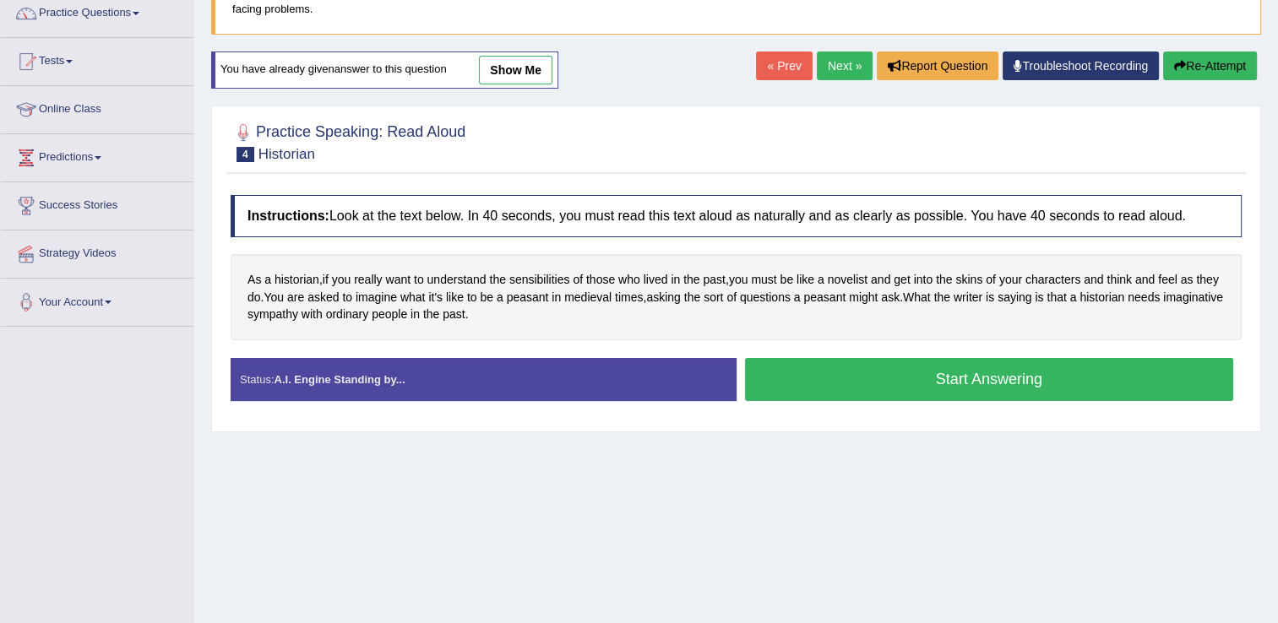
click at [824, 370] on button "Start Answering" at bounding box center [989, 379] width 489 height 43
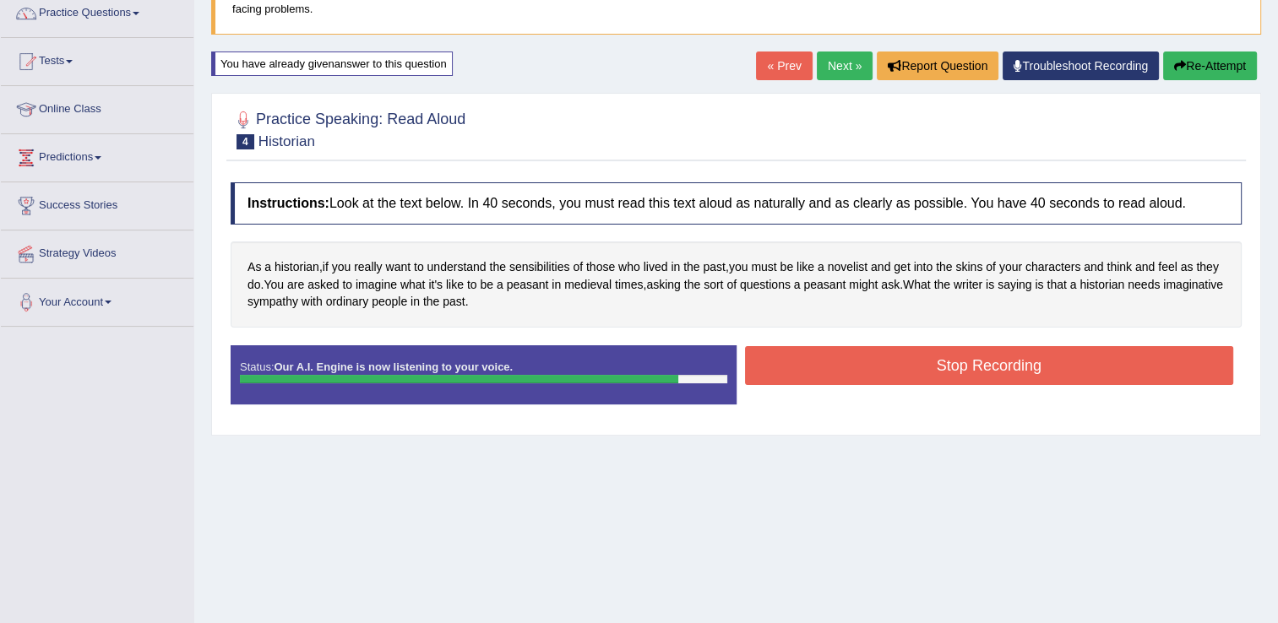
click at [824, 370] on button "Stop Recording" at bounding box center [989, 365] width 489 height 39
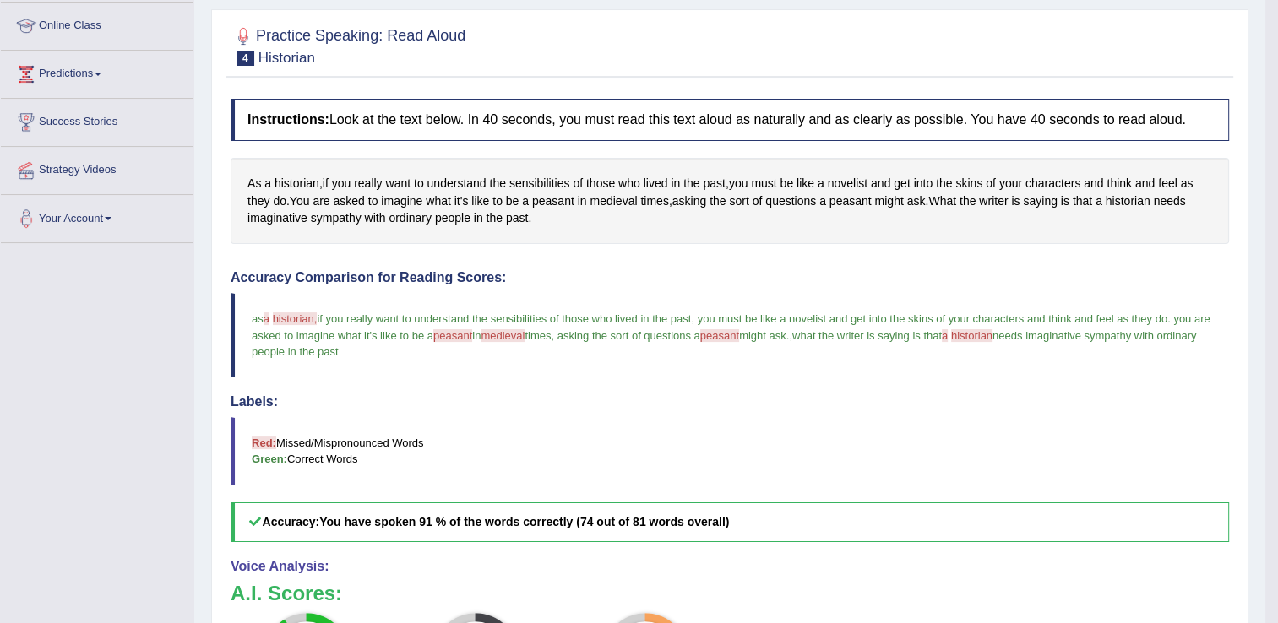
scroll to position [89, 0]
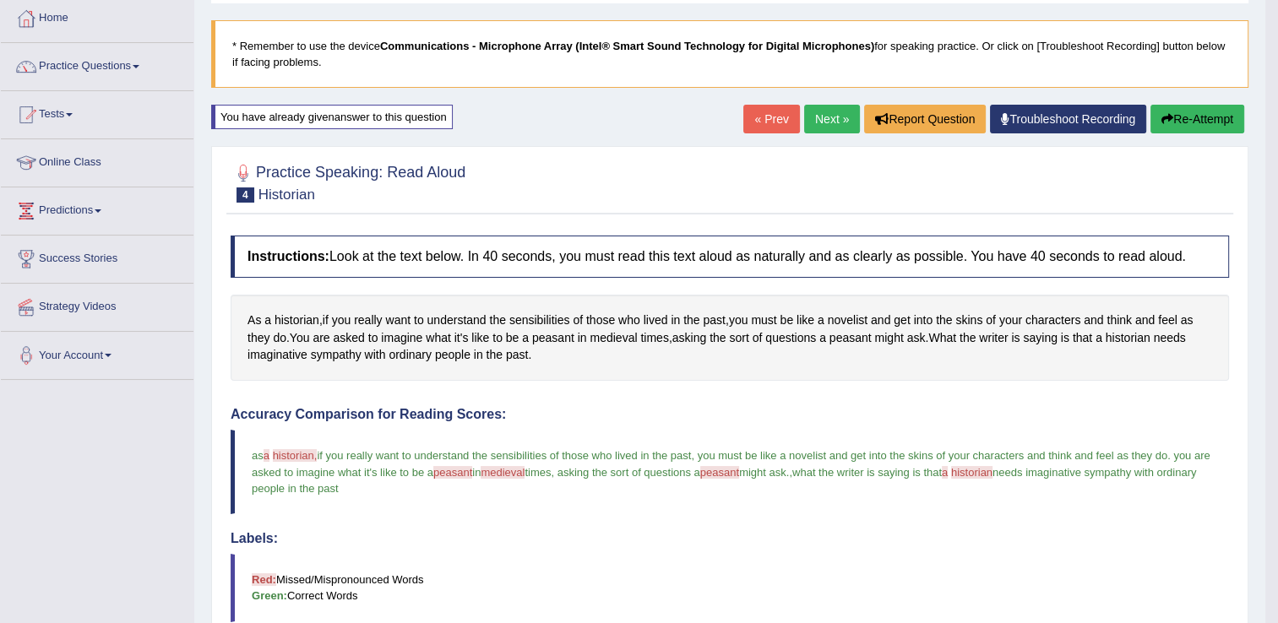
click at [1172, 122] on button "Re-Attempt" at bounding box center [1197, 119] width 94 height 29
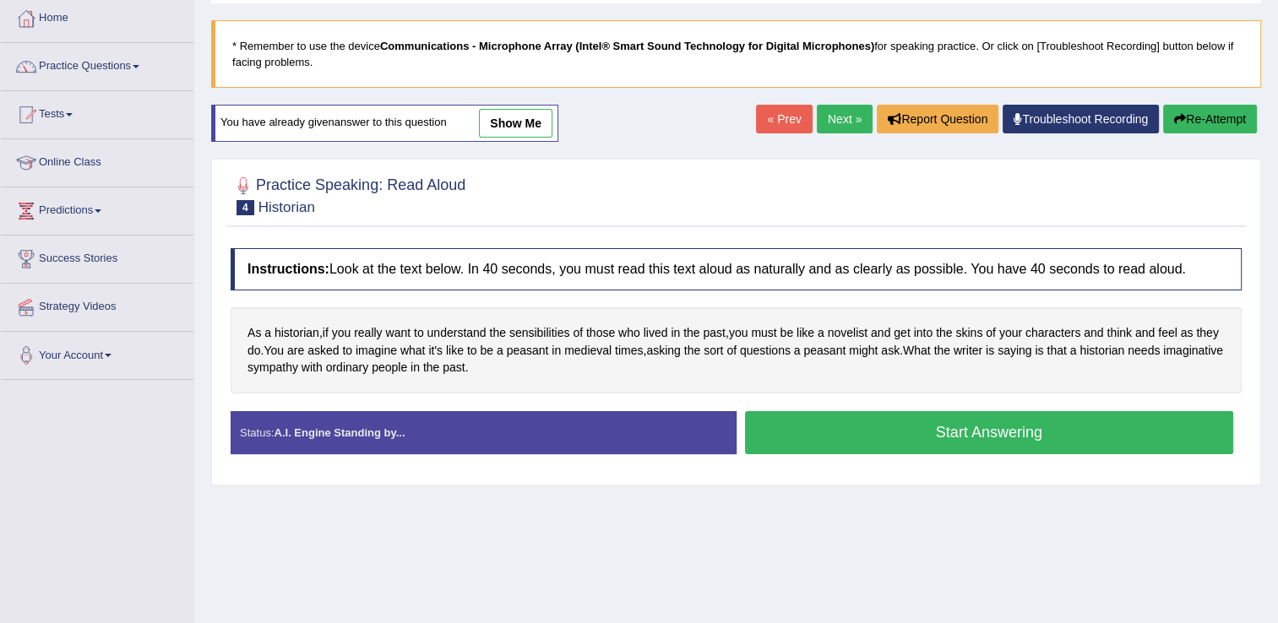
click at [1000, 428] on button "Start Answering" at bounding box center [989, 432] width 489 height 43
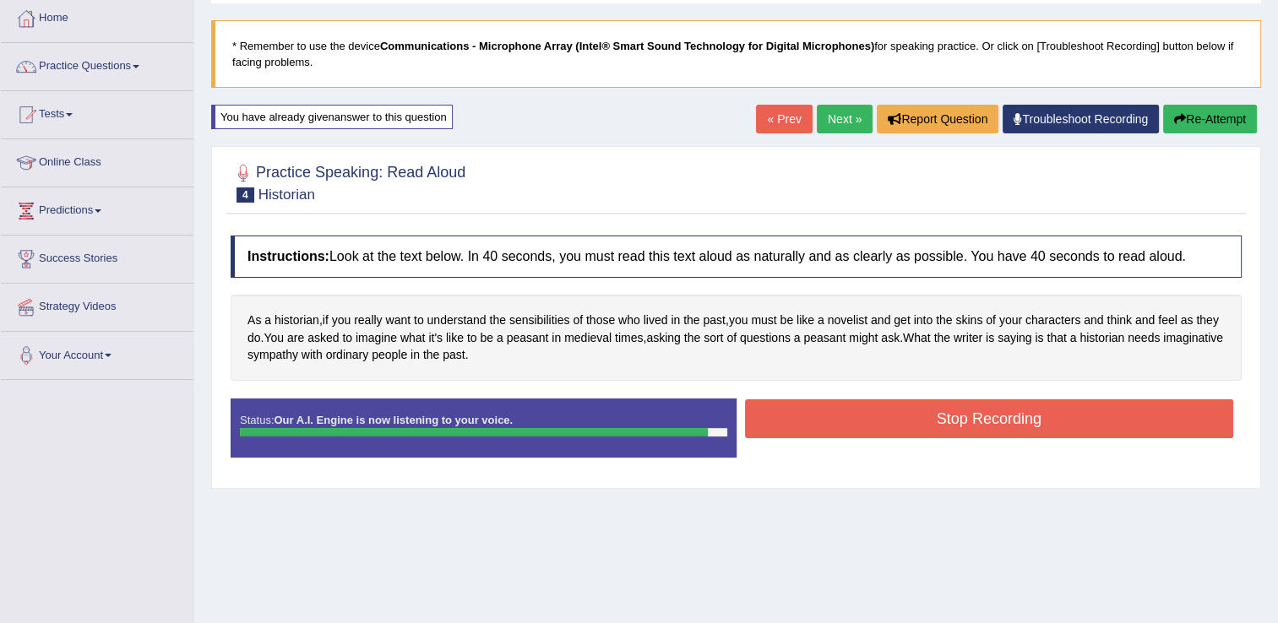
click at [1000, 428] on button "Stop Recording" at bounding box center [989, 419] width 489 height 39
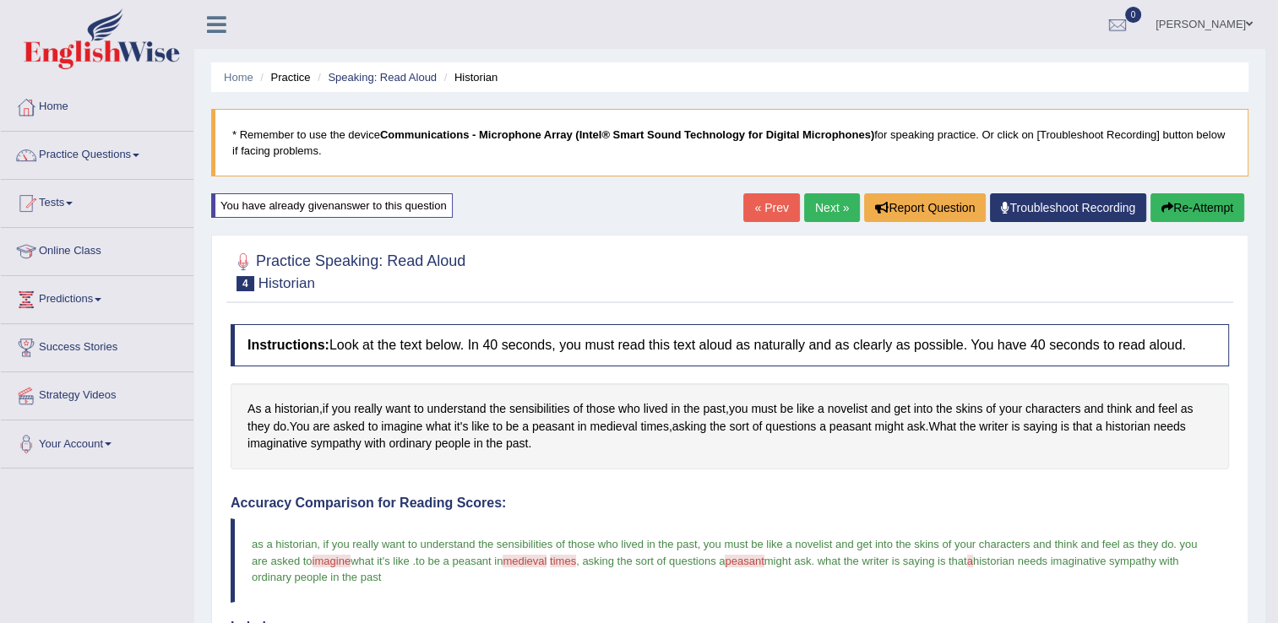
click at [838, 198] on link "Next »" at bounding box center [832, 207] width 56 height 29
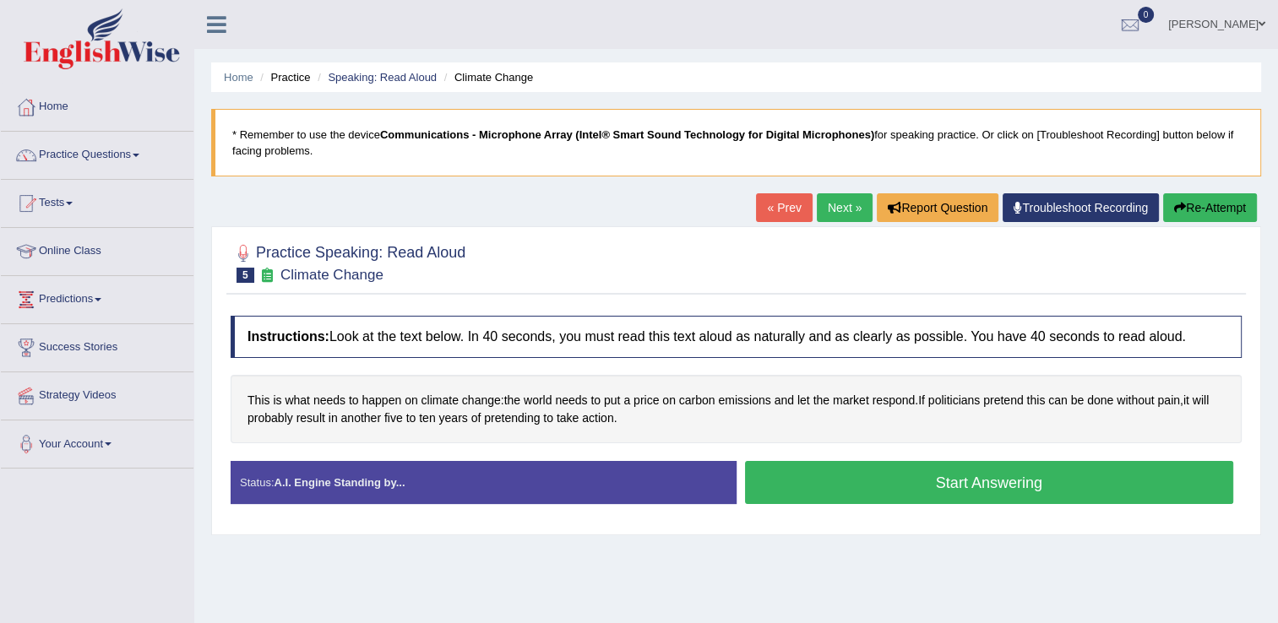
click at [814, 474] on button "Start Answering" at bounding box center [989, 482] width 489 height 43
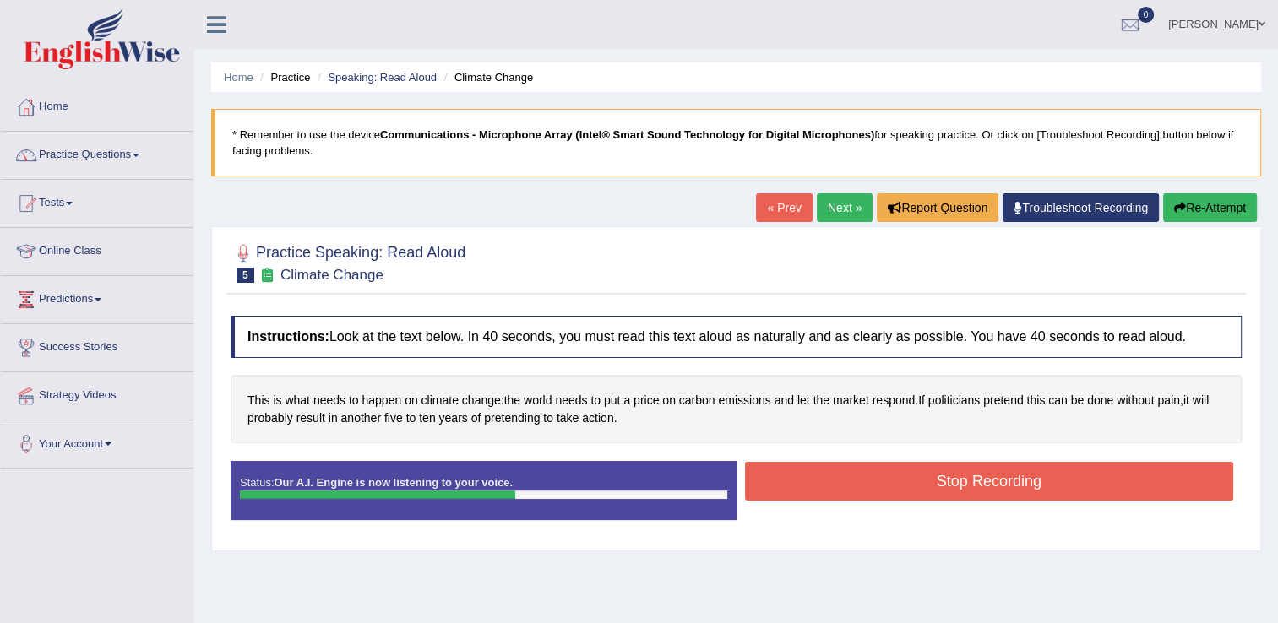
click at [819, 478] on button "Stop Recording" at bounding box center [989, 481] width 489 height 39
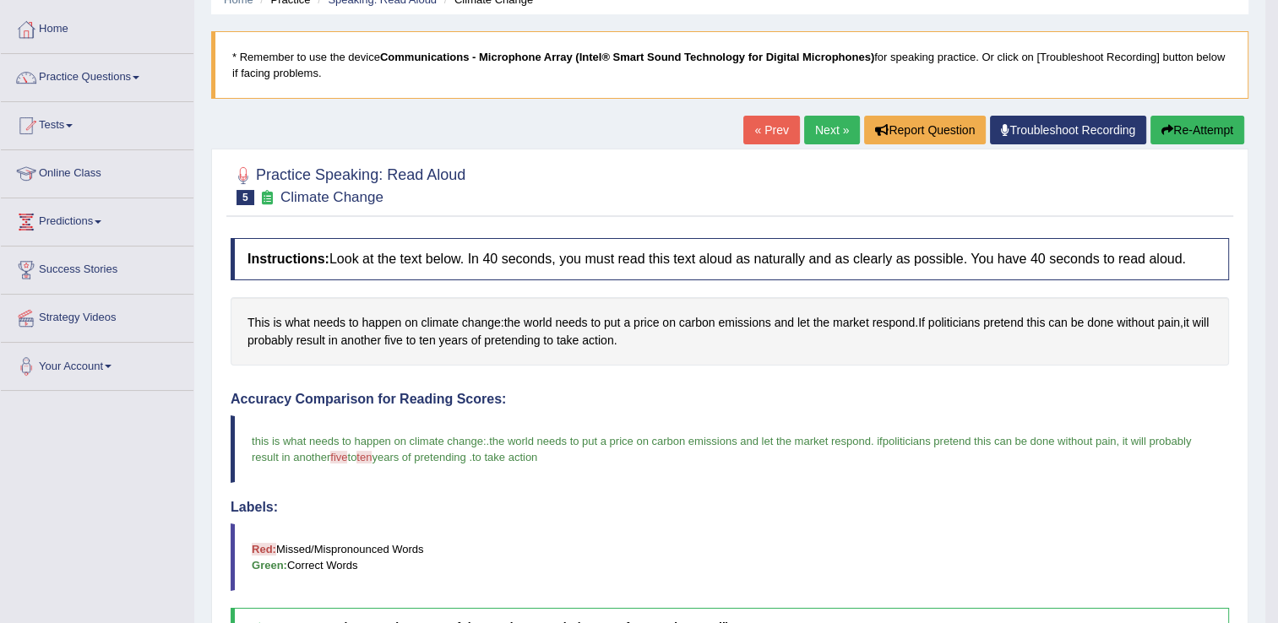
scroll to position [75, 0]
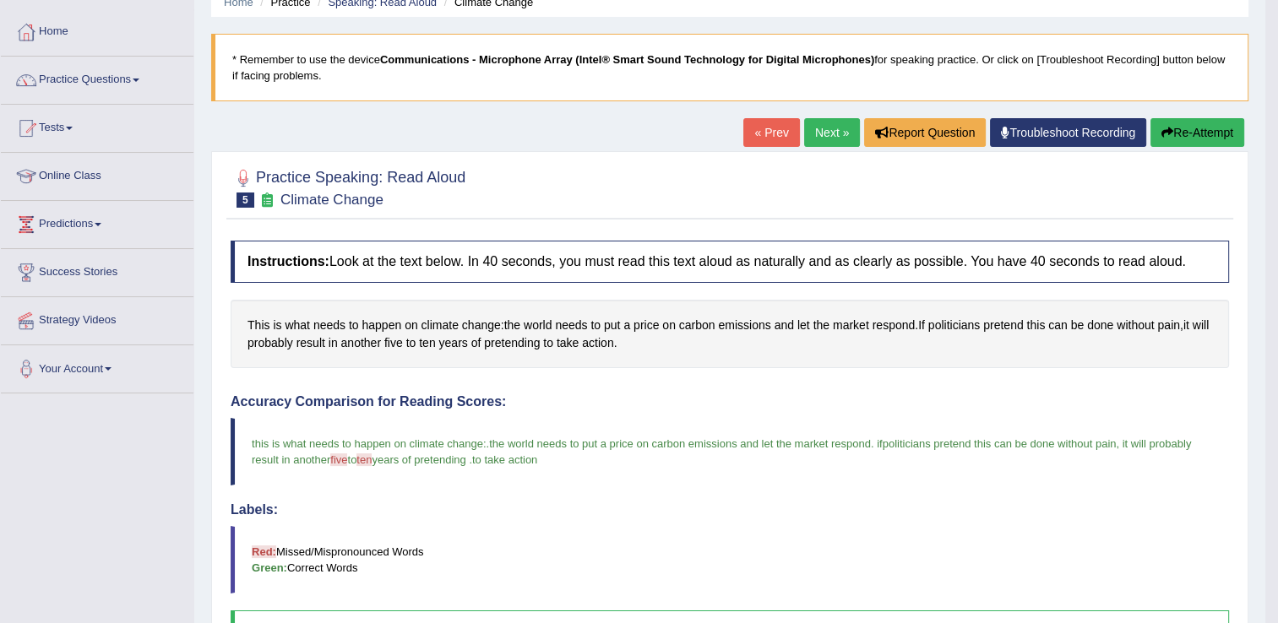
click at [1194, 129] on button "Re-Attempt" at bounding box center [1197, 132] width 94 height 29
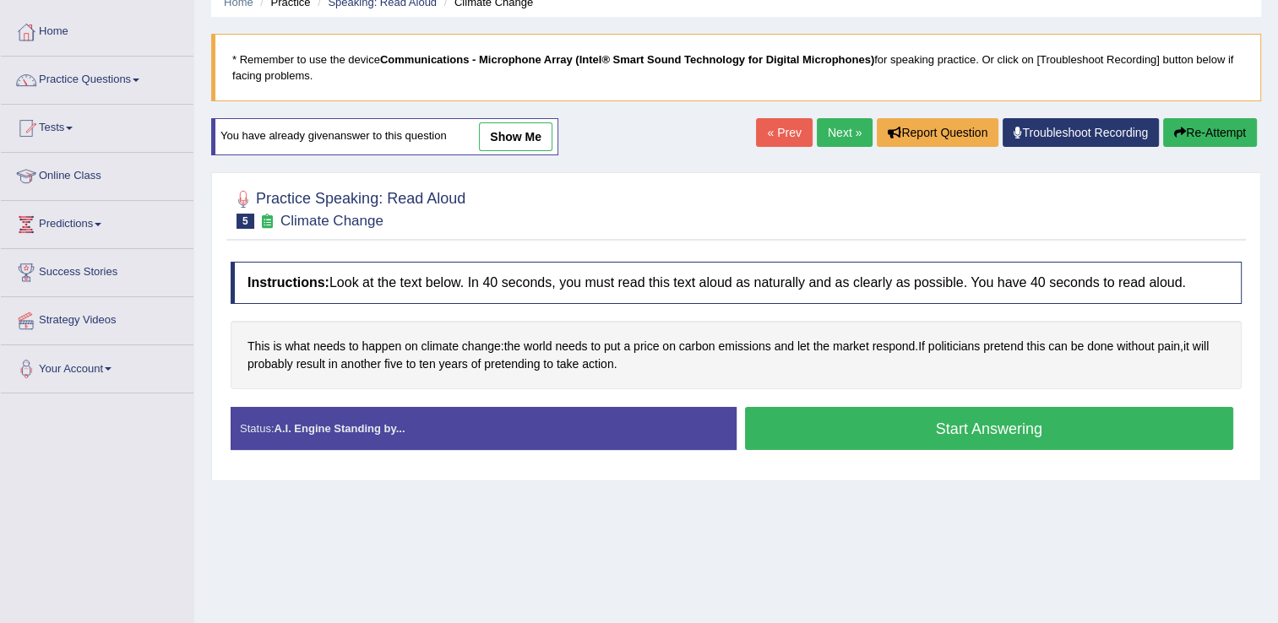
click at [867, 432] on button "Start Answering" at bounding box center [989, 428] width 489 height 43
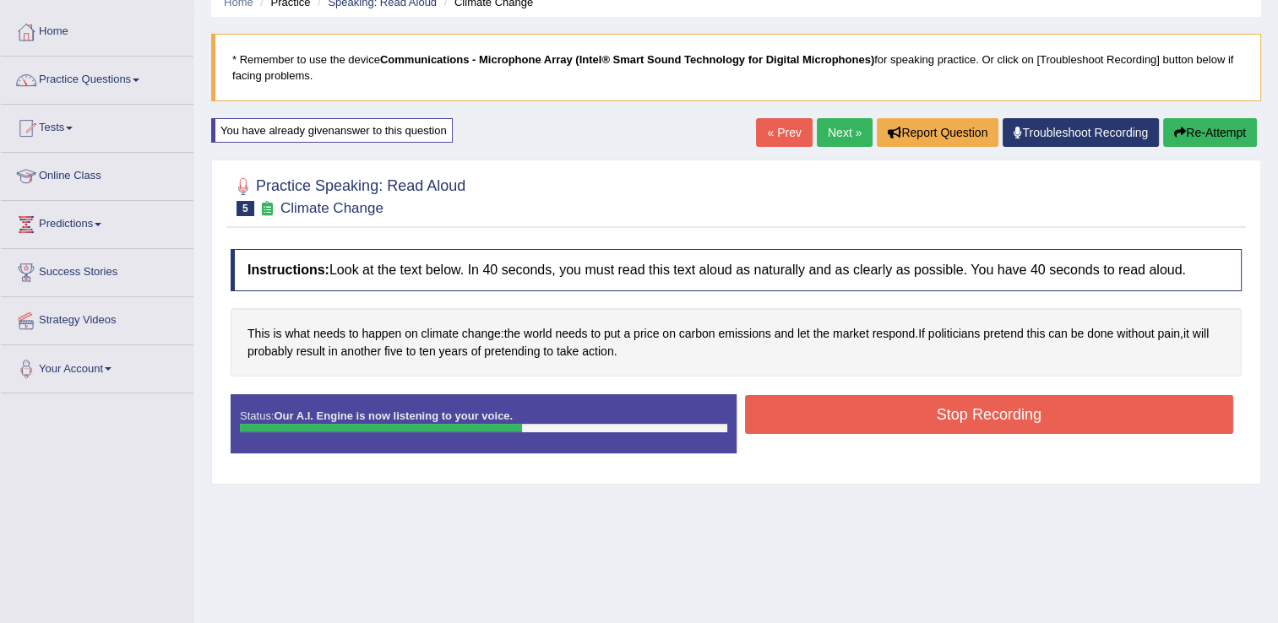
click at [867, 432] on div "Stop Recording" at bounding box center [990, 416] width 506 height 43
click at [867, 428] on button "Stop Recording" at bounding box center [989, 414] width 489 height 39
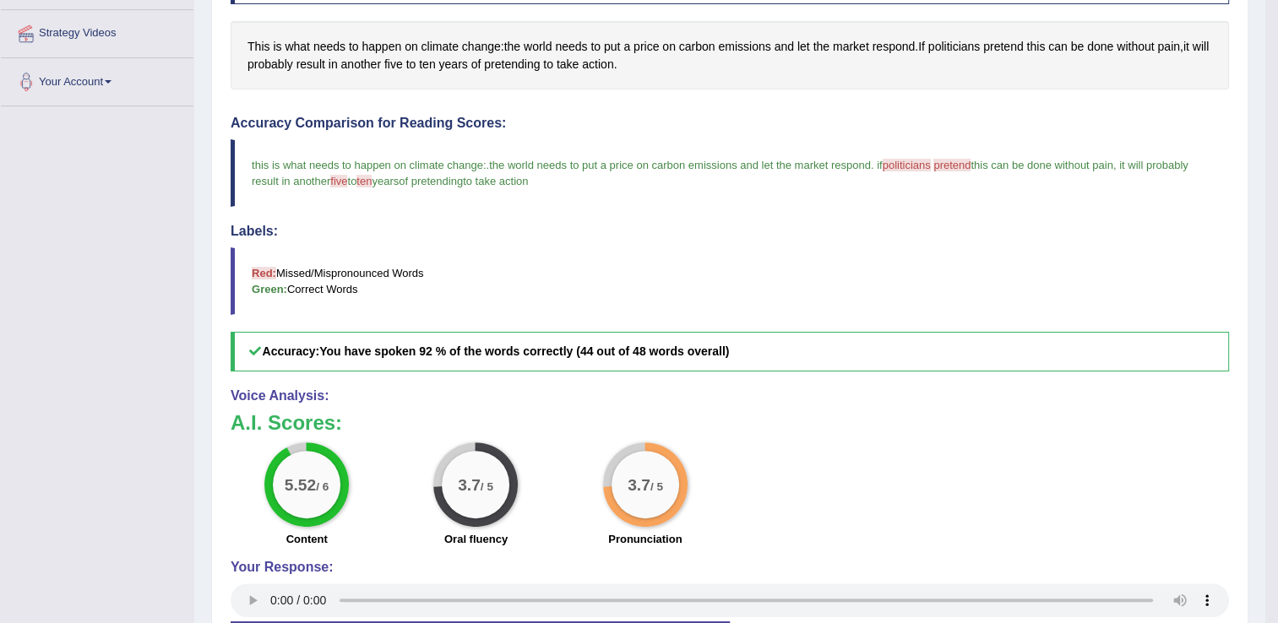
scroll to position [48, 0]
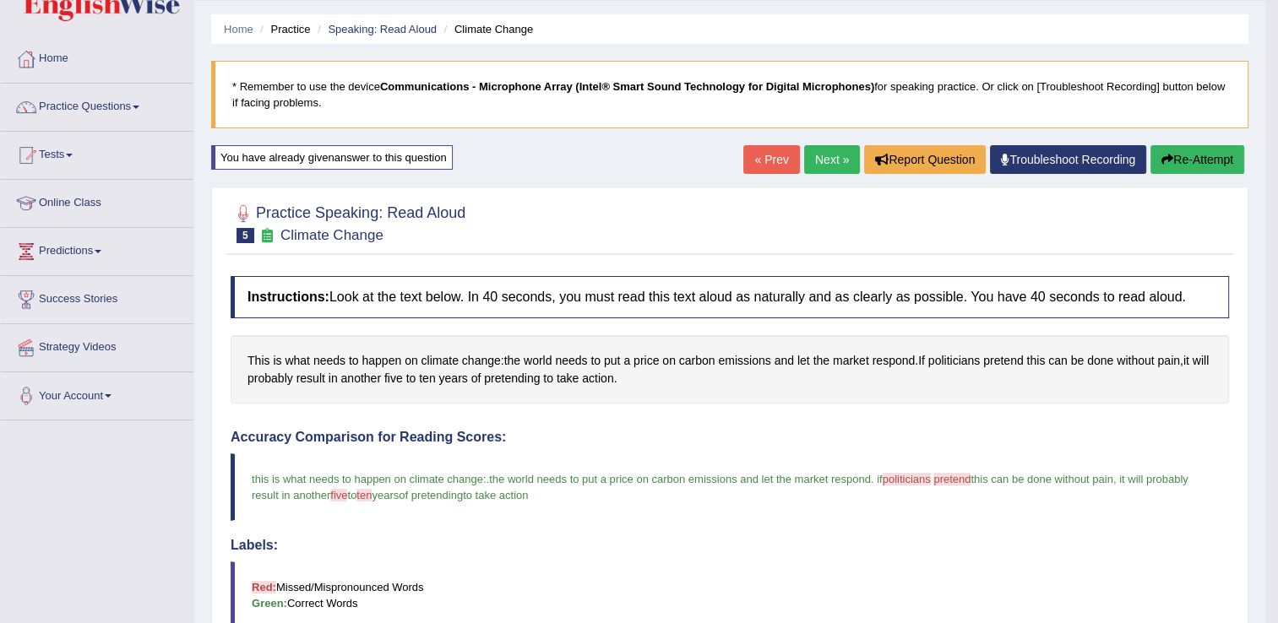
click at [830, 155] on link "Next »" at bounding box center [832, 159] width 56 height 29
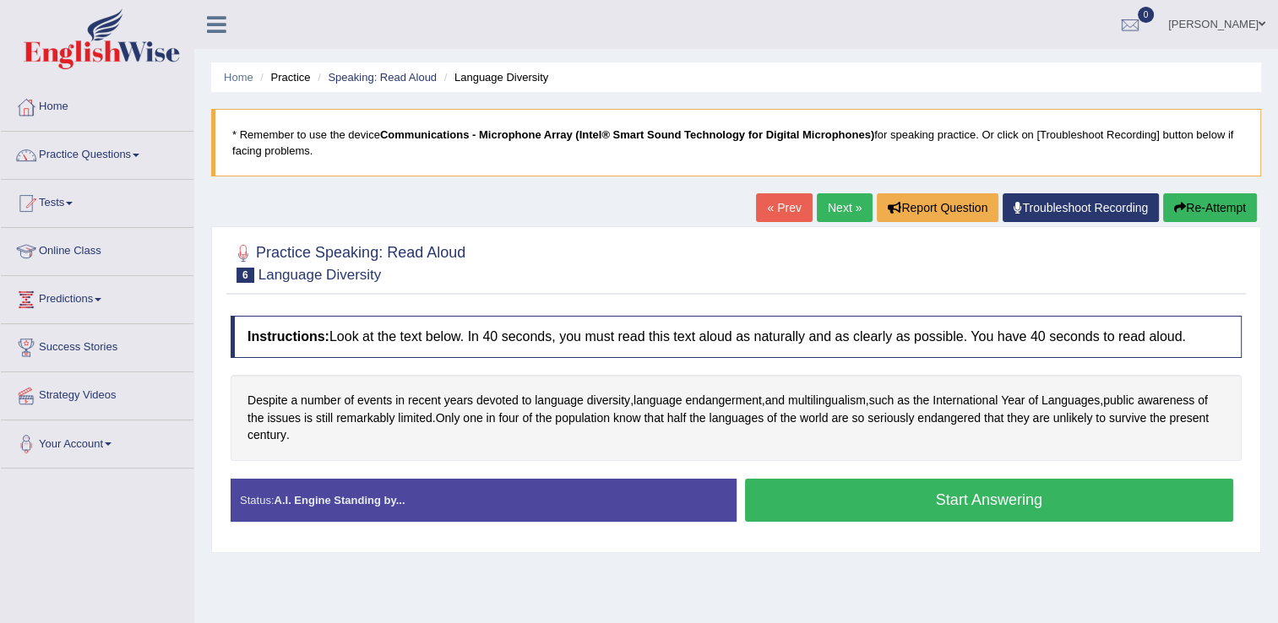
click at [808, 500] on button "Start Answering" at bounding box center [989, 500] width 489 height 43
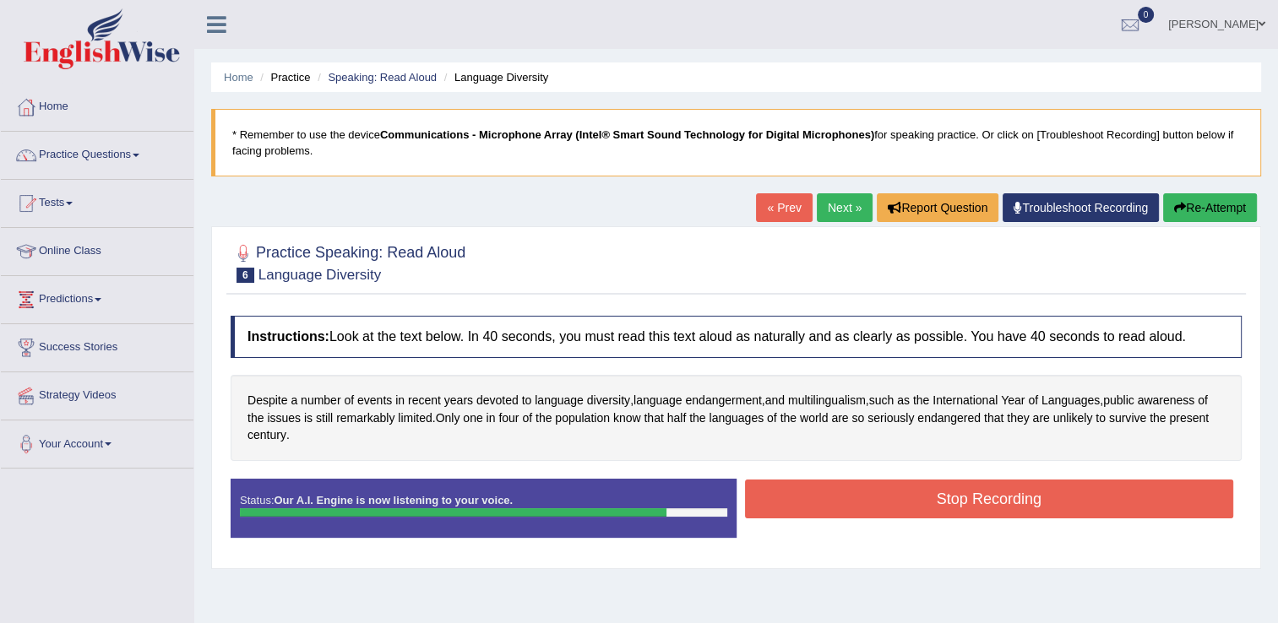
click at [808, 500] on button "Stop Recording" at bounding box center [989, 499] width 489 height 39
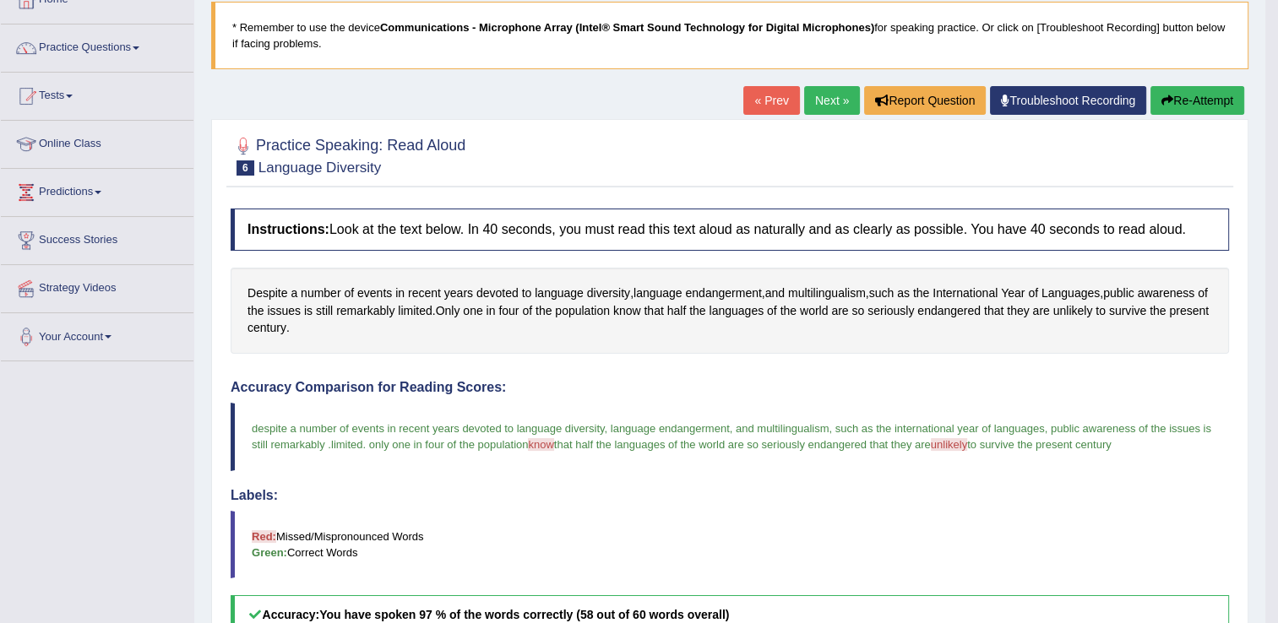
scroll to position [106, 0]
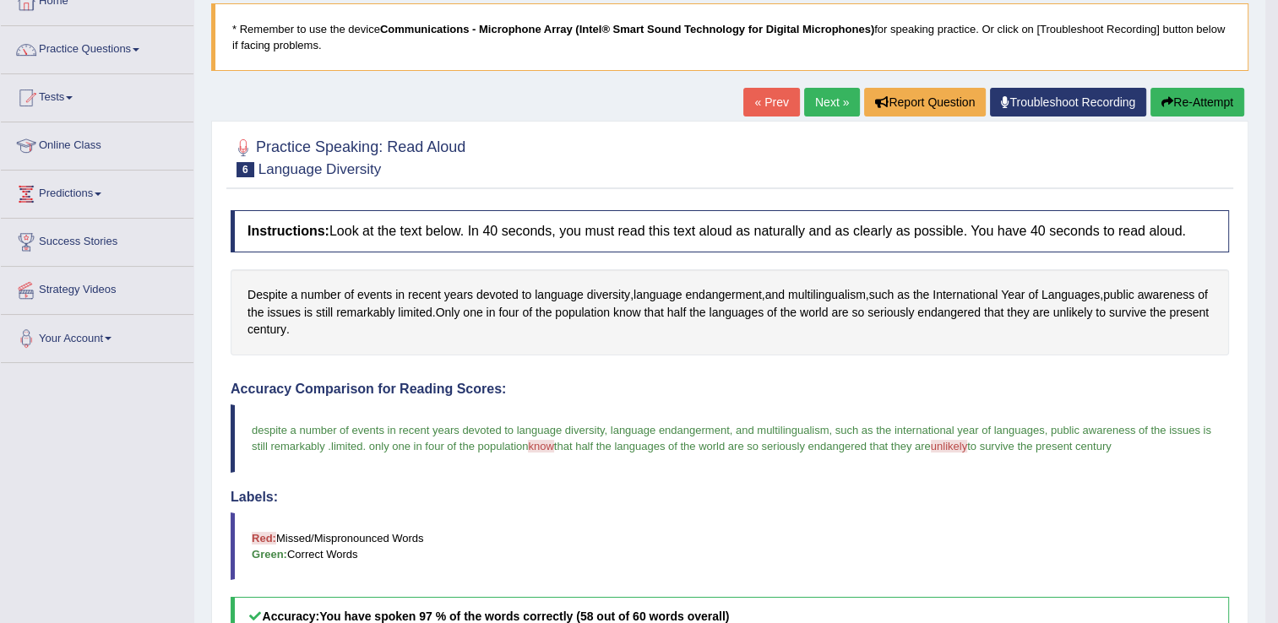
click at [1185, 100] on button "Re-Attempt" at bounding box center [1197, 102] width 94 height 29
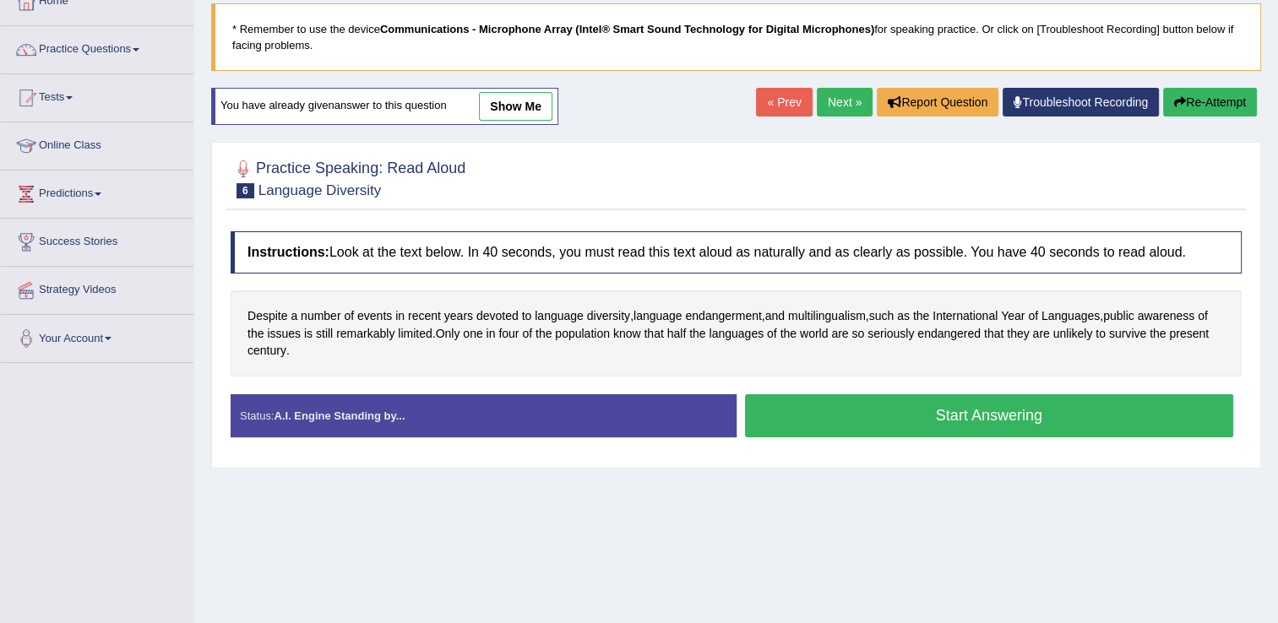
click at [927, 412] on button "Start Answering" at bounding box center [989, 415] width 489 height 43
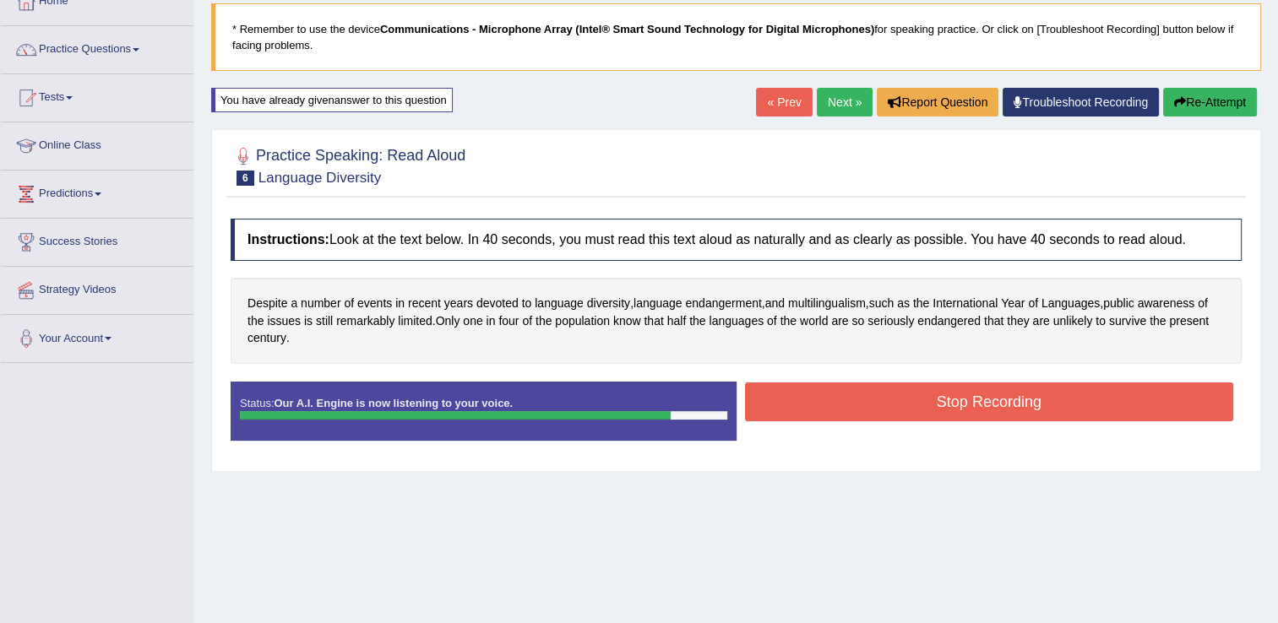
click at [927, 412] on button "Stop Recording" at bounding box center [989, 402] width 489 height 39
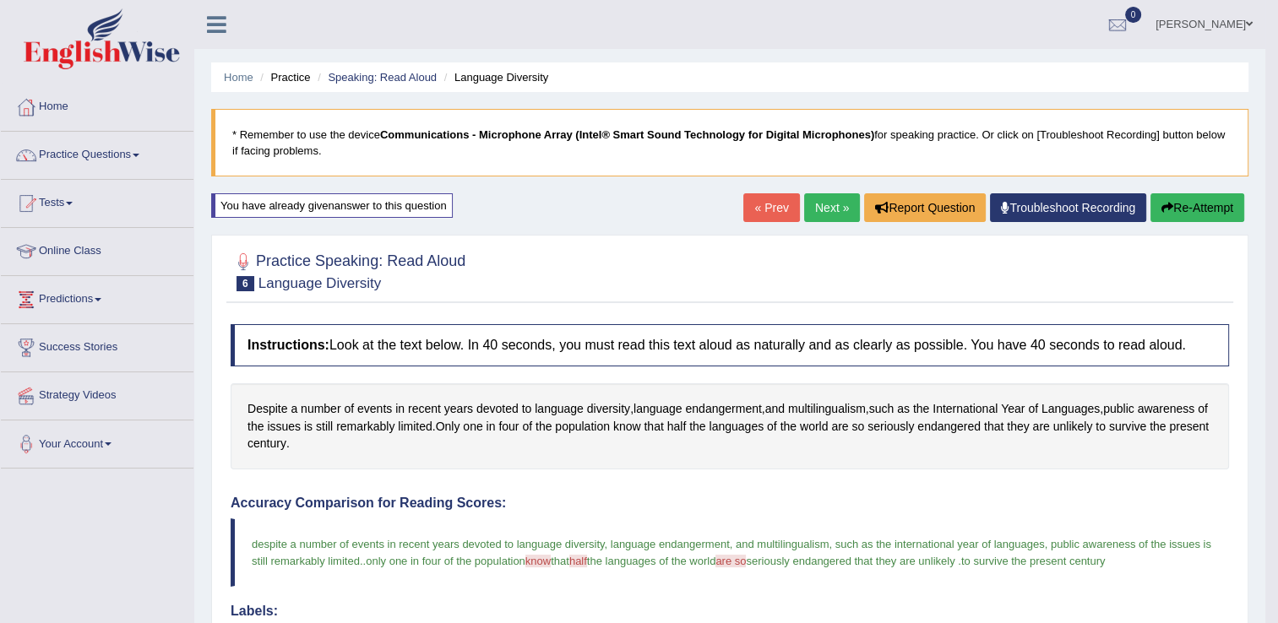
click at [835, 199] on link "Next »" at bounding box center [832, 207] width 56 height 29
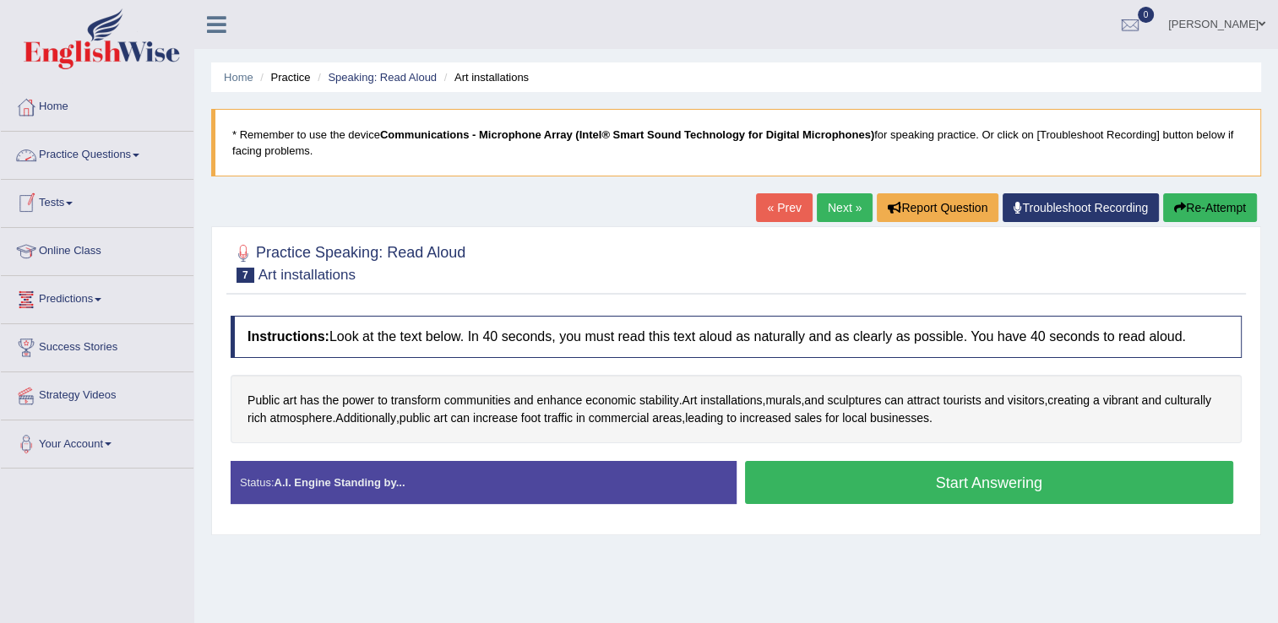
click at [103, 169] on link "Practice Questions" at bounding box center [97, 153] width 193 height 42
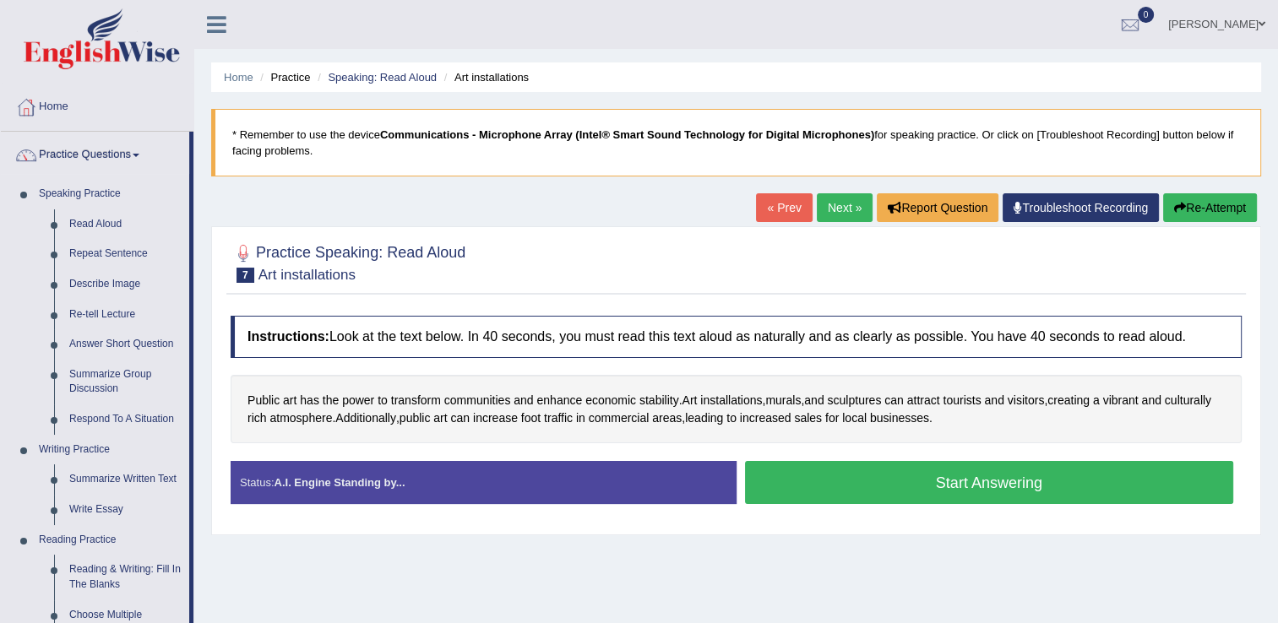
click at [895, 473] on button "Start Answering" at bounding box center [989, 482] width 489 height 43
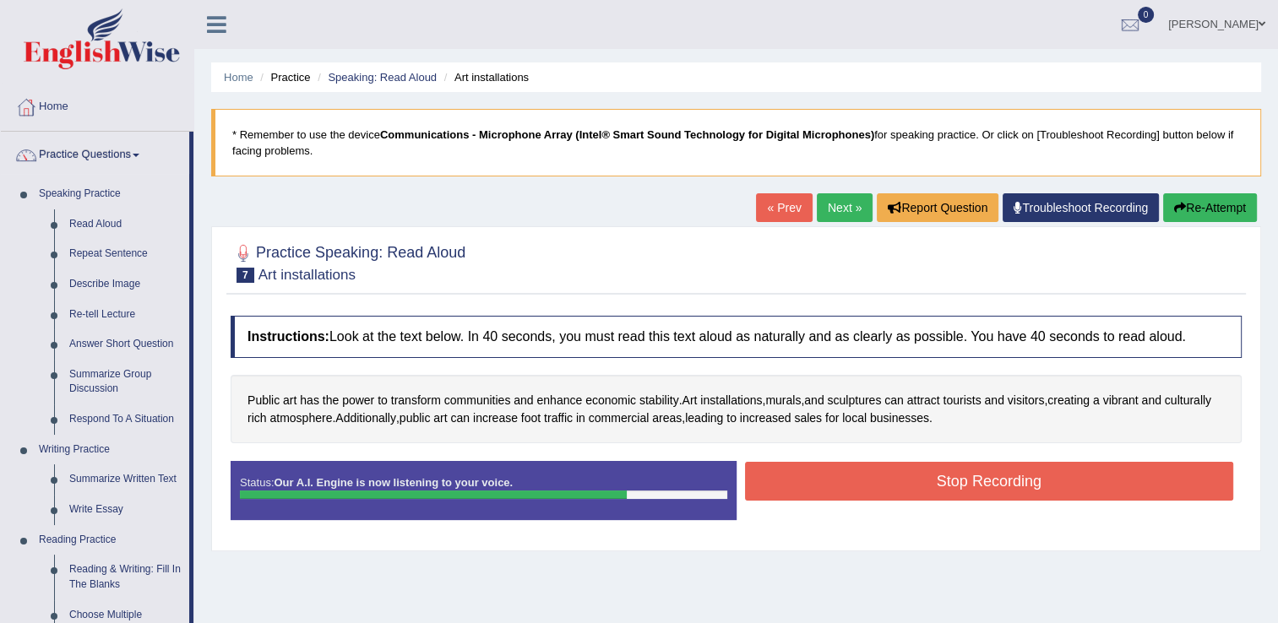
click at [895, 473] on button "Stop Recording" at bounding box center [989, 481] width 489 height 39
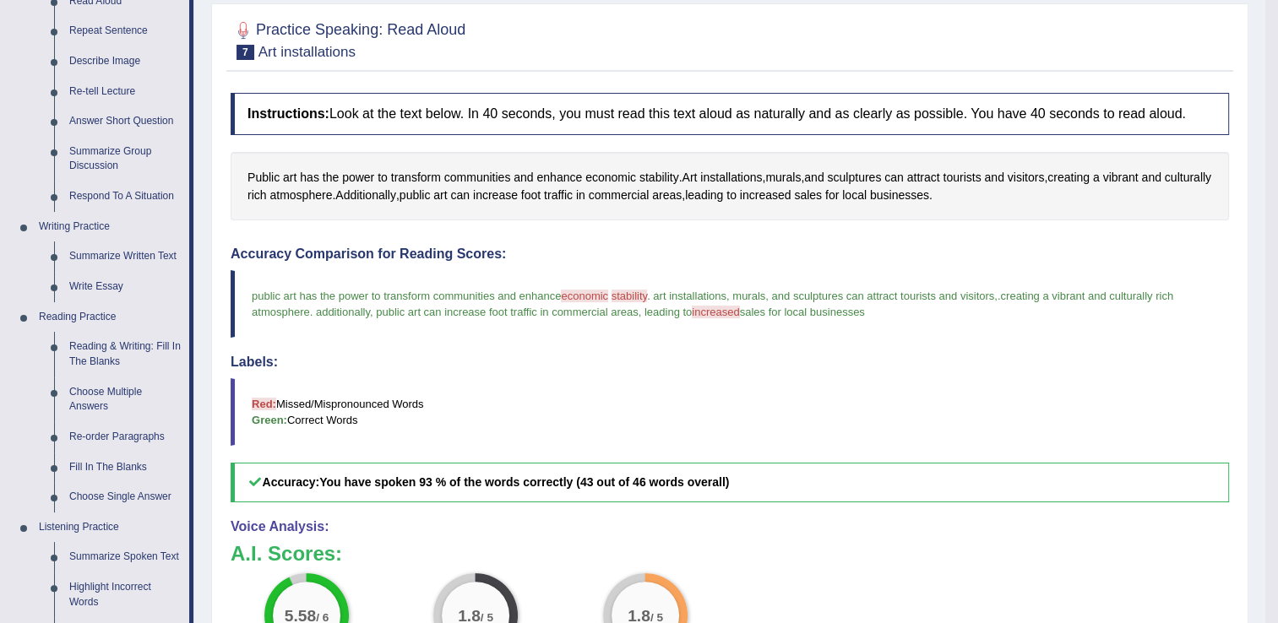
scroll to position [101, 0]
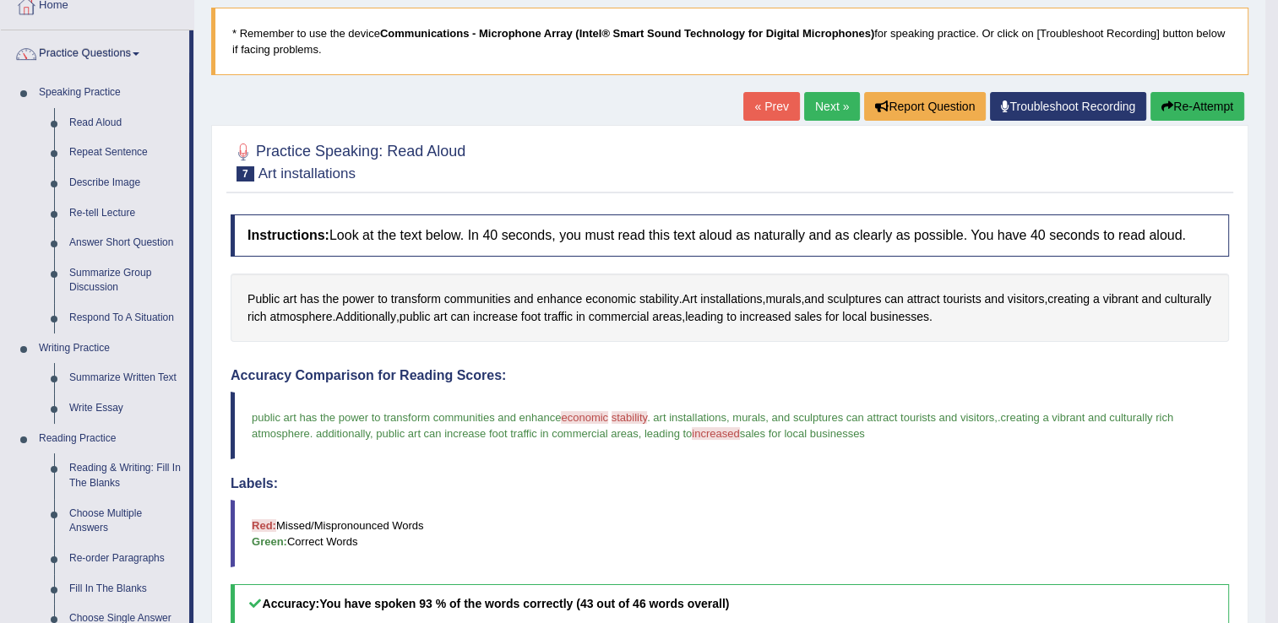
click at [1183, 101] on button "Re-Attempt" at bounding box center [1197, 106] width 94 height 29
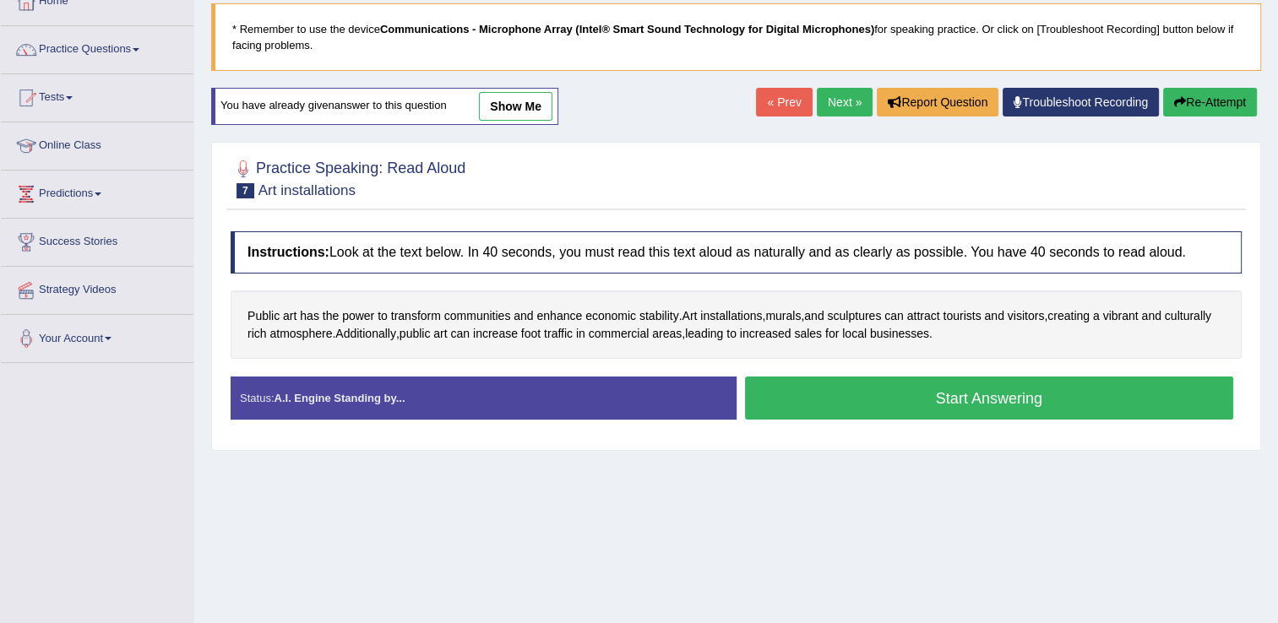
scroll to position [101, 0]
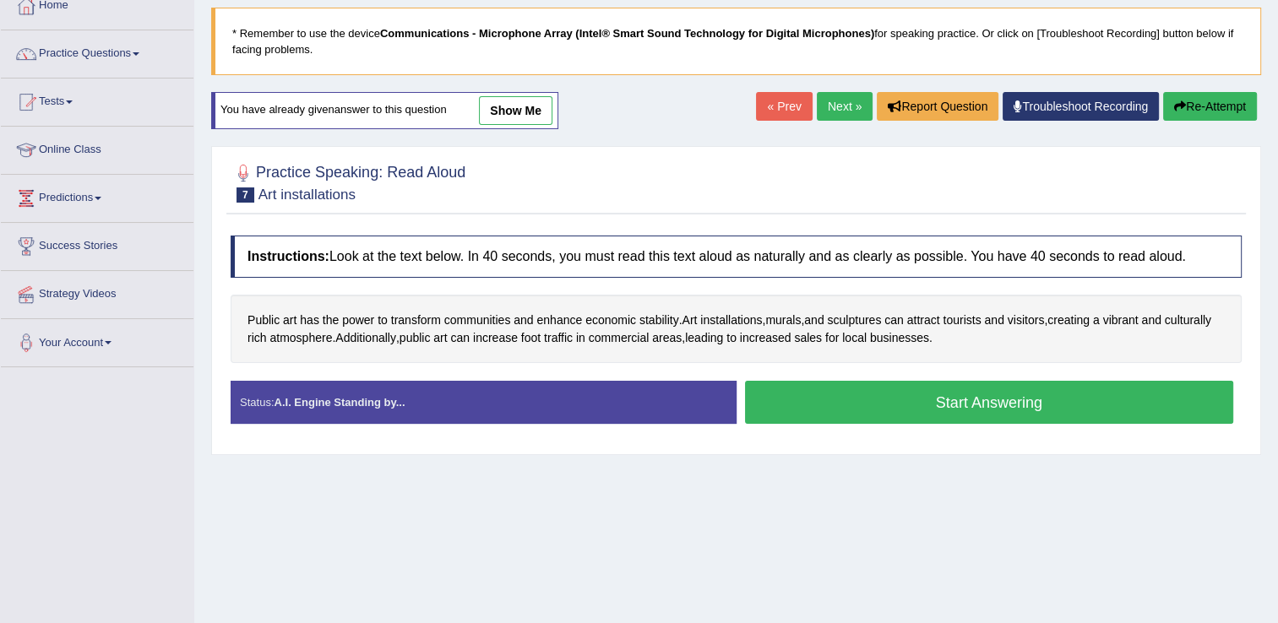
click at [858, 404] on button "Start Answering" at bounding box center [989, 402] width 489 height 43
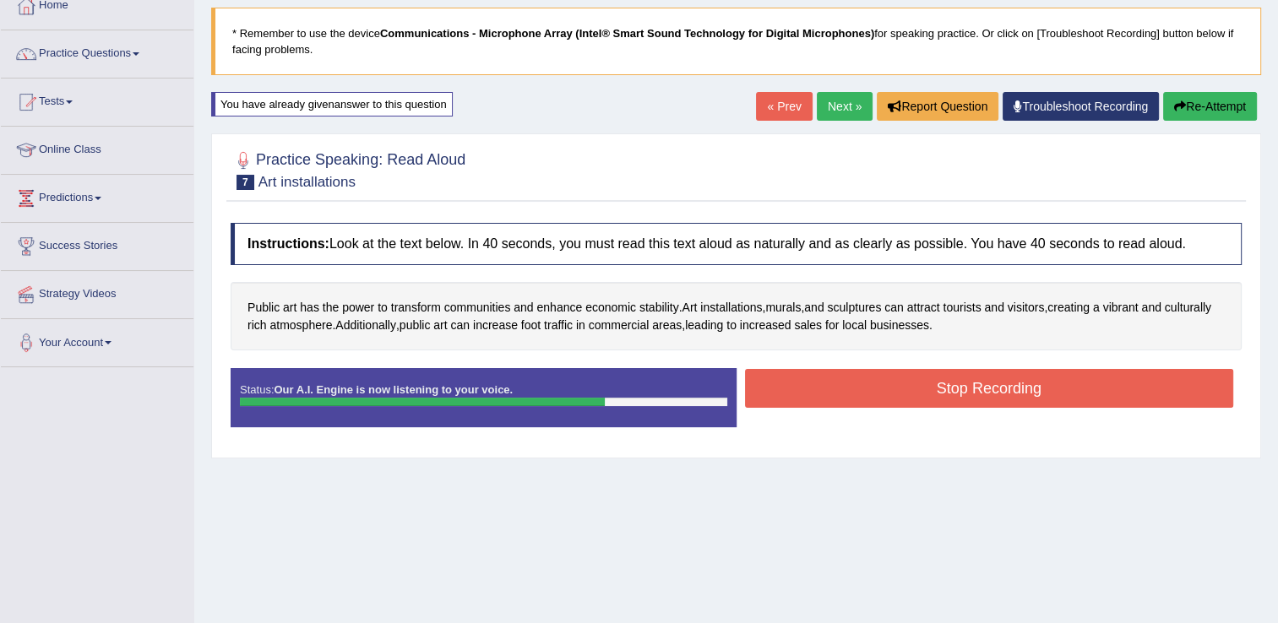
click at [858, 393] on button "Stop Recording" at bounding box center [989, 388] width 489 height 39
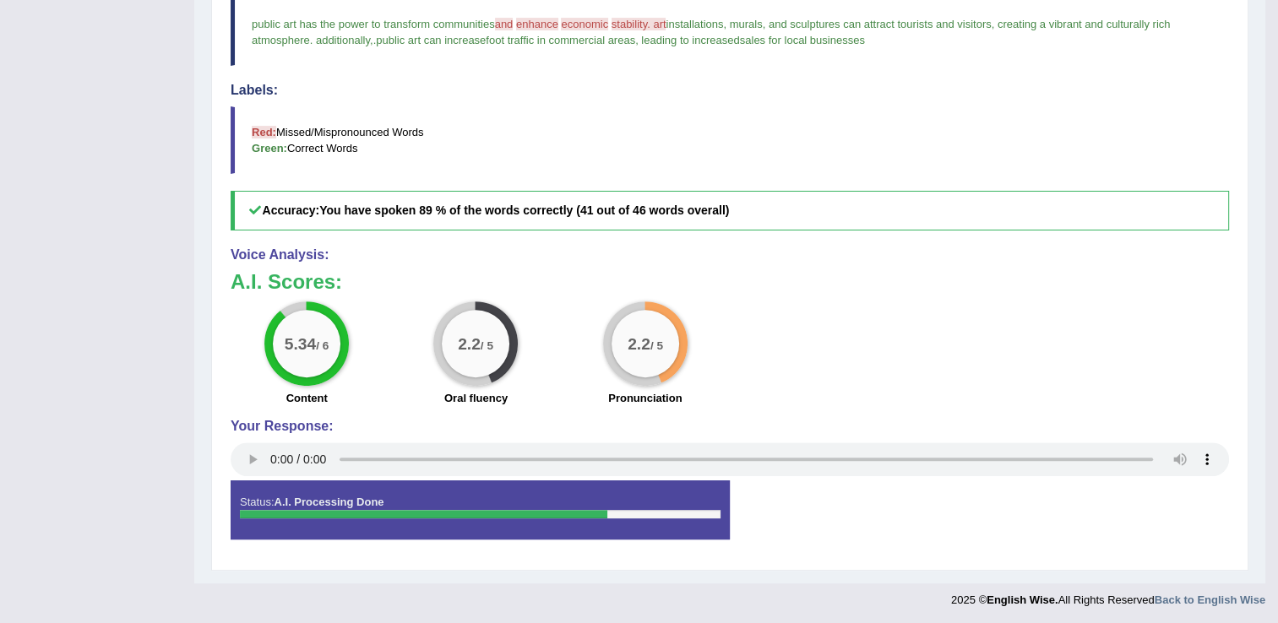
scroll to position [0, 0]
